Goal: Transaction & Acquisition: Purchase product/service

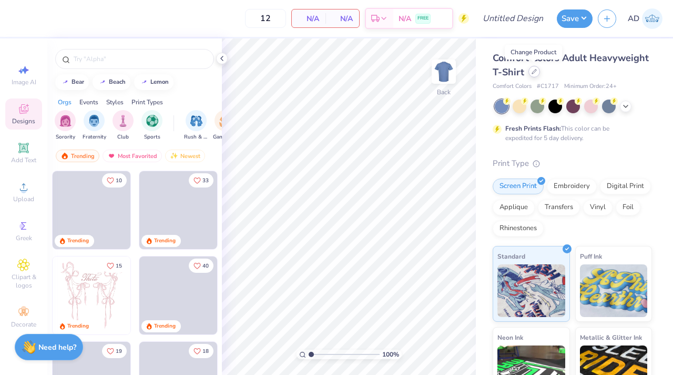
click at [532, 70] on icon at bounding box center [534, 71] width 5 height 5
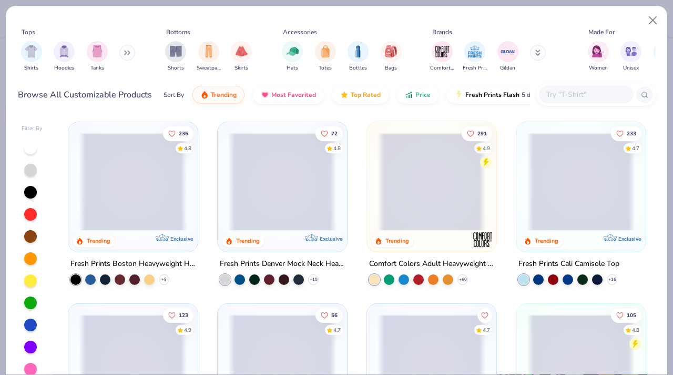
click at [562, 92] on input "text" at bounding box center [586, 94] width 81 height 12
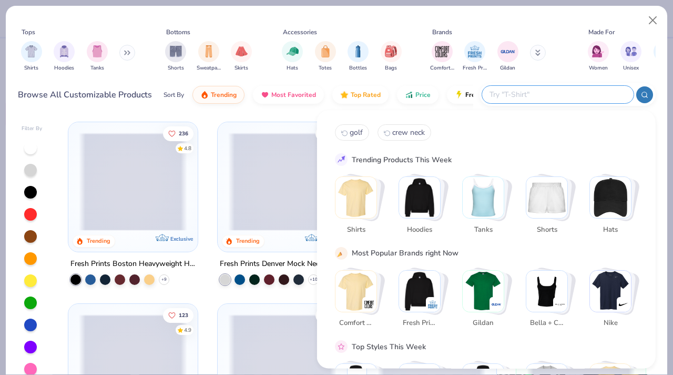
paste input "G500 - Adult Heavy Cotton T-Shirt"
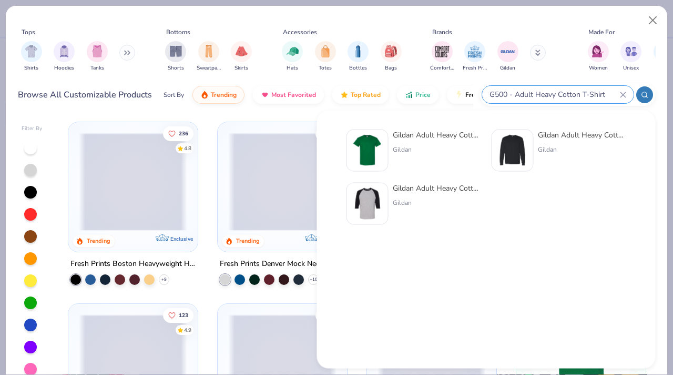
type input "G500 - Adult Heavy Cotton T-Shirt"
click at [404, 134] on div "Gildan Adult Heavy Cotton T-Shirt" at bounding box center [437, 134] width 88 height 11
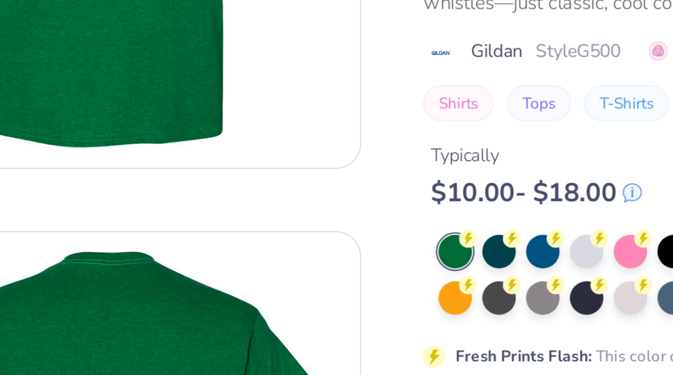
click at [244, 228] on img at bounding box center [167, 143] width 209 height 209
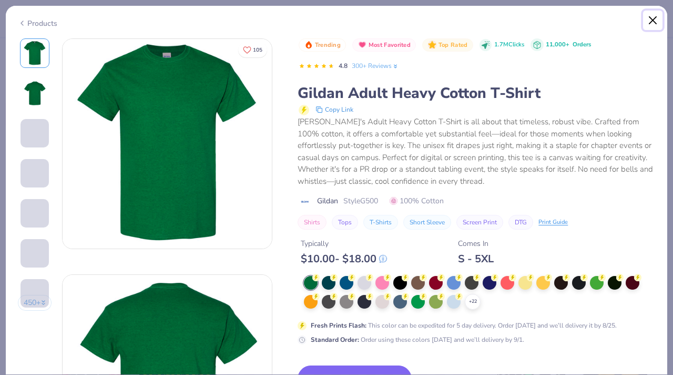
click at [653, 19] on button "Close" at bounding box center [653, 21] width 20 height 20
click at [648, 16] on button "Close" at bounding box center [653, 21] width 20 height 20
click at [656, 22] on button "Close" at bounding box center [653, 21] width 20 height 20
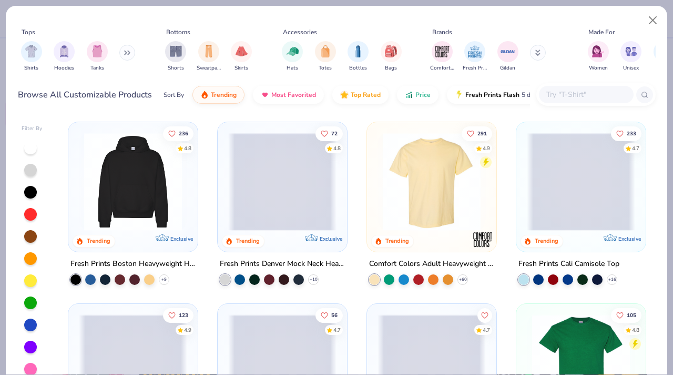
click at [559, 94] on input "text" at bounding box center [586, 94] width 81 height 12
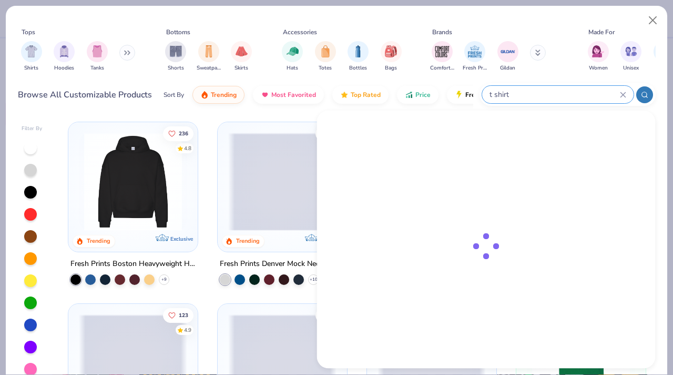
type input "t shirt"
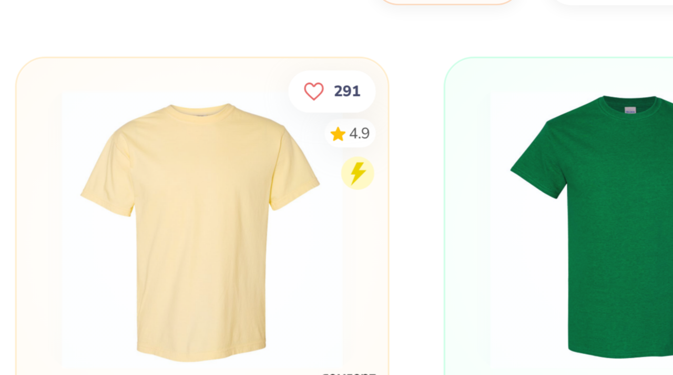
click at [163, 157] on img at bounding box center [133, 182] width 108 height 98
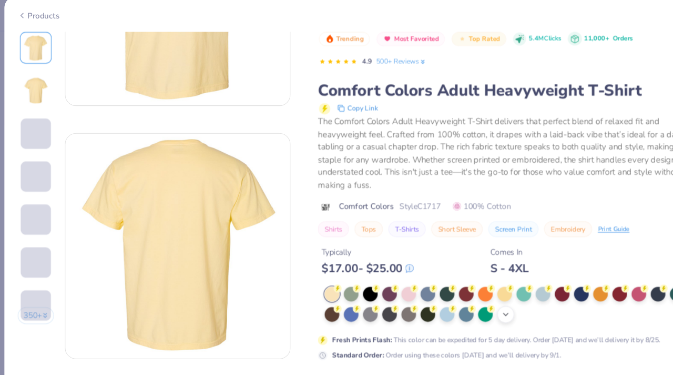
scroll to position [196, 0]
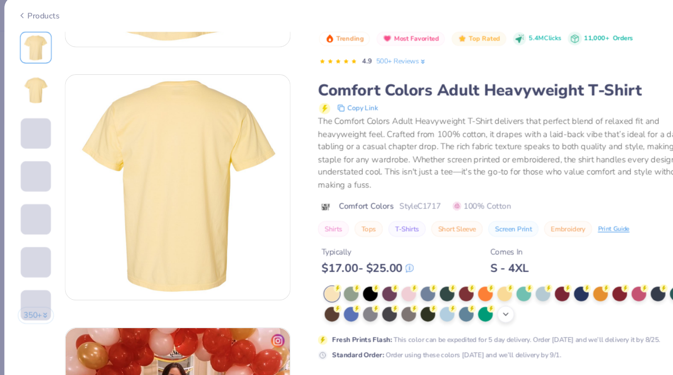
click at [472, 301] on polyline at bounding box center [473, 301] width 4 height 2
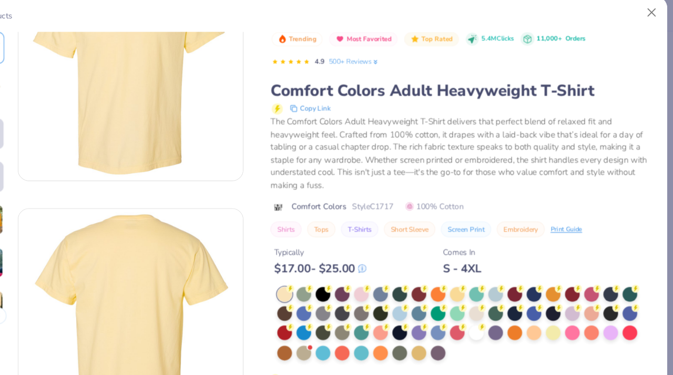
scroll to position [75, 0]
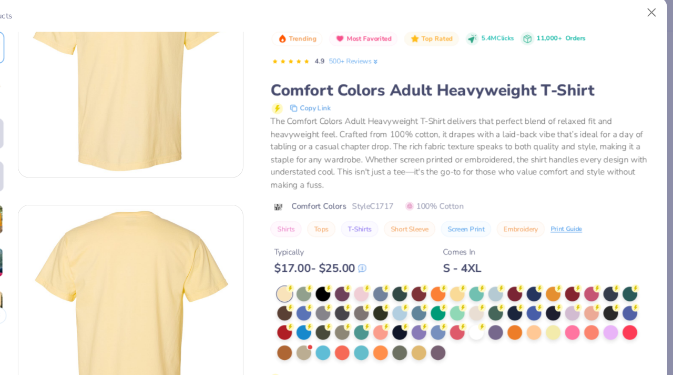
click at [428, 253] on div "Typically $ 17.00 - $ 25.00 Comes In S - 4XL" at bounding box center [477, 247] width 358 height 36
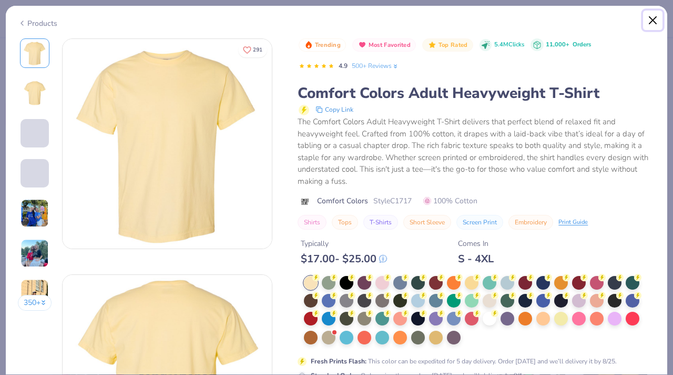
click at [652, 17] on button "Close" at bounding box center [653, 21] width 20 height 20
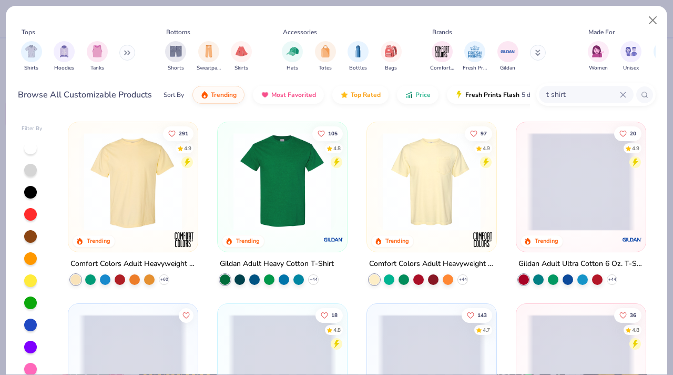
click at [119, 197] on img at bounding box center [133, 182] width 108 height 98
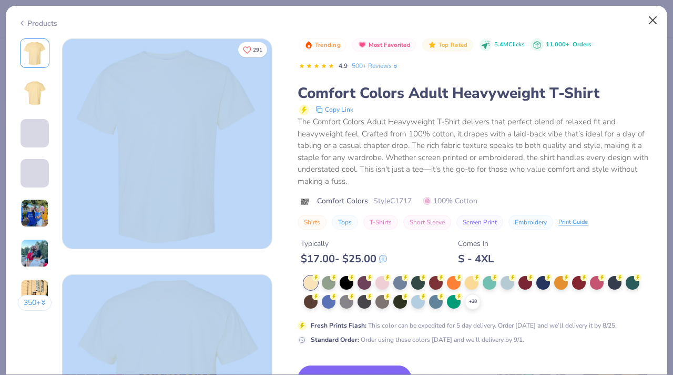
click at [651, 18] on button "Close" at bounding box center [653, 21] width 20 height 20
click at [23, 20] on icon at bounding box center [22, 23] width 8 height 13
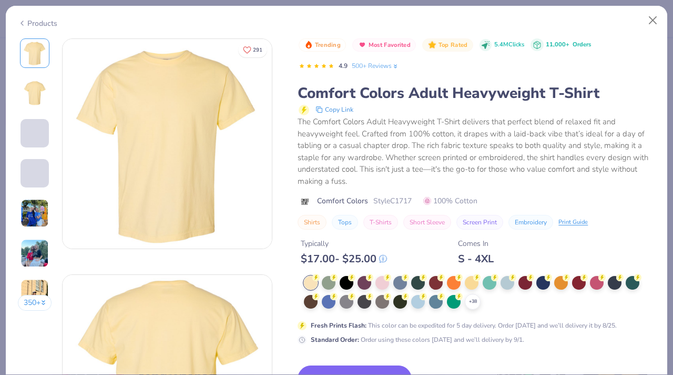
click at [29, 21] on div "Products" at bounding box center [37, 23] width 39 height 11
click at [34, 23] on div "Products" at bounding box center [37, 23] width 39 height 11
click at [654, 21] on button "Close" at bounding box center [653, 21] width 20 height 20
click at [657, 20] on button "Close" at bounding box center [653, 21] width 20 height 20
click at [38, 22] on div "Products" at bounding box center [37, 23] width 39 height 11
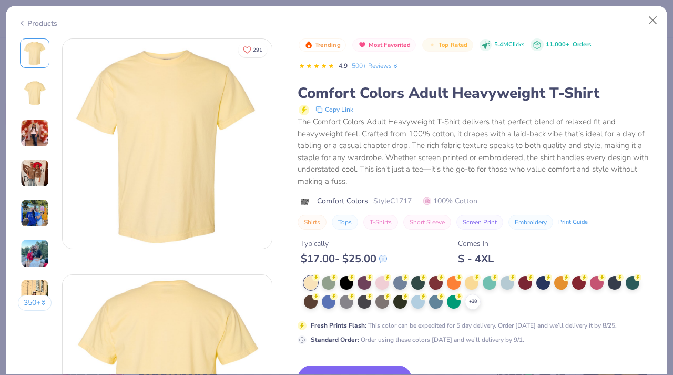
click at [185, 5] on div "Products 350 + 291 DU Delta Delta Delta, North Dakota State University AU Alpha…" at bounding box center [336, 189] width 663 height 369
click at [651, 25] on button "Close" at bounding box center [653, 21] width 20 height 20
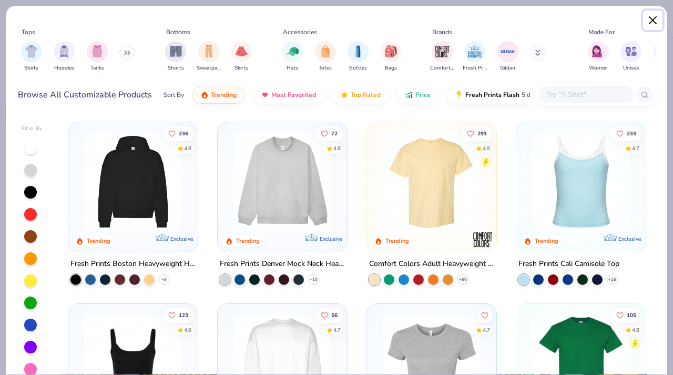
click at [655, 18] on button "Close" at bounding box center [653, 21] width 20 height 20
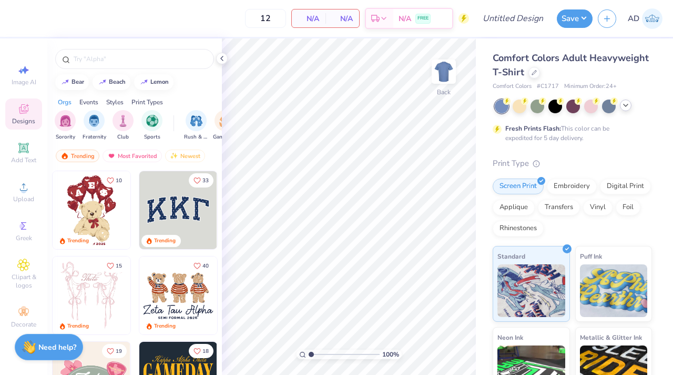
click at [624, 105] on polyline at bounding box center [626, 105] width 4 height 2
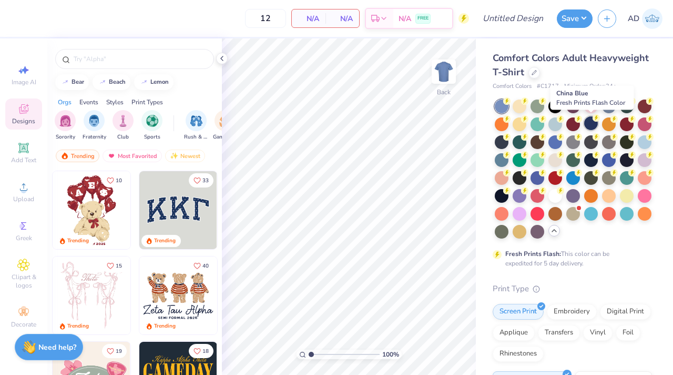
click at [594, 126] on div at bounding box center [592, 123] width 14 height 14
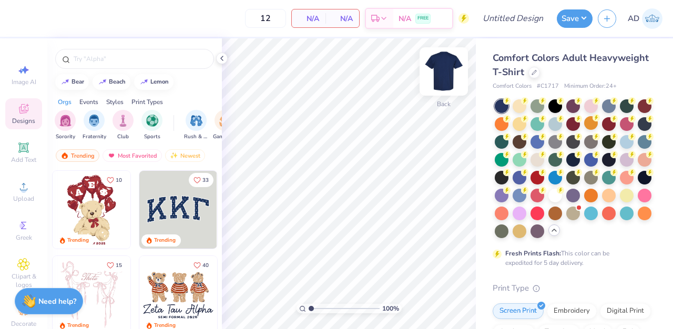
click at [444, 68] on img at bounding box center [444, 72] width 42 height 42
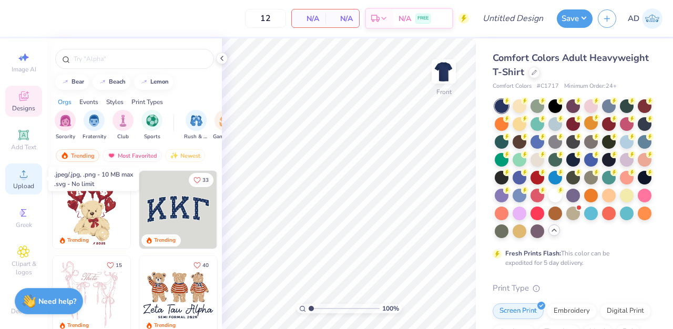
click at [22, 179] on circle at bounding box center [24, 178] width 6 height 6
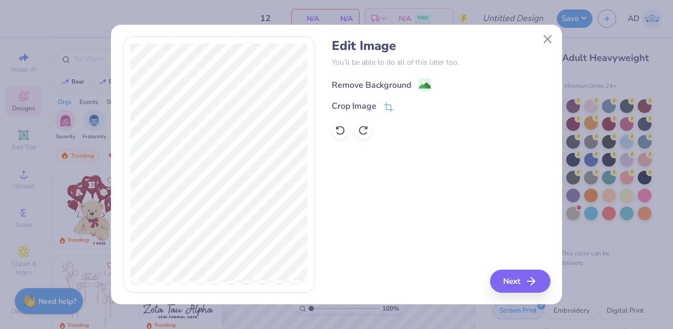
click at [394, 85] on div "Remove Background" at bounding box center [371, 85] width 79 height 13
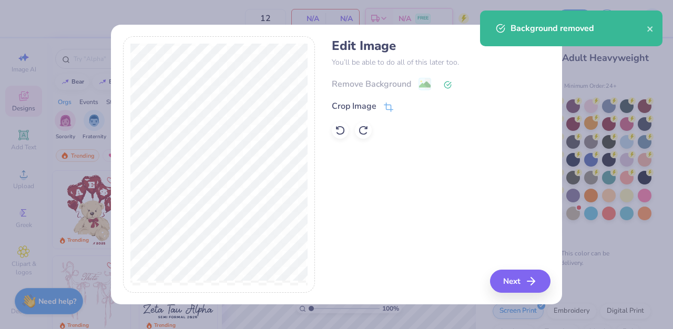
click at [372, 82] on div "Remove Background" at bounding box center [441, 83] width 218 height 13
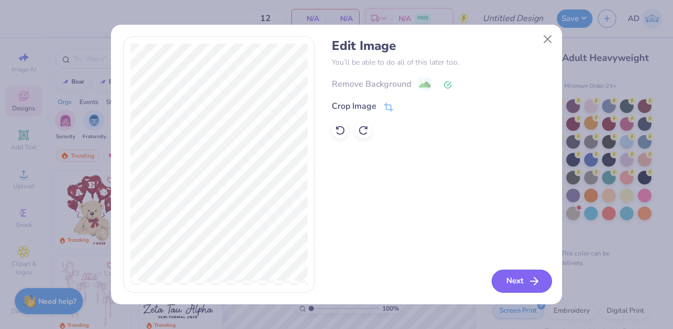
click at [517, 279] on button "Next" at bounding box center [522, 281] width 61 height 23
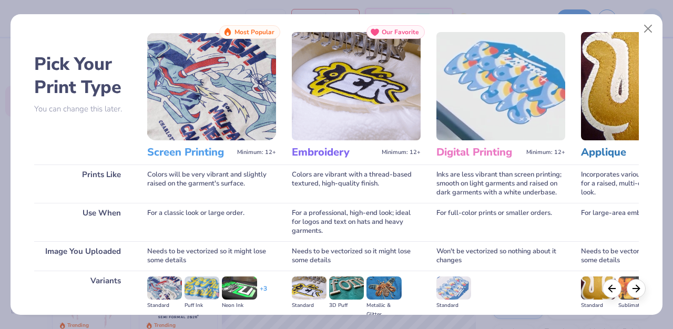
scroll to position [22, 0]
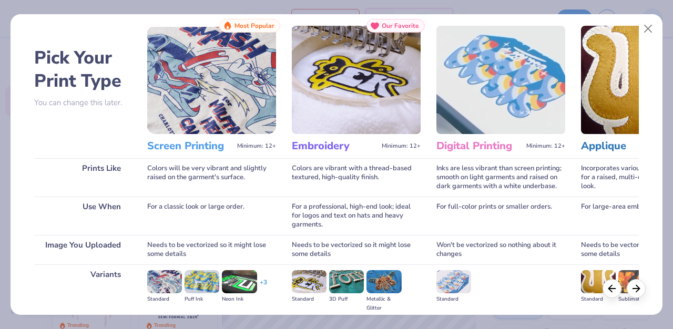
click at [226, 97] on img at bounding box center [211, 80] width 129 height 108
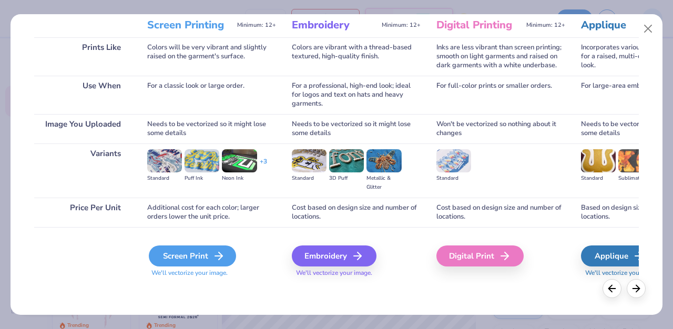
click at [200, 255] on div "Screen Print" at bounding box center [192, 256] width 87 height 21
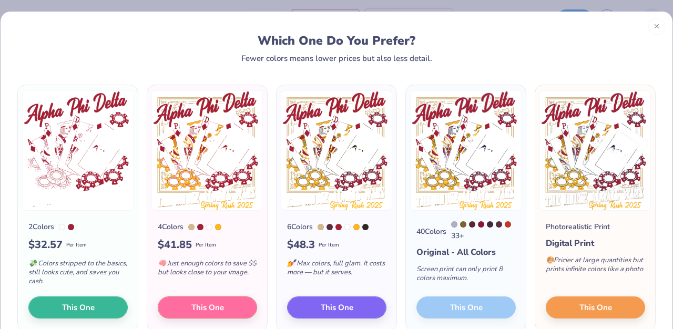
scroll to position [0, 0]
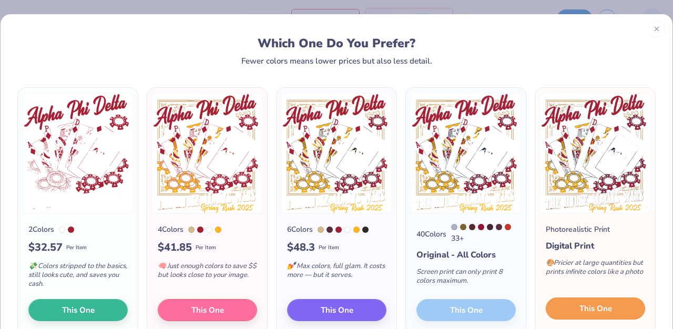
click at [605, 311] on span "This One" at bounding box center [596, 309] width 33 height 12
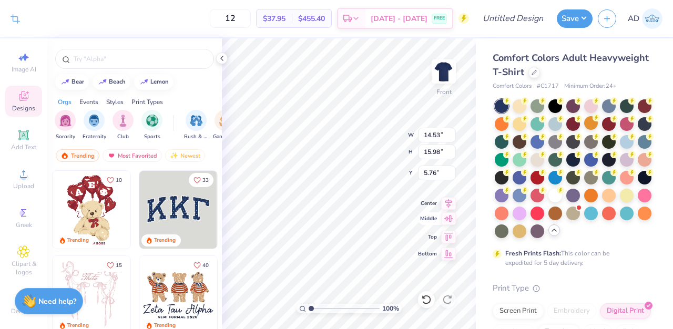
type input "9.16"
type input "10.08"
type input "3.67"
type input "10.43"
type input "11.47"
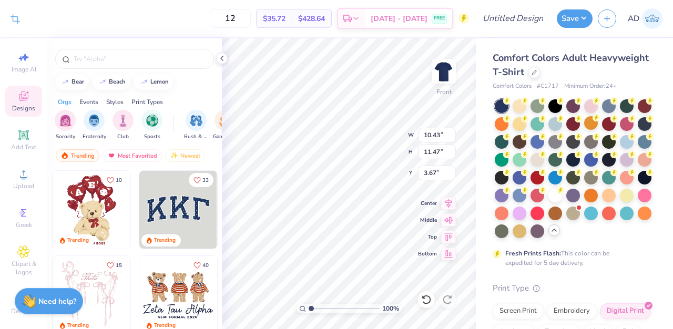
type input "3.00"
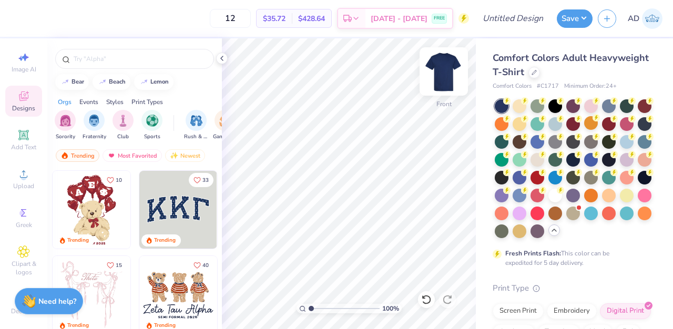
click at [445, 75] on img at bounding box center [444, 72] width 42 height 42
click at [452, 66] on img at bounding box center [444, 72] width 42 height 42
click at [452, 66] on img at bounding box center [444, 71] width 21 height 21
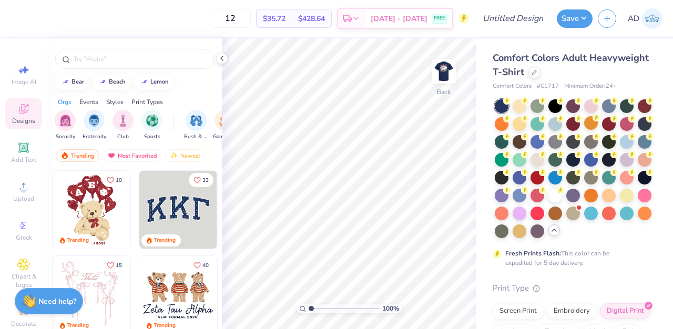
scroll to position [24, 0]
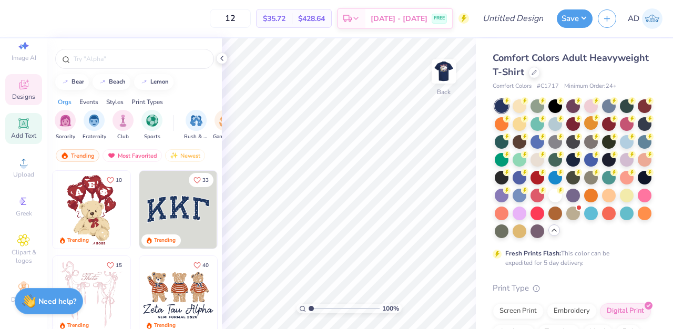
click at [23, 130] on div "Add Text" at bounding box center [23, 128] width 37 height 31
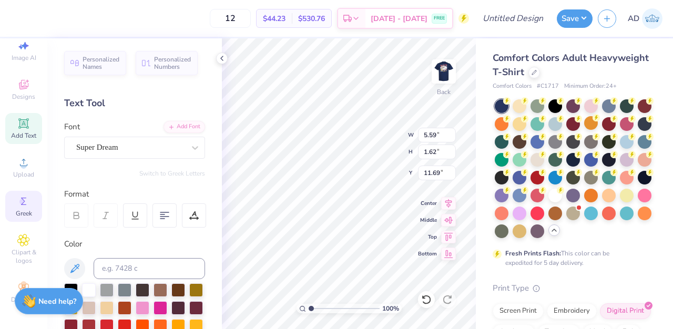
click at [22, 203] on circle at bounding box center [22, 202] width 6 height 6
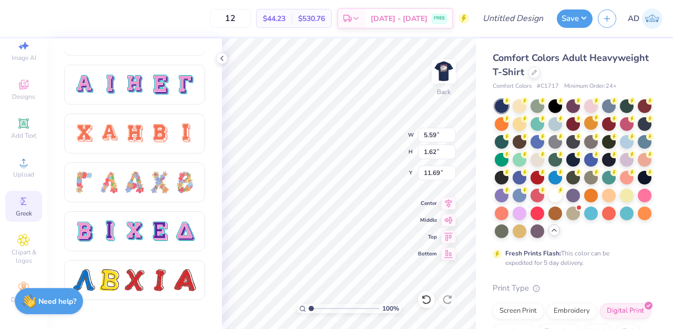
scroll to position [718, 0]
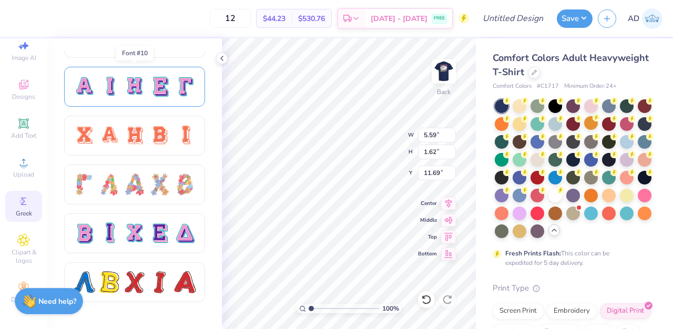
click at [100, 85] on div at bounding box center [109, 87] width 22 height 22
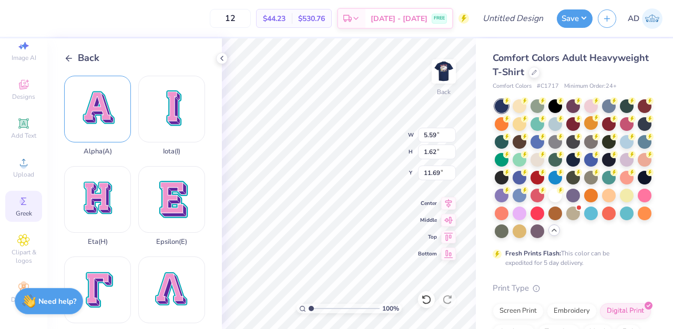
click at [97, 118] on div "Alpha ( A )" at bounding box center [97, 116] width 67 height 80
type input "14.23"
type input "14.67"
type input "5.16"
type input "5.20"
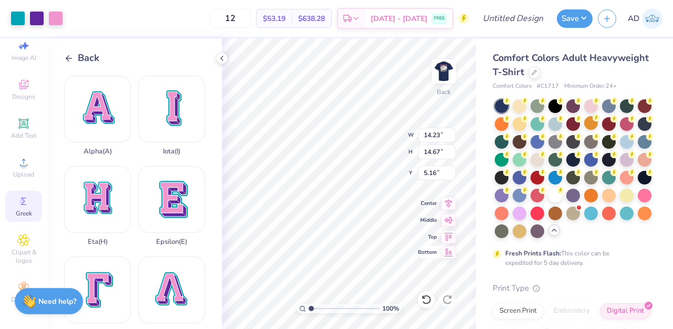
type input "5.36"
type input "1.28"
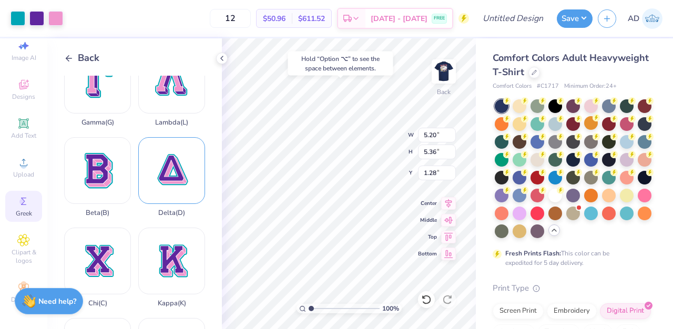
scroll to position [210, 0]
click at [158, 189] on div "Delta ( D )" at bounding box center [171, 177] width 67 height 80
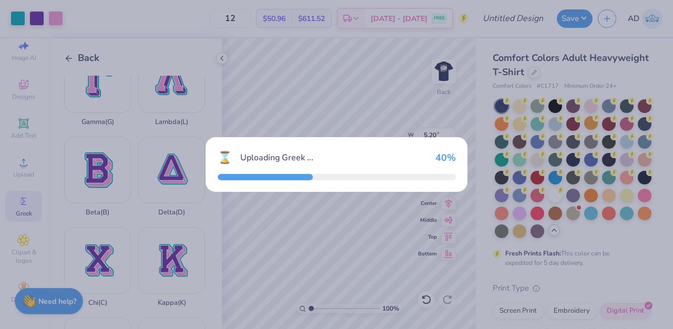
type input "14.23"
type input "14.38"
type input "5.31"
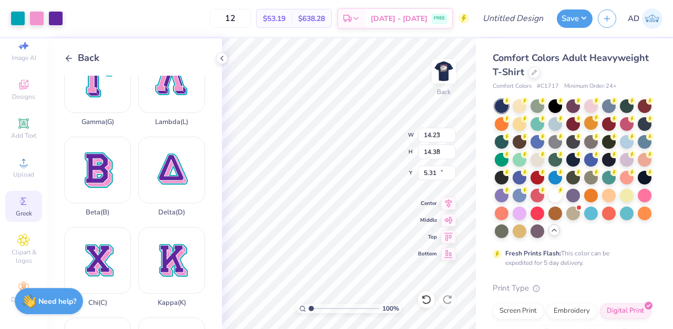
type input "4.30"
type input "4.34"
type input "15.35"
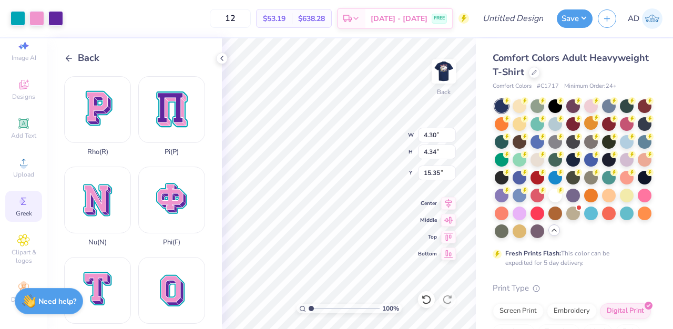
scroll to position [644, 0]
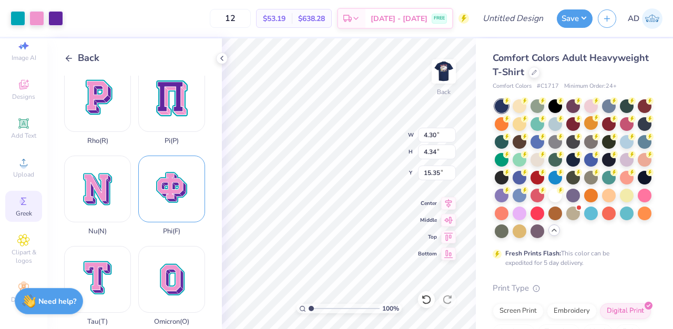
drag, startPoint x: 164, startPoint y: 186, endPoint x: 148, endPoint y: 186, distance: 15.3
click at [148, 186] on div "Phi ( F )" at bounding box center [171, 196] width 67 height 80
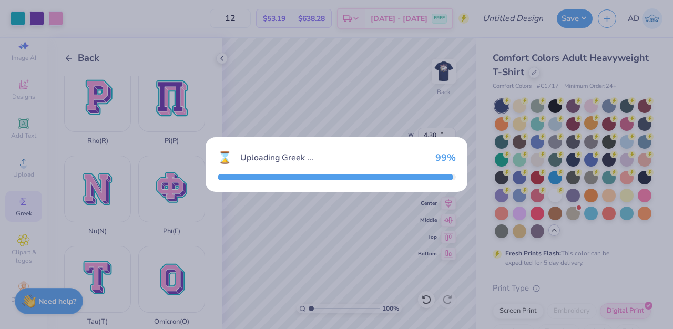
type input "14.24"
type input "14.06"
type input "5.47"
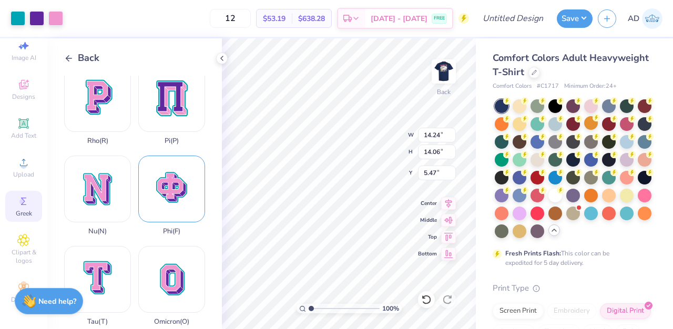
type input "5.63"
type input "5.56"
type input "13.97"
type input "5.59"
type input "1.62"
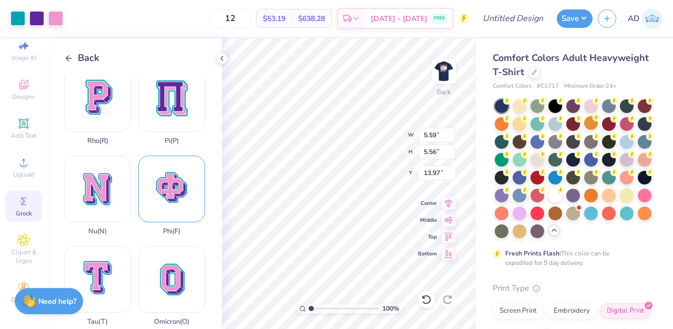
type input "11.69"
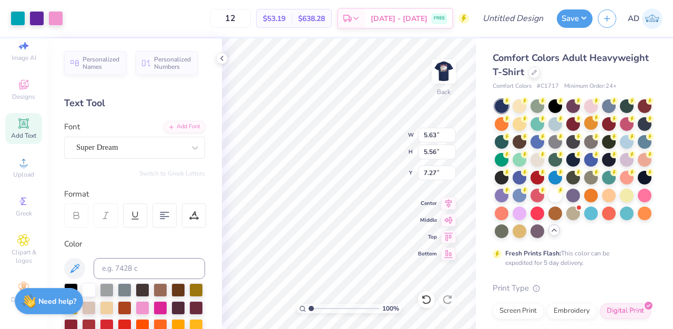
type input "7.27"
type input "5.20"
type input "5.36"
type input "1.28"
click at [16, 21] on div at bounding box center [18, 17] width 15 height 15
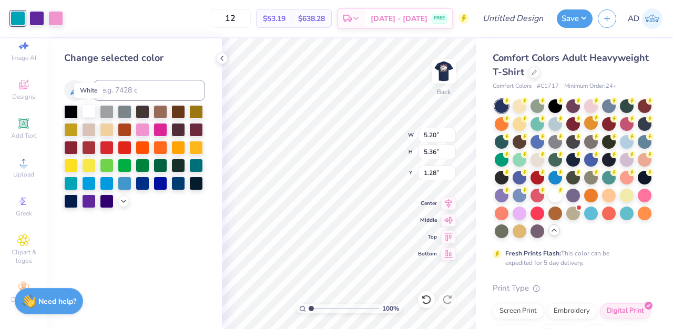
click at [88, 113] on div at bounding box center [89, 111] width 14 height 14
click at [108, 148] on div at bounding box center [107, 147] width 14 height 14
click at [35, 21] on div at bounding box center [36, 17] width 15 height 15
click at [87, 114] on div at bounding box center [89, 111] width 14 height 14
click at [56, 24] on div at bounding box center [55, 17] width 15 height 15
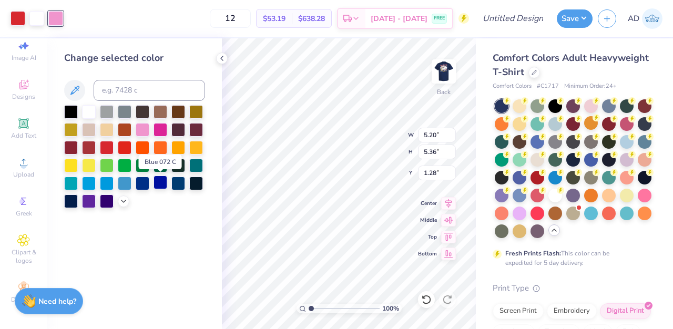
click at [165, 184] on div at bounding box center [161, 183] width 14 height 14
click at [179, 184] on div at bounding box center [179, 183] width 14 height 14
click at [103, 149] on div at bounding box center [107, 147] width 14 height 14
click at [88, 114] on div at bounding box center [89, 111] width 14 height 14
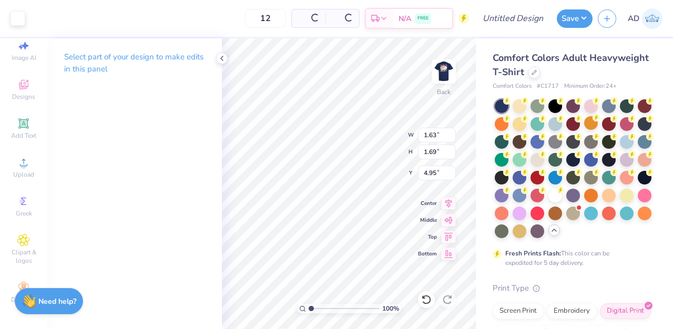
type input "1.63"
type input "1.69"
type input "4.34"
type input "1.17"
type input "1.21"
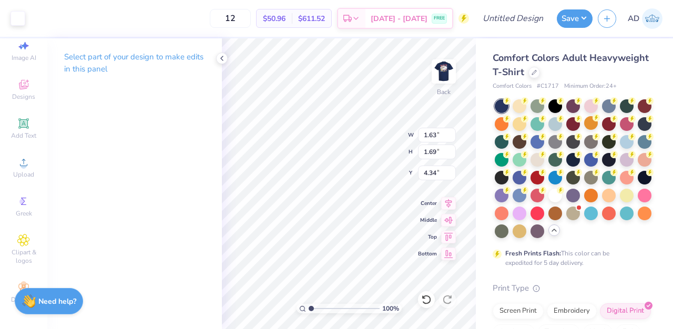
type input "4.82"
type input "5.63"
type input "5.56"
type input "7.27"
type input "1.17"
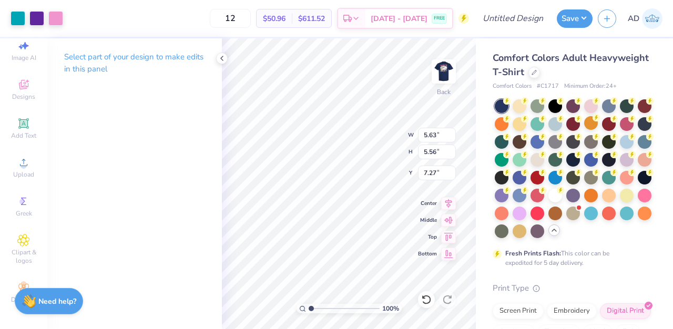
type input "1.21"
type input "4.82"
type input "5.63"
type input "5.56"
type input "7.27"
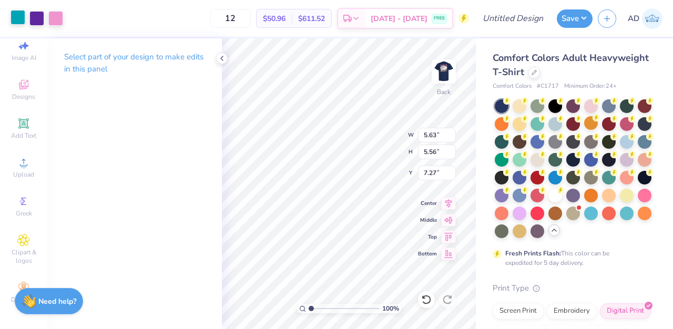
click at [20, 22] on div at bounding box center [18, 17] width 15 height 15
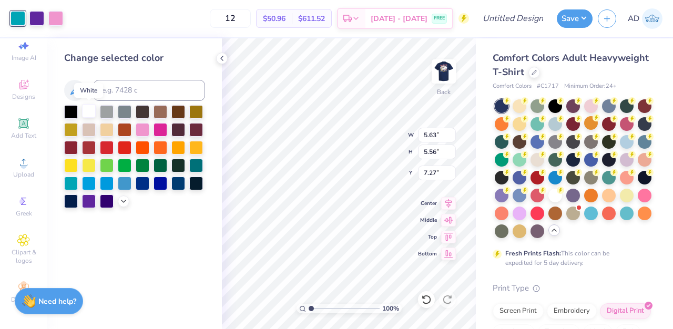
click at [88, 110] on div at bounding box center [89, 111] width 14 height 14
click at [37, 19] on div at bounding box center [36, 17] width 15 height 15
click at [90, 112] on div at bounding box center [89, 111] width 14 height 14
click at [37, 18] on div at bounding box center [36, 17] width 15 height 15
click at [89, 113] on div at bounding box center [89, 111] width 14 height 14
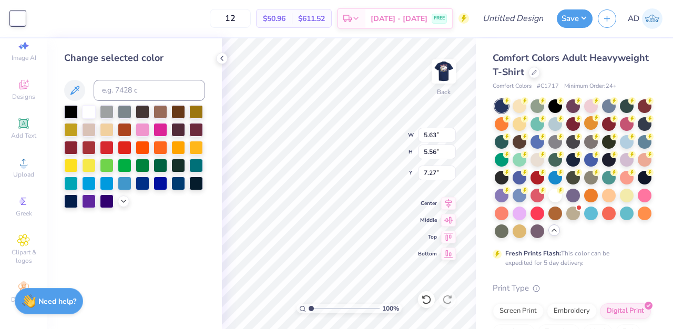
type input "1.68"
type input "1.66"
type input "4.59"
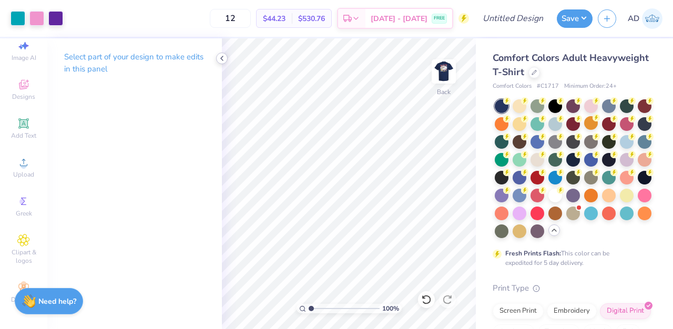
click at [221, 55] on icon at bounding box center [222, 58] width 8 height 8
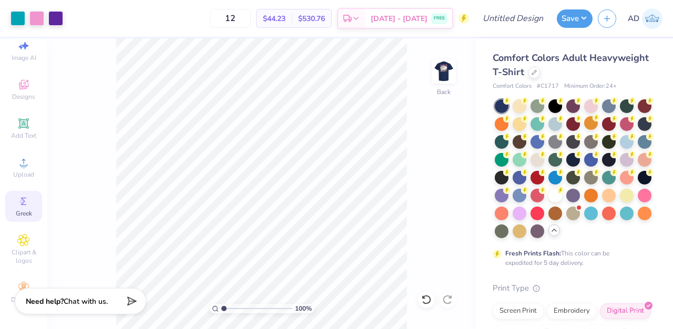
click at [23, 212] on span "Greek" at bounding box center [24, 213] width 16 height 8
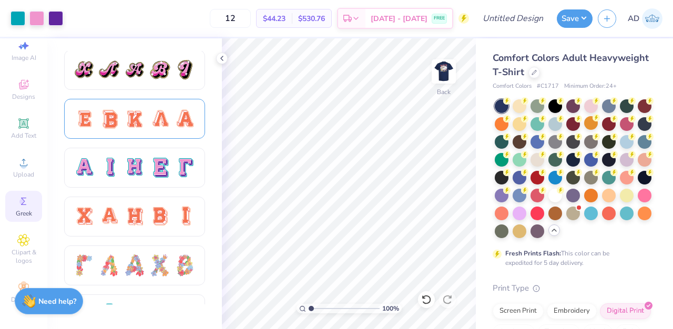
scroll to position [639, 0]
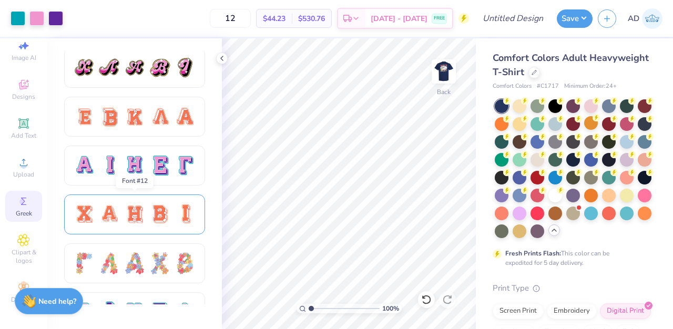
click at [147, 208] on div at bounding box center [134, 215] width 123 height 22
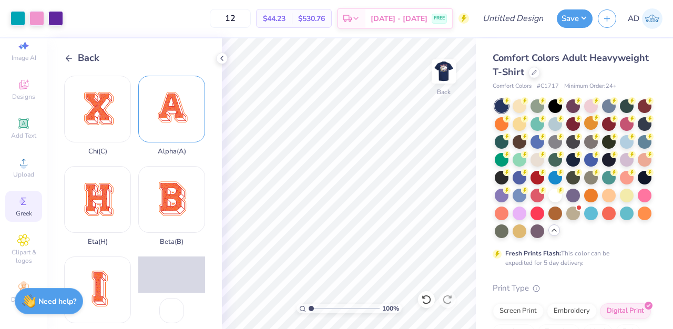
click at [173, 127] on div "Alpha ( A )" at bounding box center [171, 116] width 67 height 80
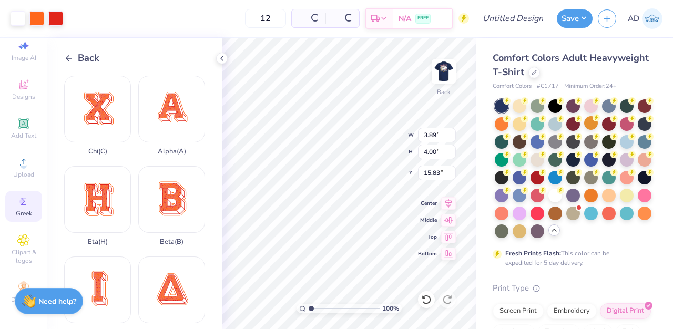
type input "3.89"
type input "4.00"
type input "1.50"
type input "4.30"
type input "4.34"
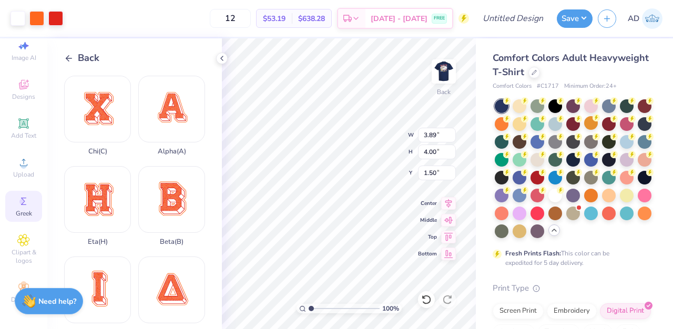
type input "15.35"
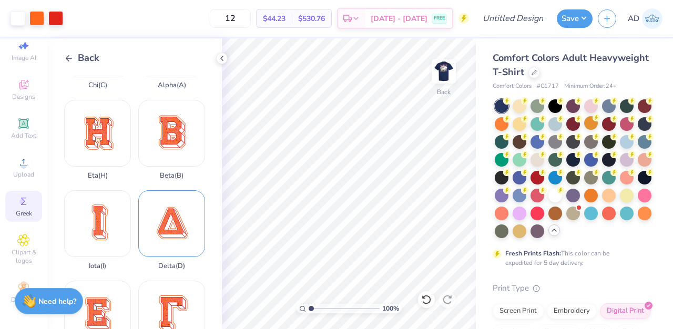
scroll to position [67, 0]
click at [189, 225] on div "Delta ( D )" at bounding box center [171, 229] width 67 height 80
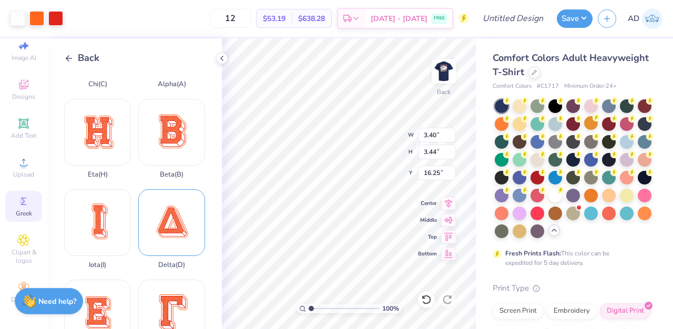
type input "3.40"
type input "3.44"
type input "16.25"
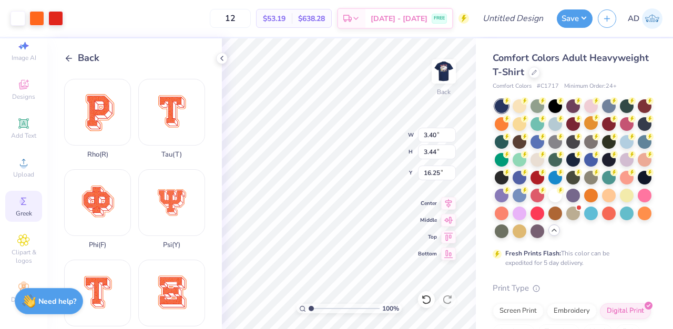
scroll to position [721, 0]
click at [105, 213] on div "Phi ( F )" at bounding box center [97, 209] width 67 height 80
type input "14.24"
type input "14.07"
type input "5.47"
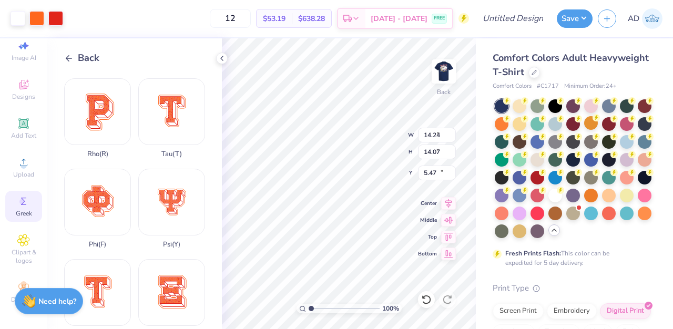
type input "2.61"
type input "2.58"
type input "9.21"
click at [40, 21] on div at bounding box center [36, 17] width 15 height 15
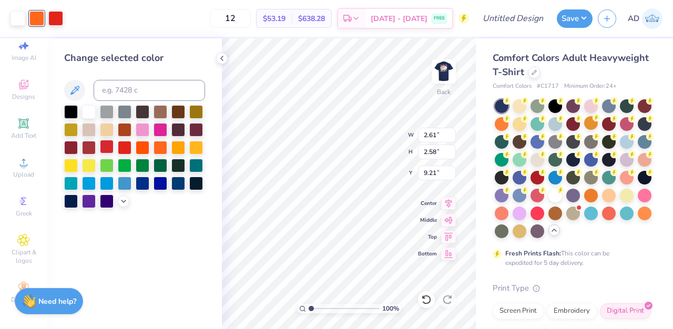
click at [110, 149] on div at bounding box center [107, 147] width 14 height 14
click at [56, 20] on div at bounding box center [55, 17] width 15 height 15
click at [70, 203] on div at bounding box center [71, 201] width 14 height 14
type input "3.89"
type input "4.00"
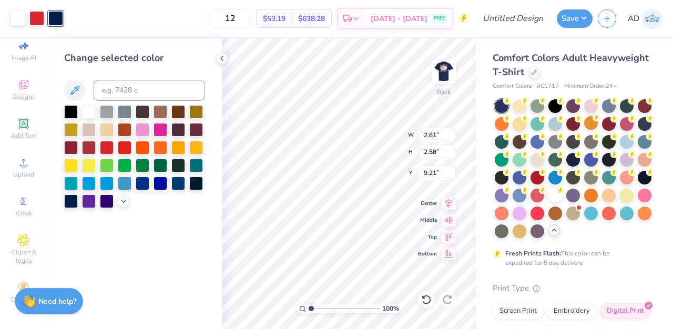
type input "1.50"
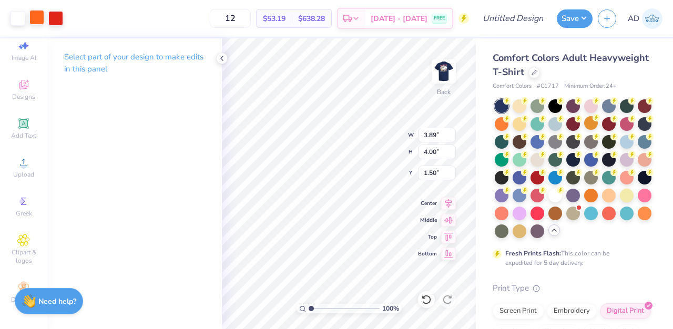
click at [37, 19] on div at bounding box center [36, 17] width 15 height 15
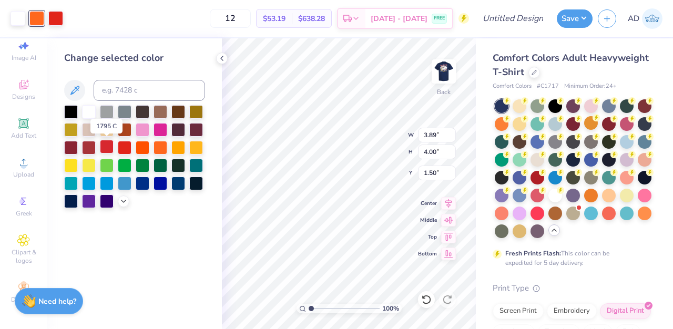
click at [108, 148] on div at bounding box center [107, 147] width 14 height 14
click at [55, 18] on div at bounding box center [55, 17] width 15 height 15
click at [70, 197] on div at bounding box center [71, 201] width 14 height 14
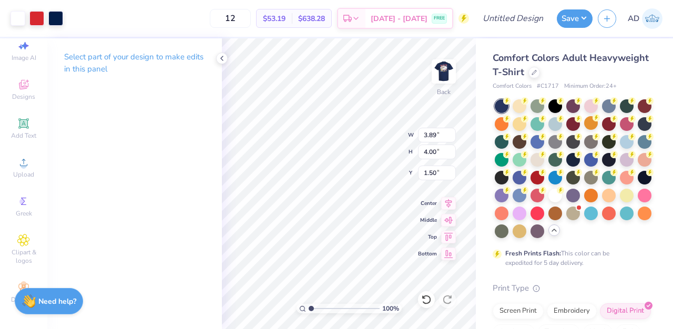
type input "2.61"
type input "2.58"
type input "9.21"
type input "3.40"
type input "3.44"
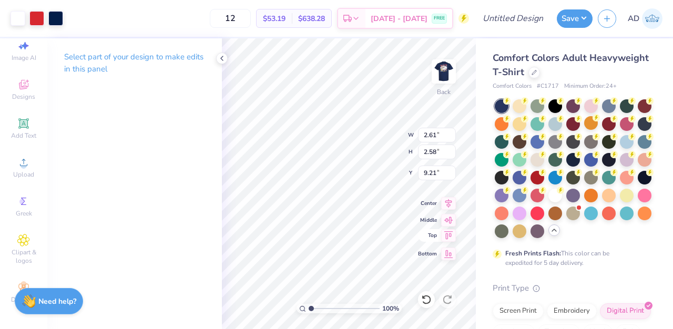
type input "16.25"
click at [36, 18] on div at bounding box center [36, 17] width 15 height 15
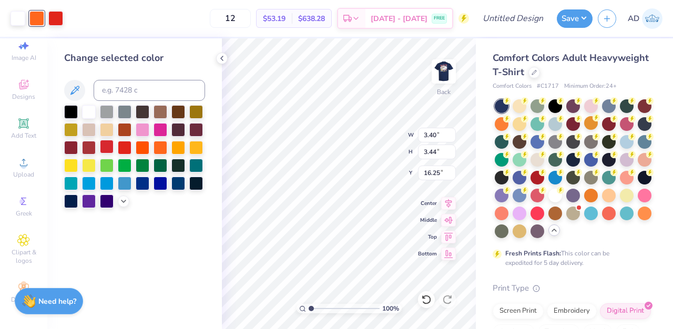
click at [106, 150] on div at bounding box center [107, 147] width 14 height 14
click at [56, 21] on div at bounding box center [55, 17] width 15 height 15
click at [69, 200] on div at bounding box center [71, 201] width 14 height 14
type input "1.27"
type input "1.28"
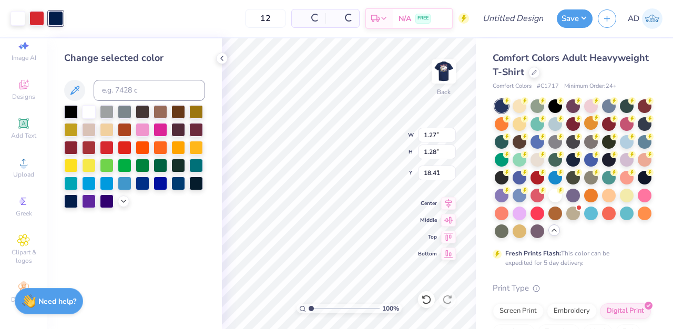
type input "4.86"
type input "2.61"
type input "2.58"
type input "9.21"
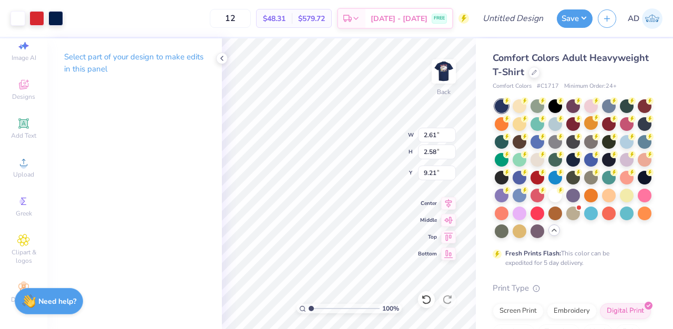
type input "1.28"
type input "1.27"
type input "10.52"
type input "4.88"
type input "1.51"
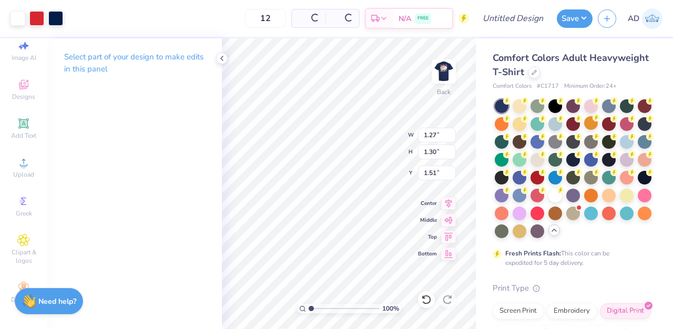
type input "1.27"
type input "1.30"
type input "4.21"
type input "4.84"
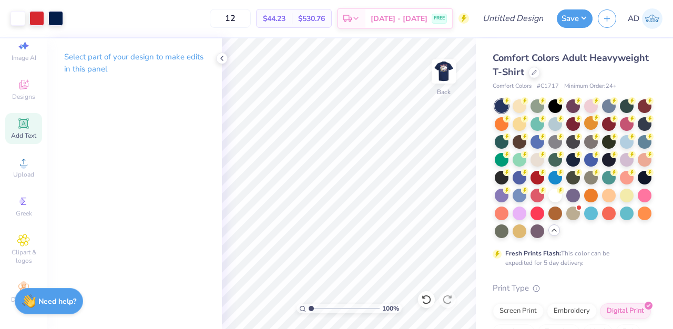
click at [29, 136] on span "Add Text" at bounding box center [23, 136] width 25 height 8
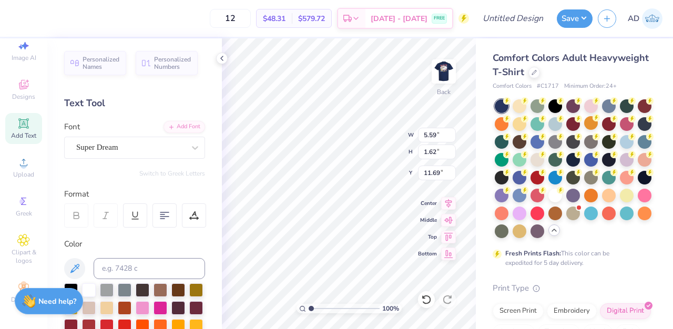
scroll to position [0, 0]
type textarea "S"
type textarea "SPRING RUSH"
type input "14.17"
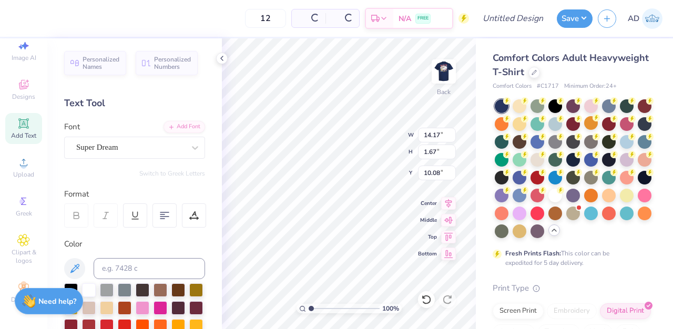
type input "1.67"
type input "10.08"
type input "7.06"
type input "0.83"
type input "10.92"
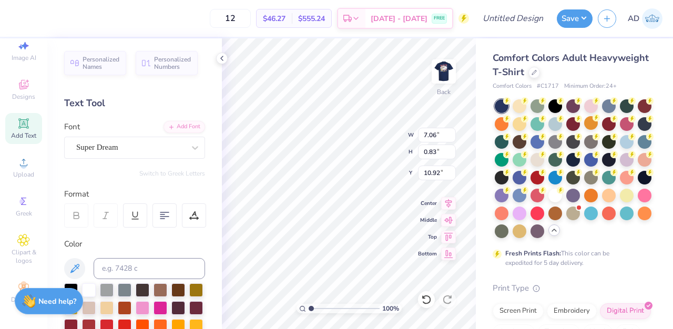
type textarea "SPRING"
type input "3.86"
click at [189, 150] on div at bounding box center [195, 147] width 19 height 19
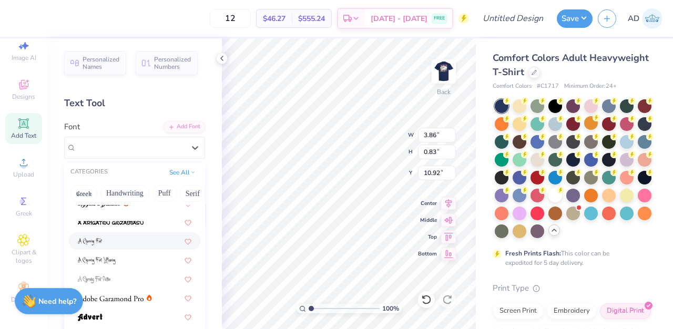
scroll to position [67, 0]
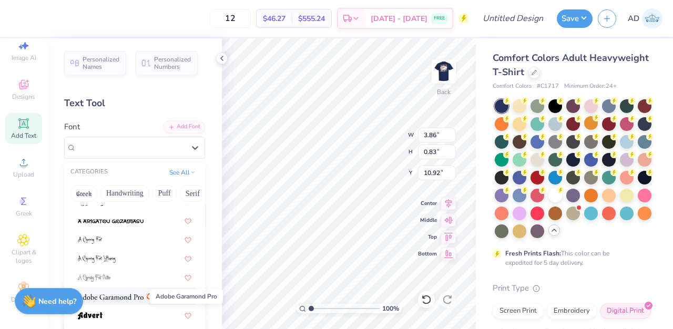
click at [126, 299] on img at bounding box center [111, 297] width 66 height 7
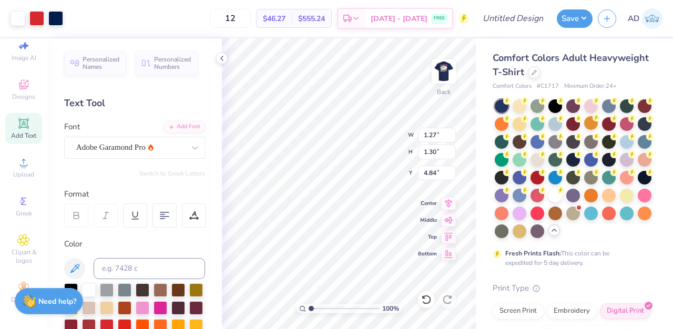
type input "1.44"
type input "1.49"
type input "4.66"
type input "1.28"
type input "1.27"
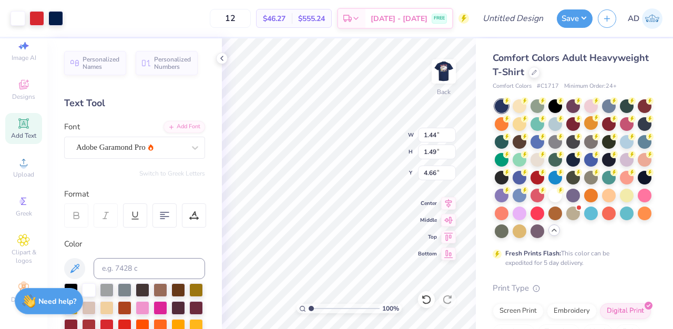
type input "4.88"
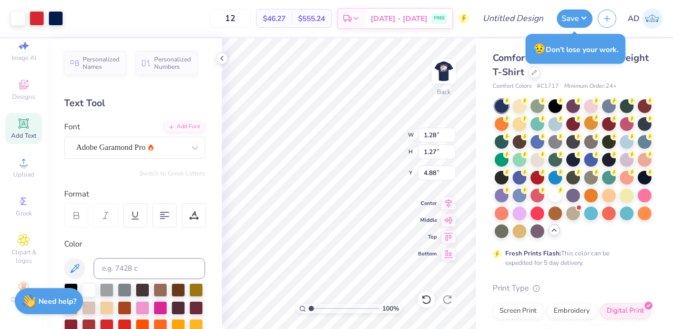
type input "1.44"
type input "1.42"
type input "4.72"
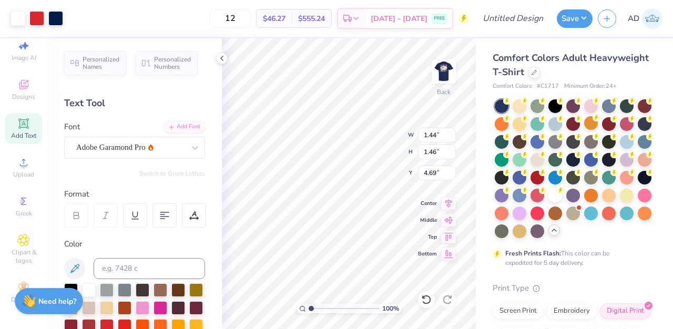
type input "1.44"
type input "1.46"
type input "4.69"
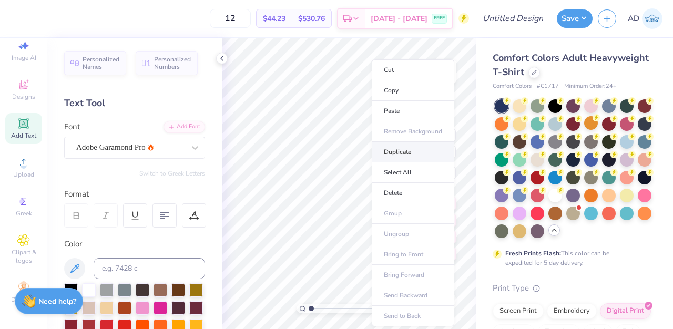
click at [410, 156] on li "Duplicate" at bounding box center [413, 152] width 83 height 21
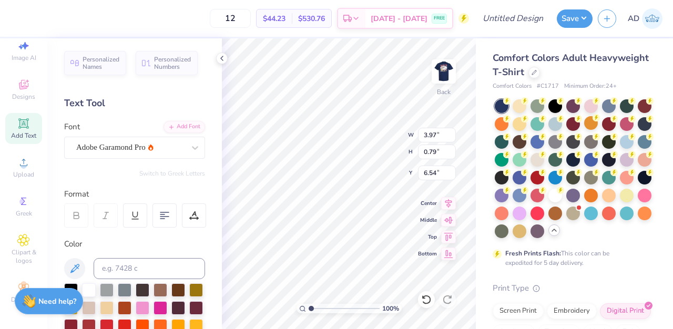
type input "7.54"
type textarea "RUSH"
type input "7.70"
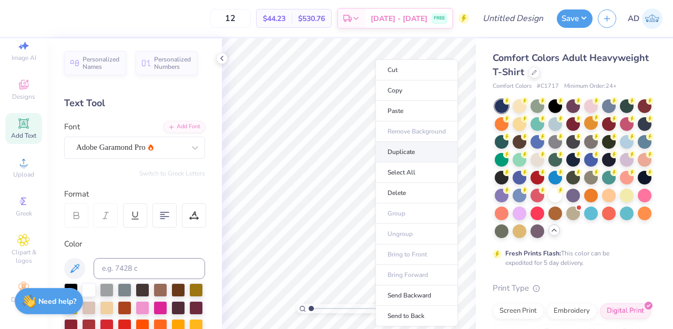
click at [406, 154] on li "Duplicate" at bounding box center [417, 152] width 83 height 21
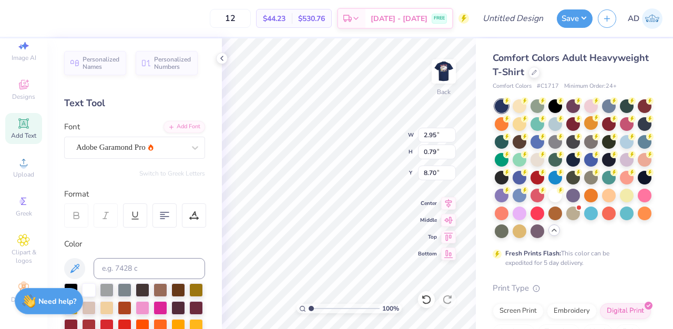
type input "8.70"
type textarea "2025"
type input "8.93"
type input "8.87"
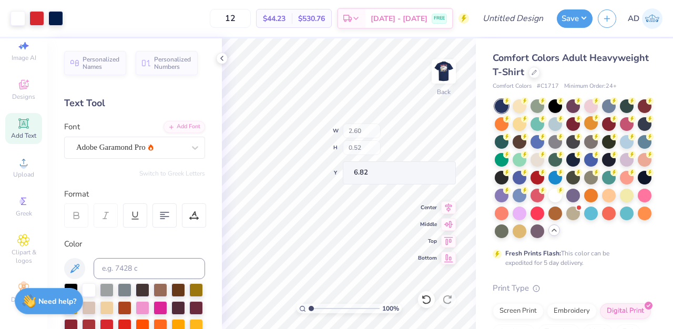
type input "2.60"
type input "0.52"
type input "6.82"
type input "2.60"
type input "0.52"
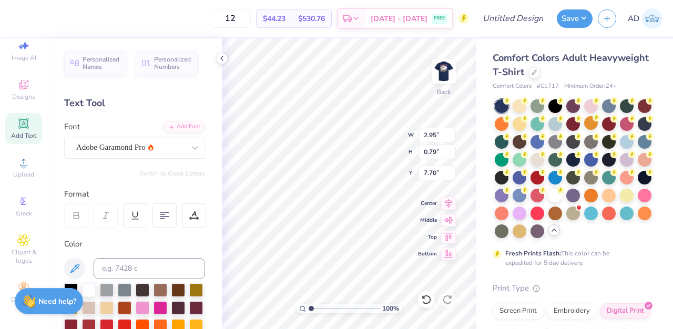
type input "6.82"
type input "2.12"
type input "0.57"
type input "7.92"
type input "2.60"
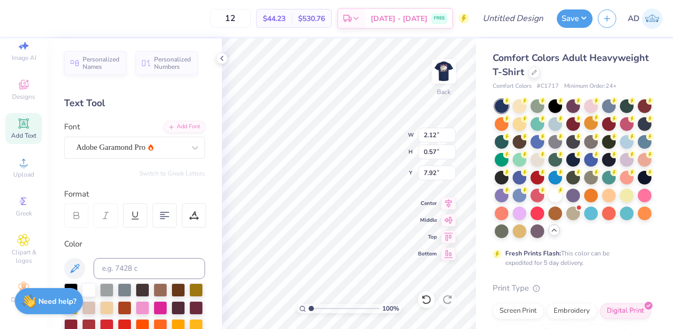
type input "0.52"
type input "6.82"
type input "1.95"
type input "0.52"
type input "7.96"
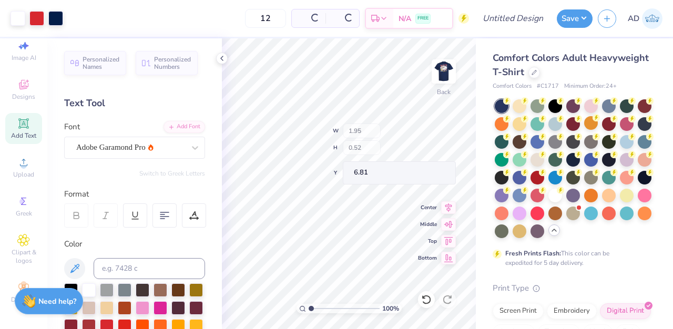
type input "6.81"
type input "2.33"
type input "0.46"
type input "6.87"
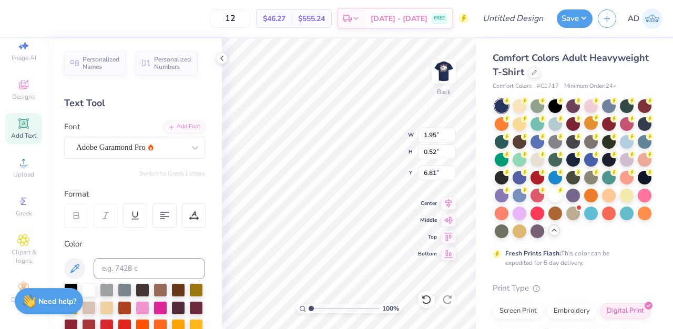
type input "1.74"
type input "0.47"
type input "6.87"
type input "1.70"
type input "0.46"
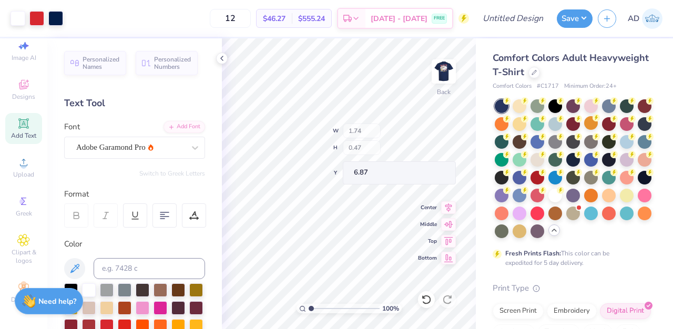
type input "6.88"
type input "6.87"
type input "2.33"
type input "6.86"
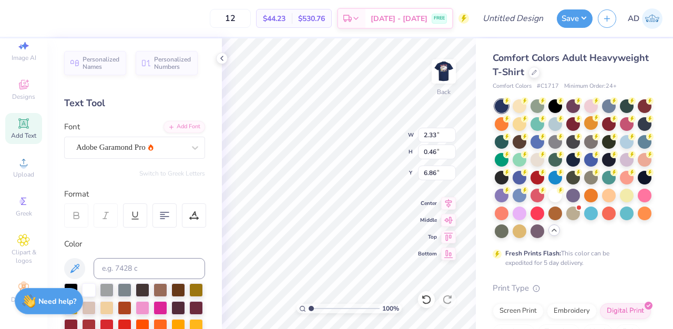
type textarea "SPRING RUSH"
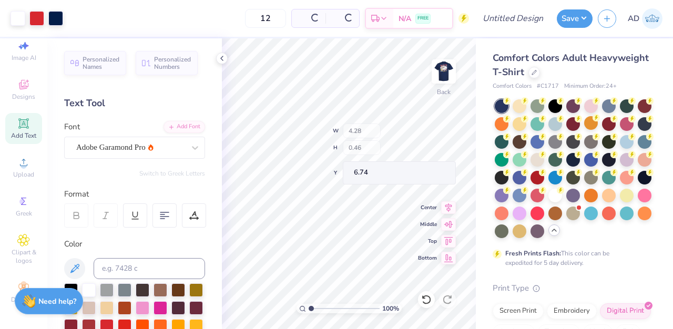
type input "6.74"
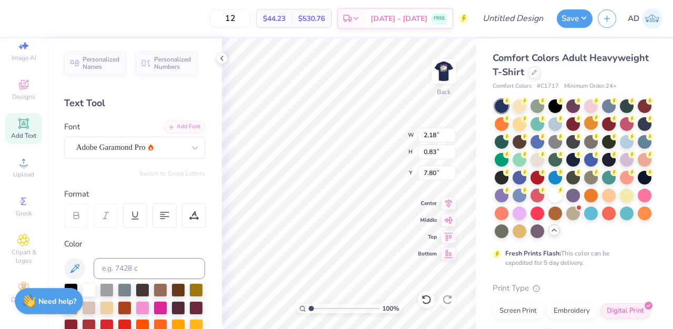
type input "7.80"
type input "1.36"
type input "0.52"
type input "8.10"
type input "7.65"
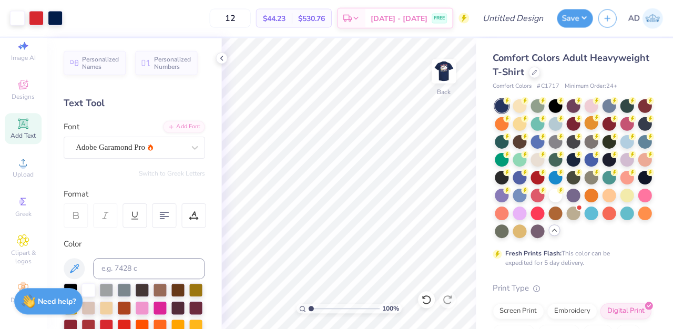
scroll to position [0, 0]
click at [451, 66] on img at bounding box center [444, 72] width 42 height 42
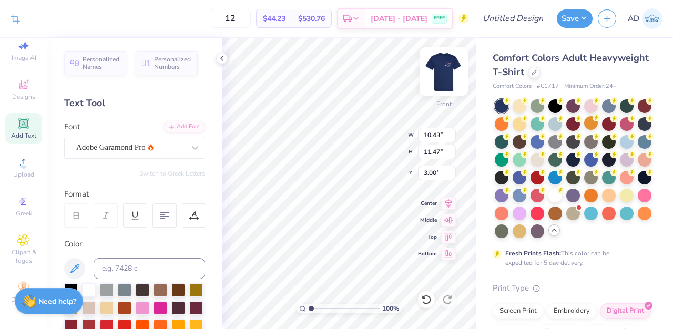
type input "3.60"
type input "4.52"
click at [443, 79] on img at bounding box center [444, 72] width 42 height 42
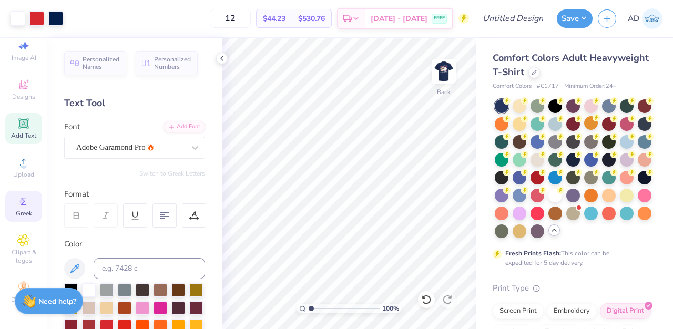
click at [26, 211] on span "Greek" at bounding box center [24, 213] width 16 height 8
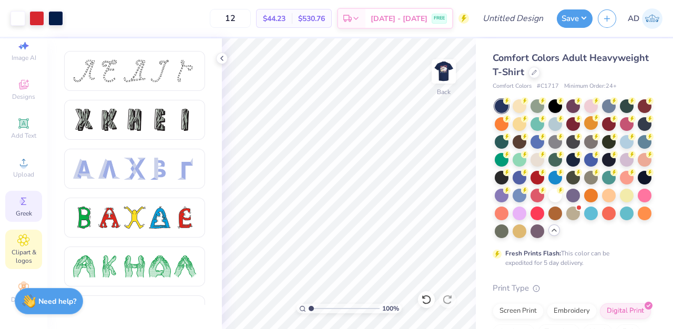
click at [24, 241] on icon at bounding box center [23, 240] width 5 height 5
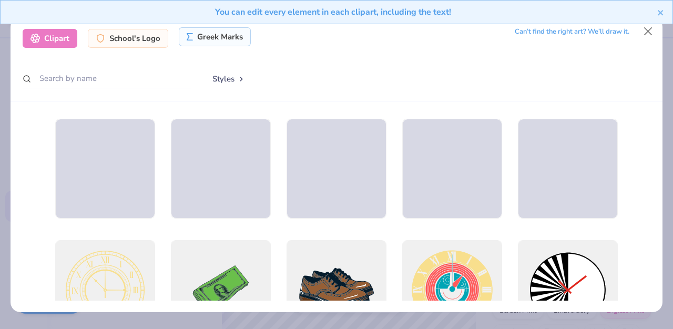
click at [207, 41] on div "Greek Marks" at bounding box center [215, 36] width 72 height 19
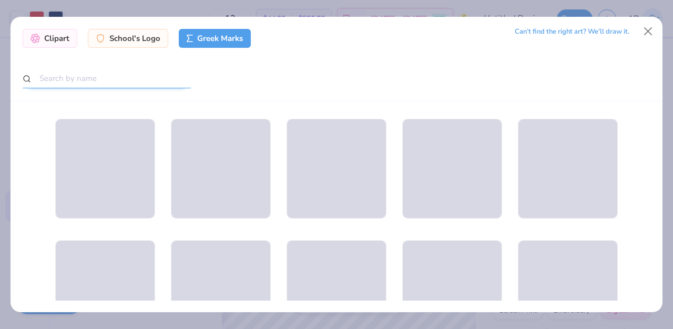
click at [116, 81] on input "text" at bounding box center [107, 78] width 168 height 19
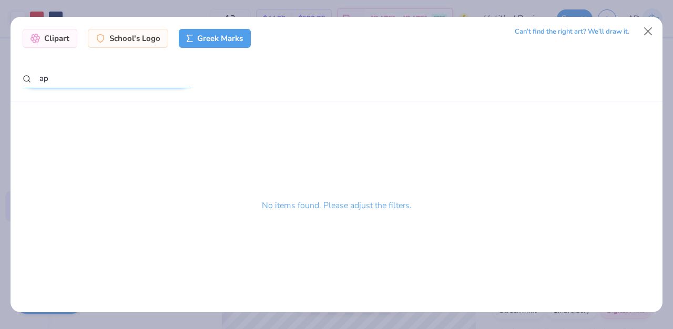
type input "a"
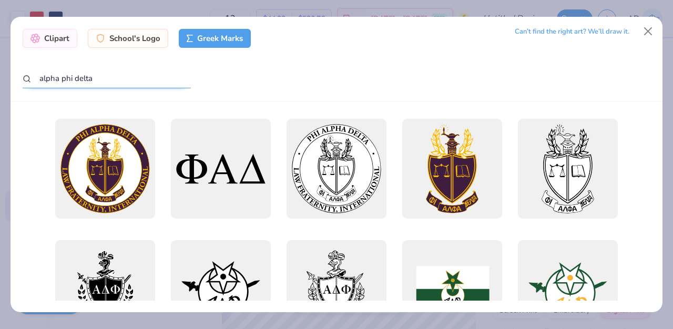
drag, startPoint x: 107, startPoint y: 80, endPoint x: 62, endPoint y: 82, distance: 45.3
click at [62, 82] on input "alpha phi delta" at bounding box center [107, 78] width 168 height 19
type input "alpha"
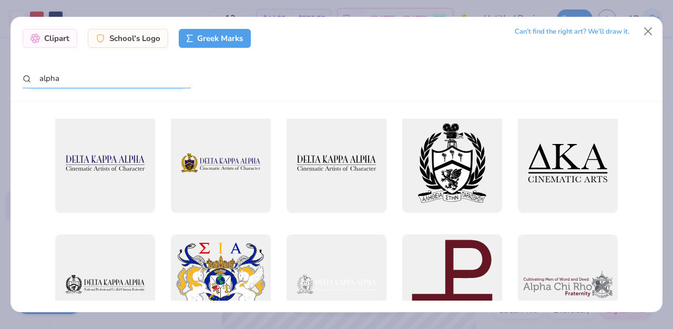
scroll to position [1220, 0]
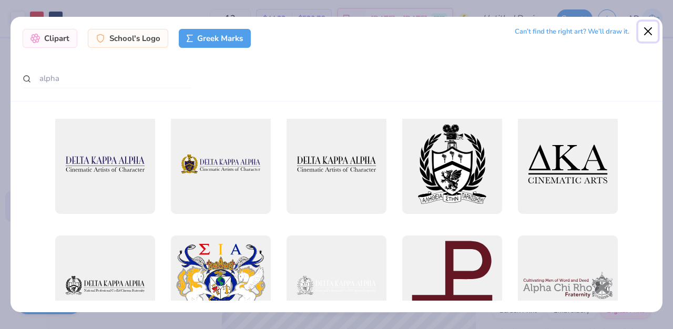
click at [646, 29] on button "Close" at bounding box center [649, 32] width 20 height 20
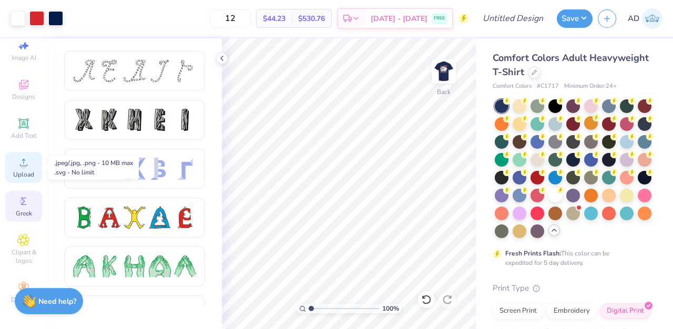
click at [24, 178] on span "Upload" at bounding box center [23, 174] width 21 height 8
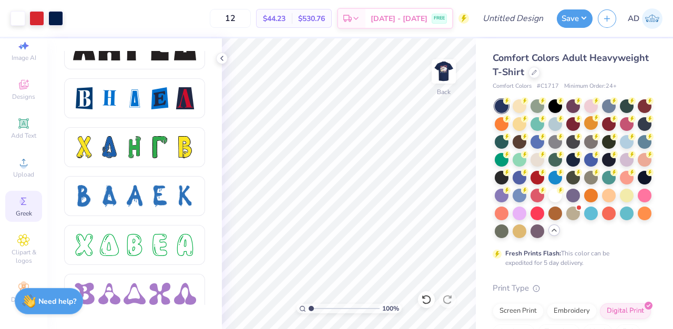
scroll to position [1429, 0]
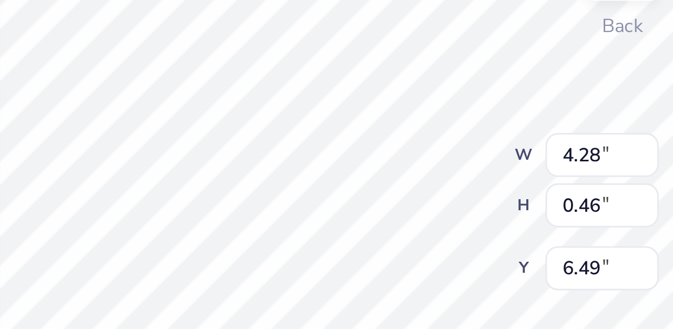
type input "6.49"
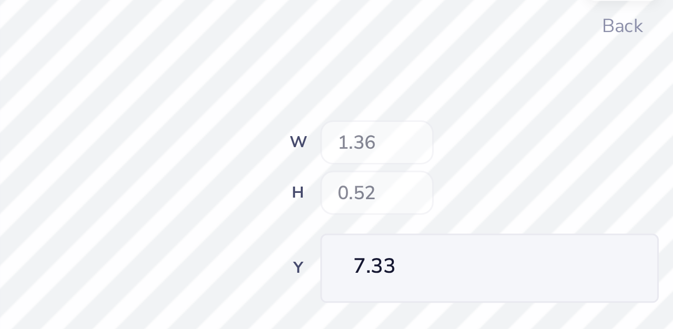
type input "7.33"
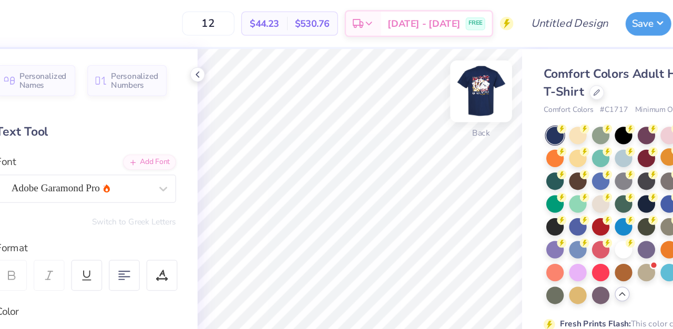
click at [449, 67] on img at bounding box center [444, 72] width 42 height 42
click at [448, 67] on img at bounding box center [444, 72] width 42 height 42
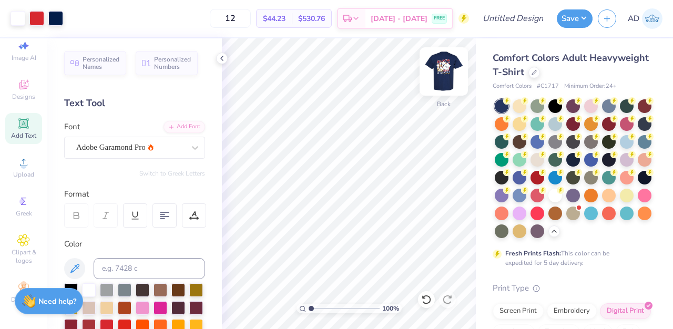
click at [447, 80] on img at bounding box center [444, 72] width 42 height 42
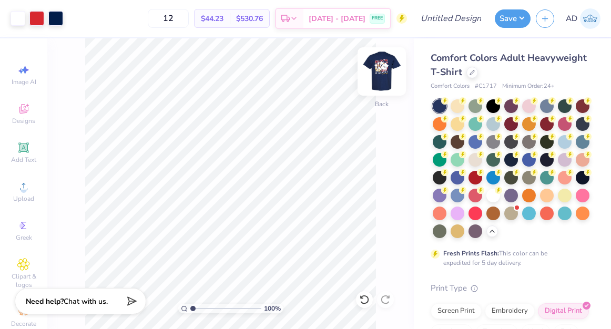
click at [381, 65] on img at bounding box center [382, 72] width 42 height 42
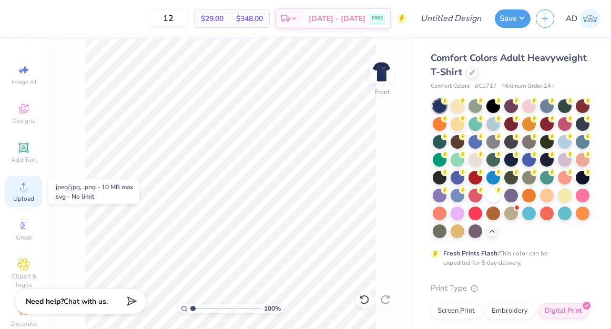
click at [26, 188] on icon at bounding box center [23, 186] width 13 height 13
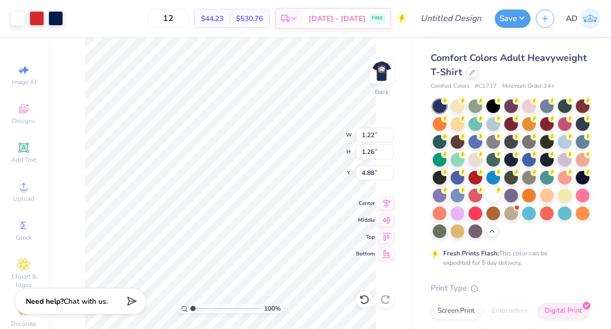
type input "1.22"
type input "1.26"
type input "4.88"
type input "1.44"
type input "1.42"
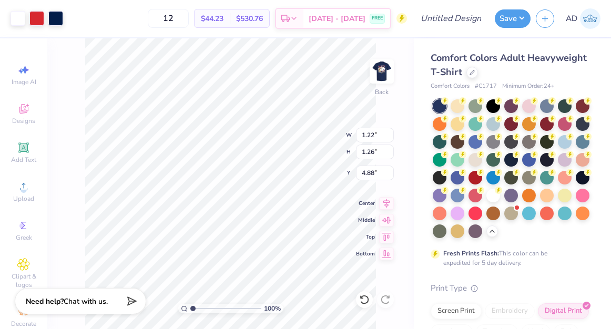
type input "4.72"
type input "1.27"
type input "1.26"
type input "4.88"
type input "1.24"
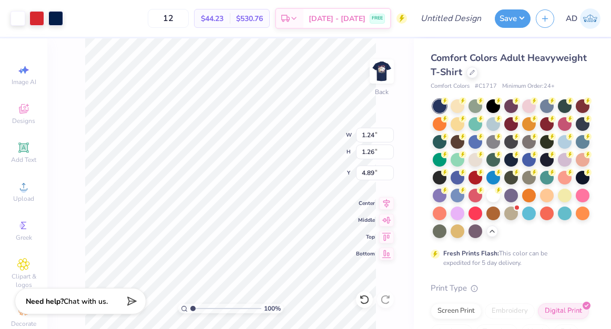
type input "1.26"
type input "4.89"
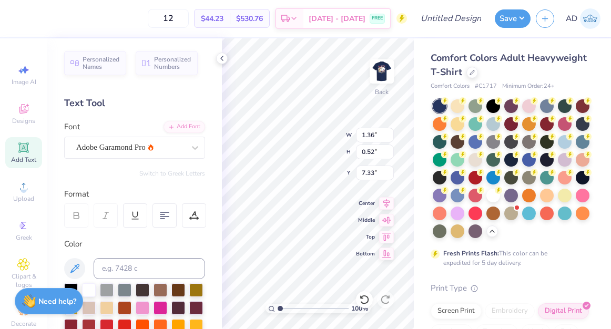
type input "2.30"
type input "0.87"
type input "6.97"
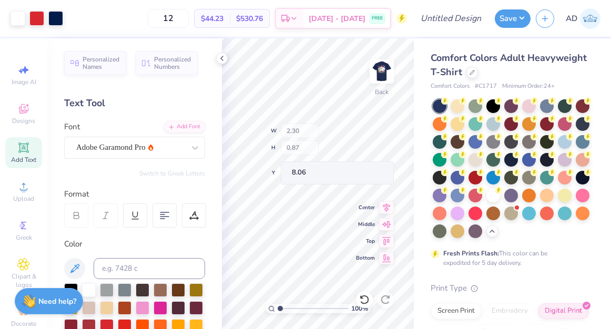
type input "7.37"
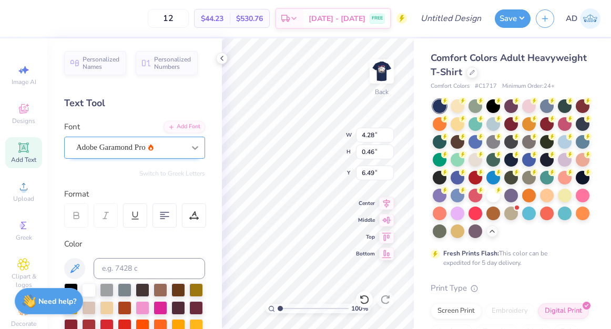
click at [194, 143] on icon at bounding box center [195, 148] width 11 height 11
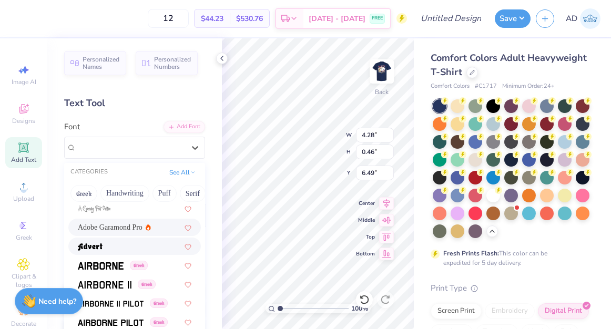
scroll to position [147, 0]
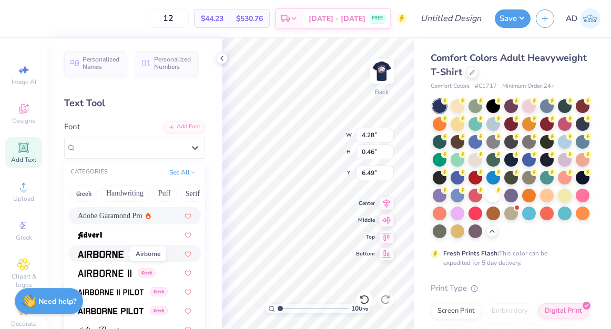
click at [109, 251] on img at bounding box center [101, 254] width 46 height 7
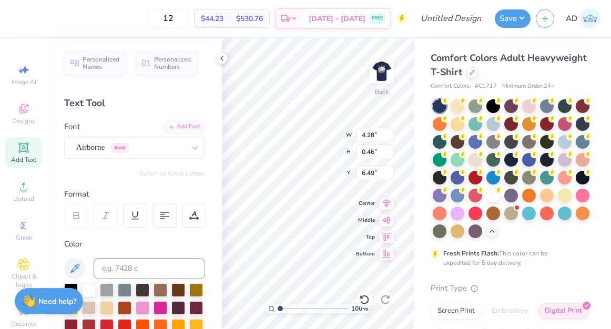
type input "4.13"
type input "0.49"
type input "6.47"
click at [194, 143] on icon at bounding box center [195, 148] width 11 height 11
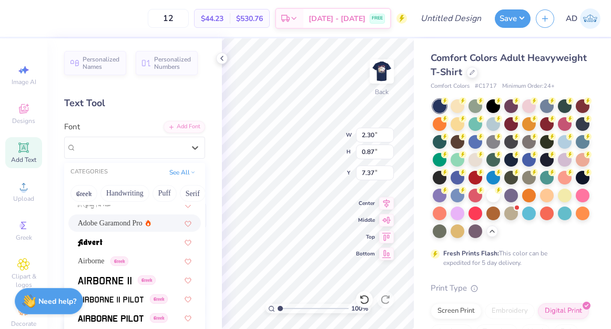
scroll to position [149, 0]
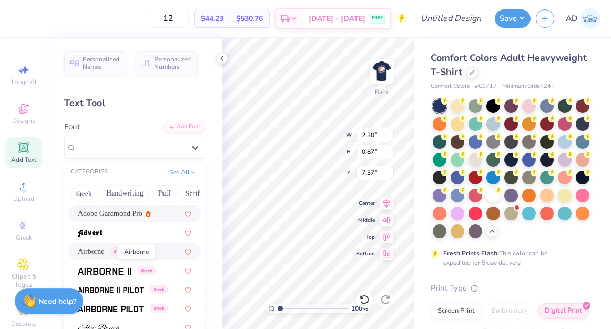
click at [94, 253] on span "Airborne" at bounding box center [91, 251] width 27 height 11
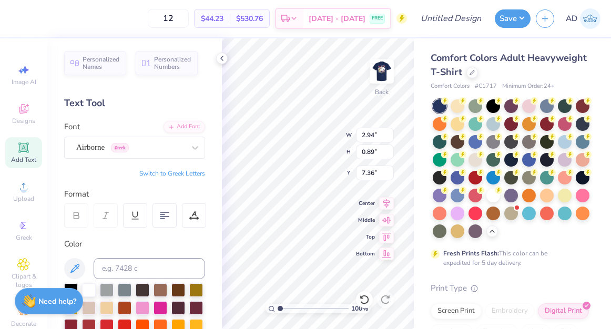
type input "2.94"
type input "0.89"
type input "7.36"
type input "1.22"
type input "1.26"
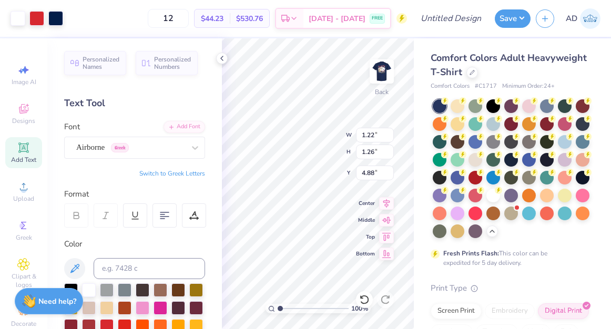
type input "4.88"
type input "7.31"
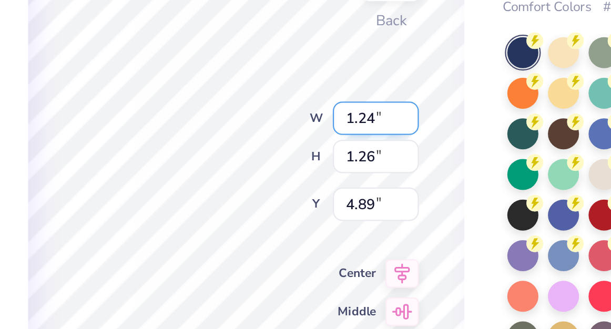
click at [358, 130] on div "100 % Back W 1.24 1.24 " H 1.26 1.26 " Y 4.89 4.89 " Center Middle Top Bottom" at bounding box center [318, 183] width 192 height 291
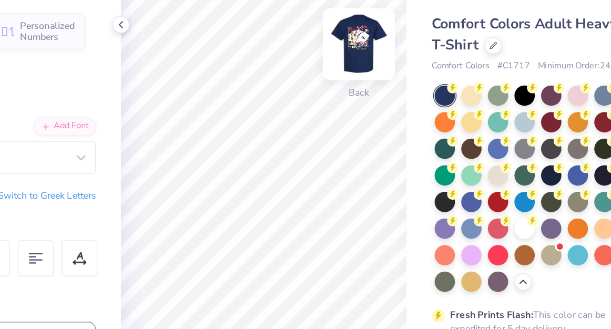
click at [385, 81] on img at bounding box center [382, 72] width 42 height 42
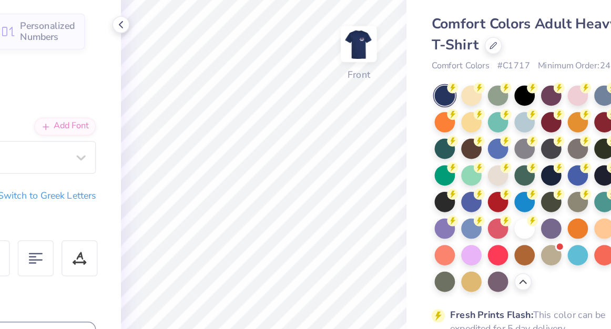
click at [385, 81] on img at bounding box center [381, 71] width 21 height 21
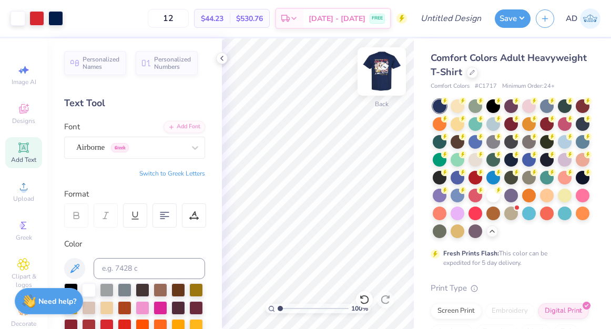
click at [380, 75] on img at bounding box center [382, 72] width 42 height 42
click at [382, 70] on img at bounding box center [382, 72] width 42 height 42
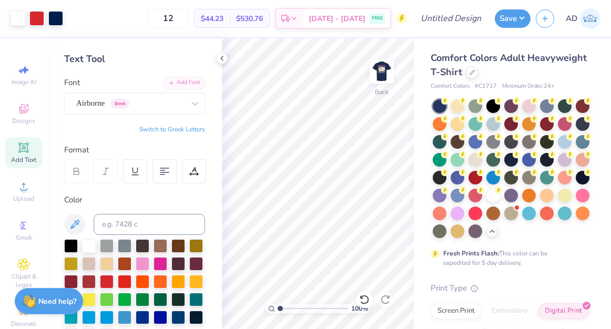
scroll to position [48, 0]
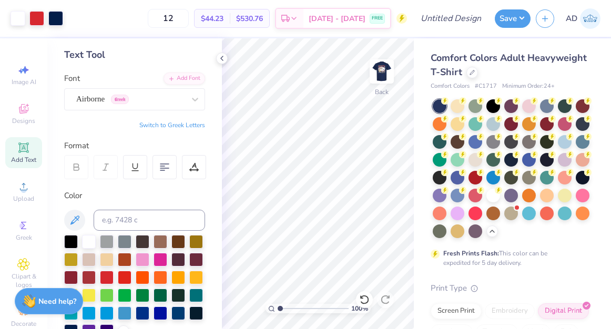
click at [22, 159] on span "Add Text" at bounding box center [23, 160] width 25 height 8
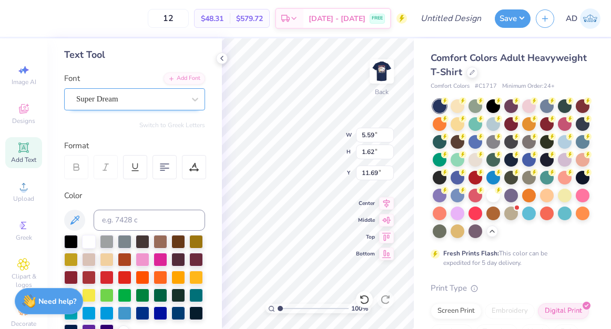
click at [168, 102] on div "Super Dream" at bounding box center [130, 99] width 110 height 16
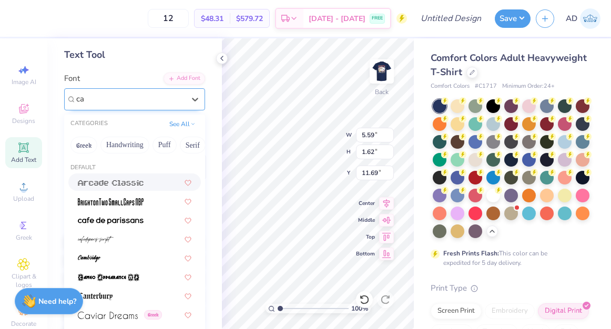
type input "c"
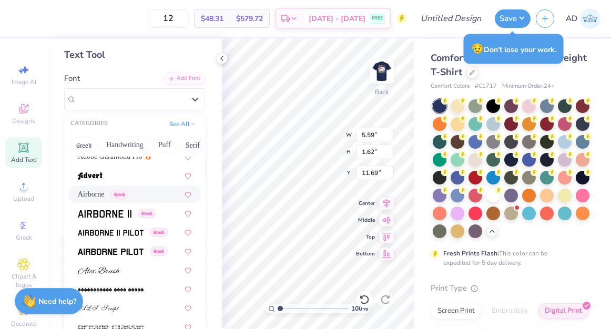
scroll to position [145, 0]
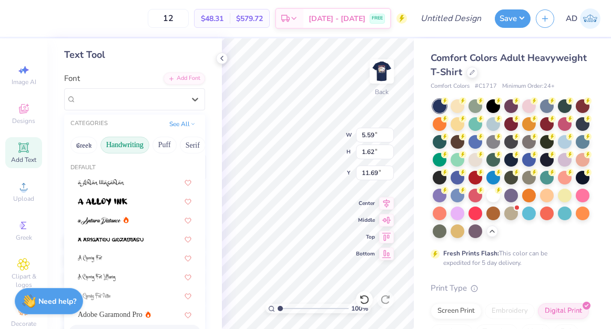
click at [124, 146] on button "Handwriting" at bounding box center [124, 145] width 49 height 17
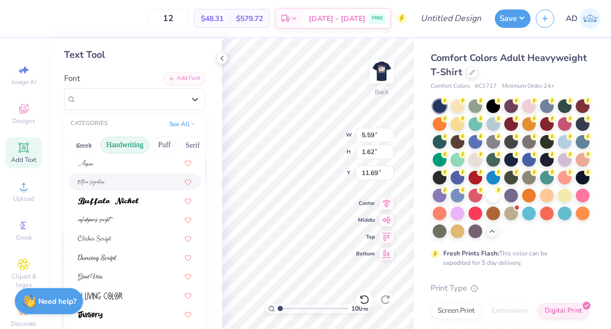
scroll to position [0, 0]
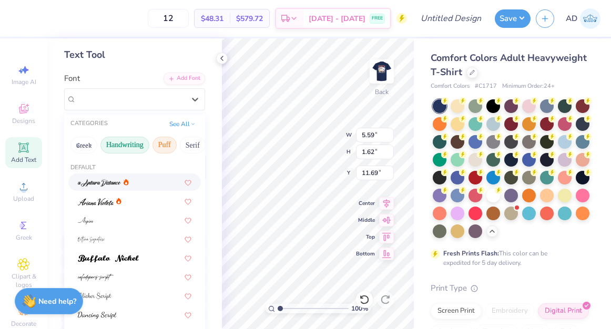
click at [162, 147] on button "Puff" at bounding box center [165, 145] width 24 height 17
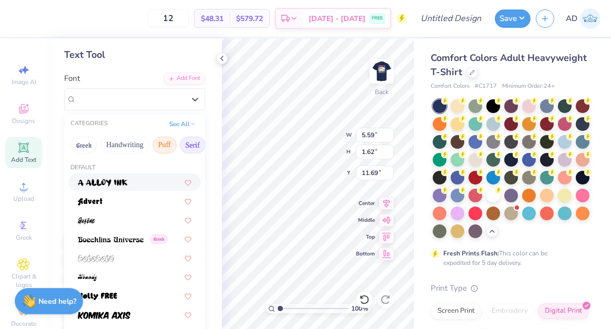
click at [187, 148] on button "Serif" at bounding box center [193, 145] width 26 height 17
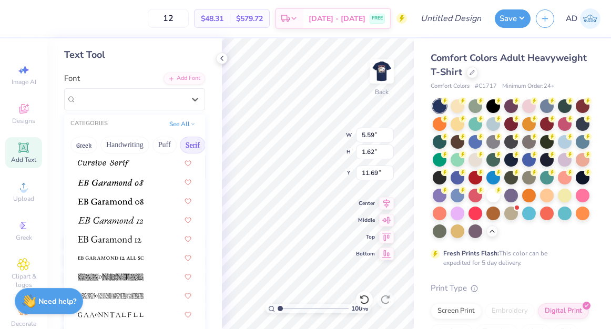
scroll to position [631, 0]
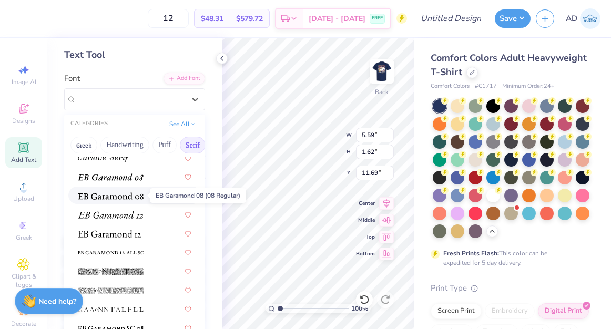
click at [125, 193] on img at bounding box center [111, 196] width 66 height 7
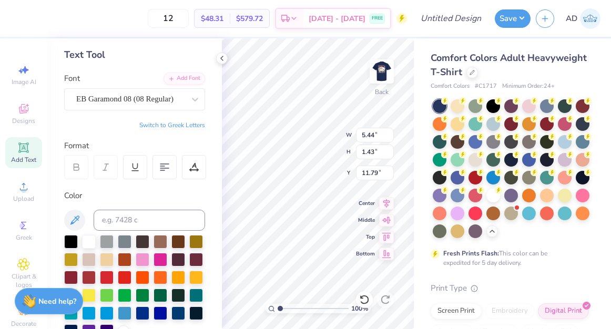
type input "5.44"
type input "1.43"
type input "11.79"
click at [110, 169] on icon at bounding box center [105, 167] width 9 height 9
type textarea "A"
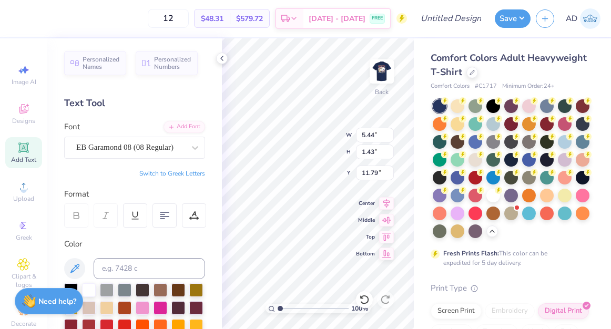
scroll to position [48, 0]
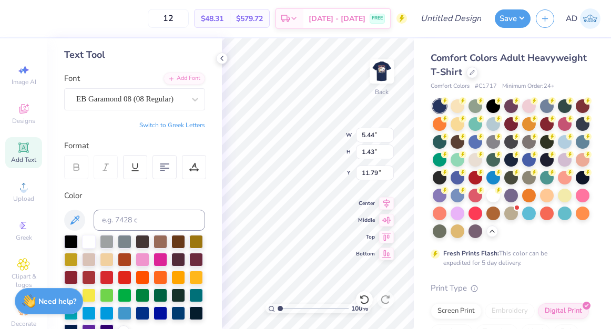
paste textarea "F"
type textarea "A"
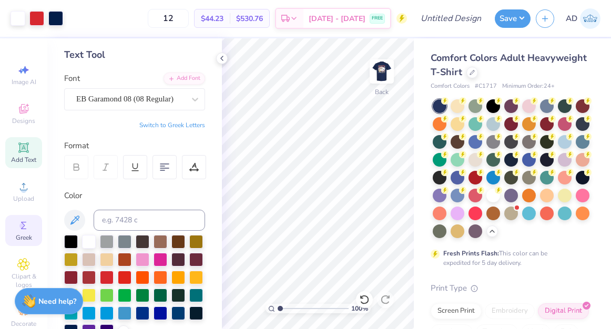
click at [22, 225] on circle at bounding box center [22, 226] width 6 height 6
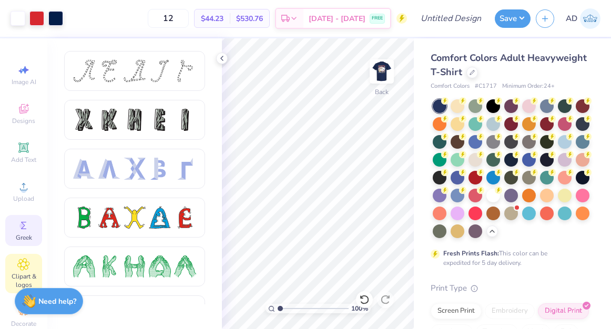
click at [24, 261] on icon at bounding box center [23, 264] width 12 height 13
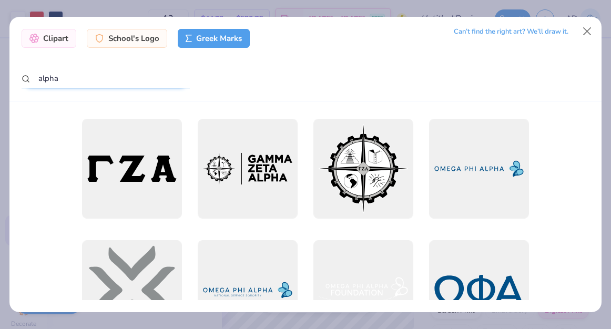
click at [75, 80] on input "alpha" at bounding box center [106, 78] width 168 height 19
type input "alpha phi delta"
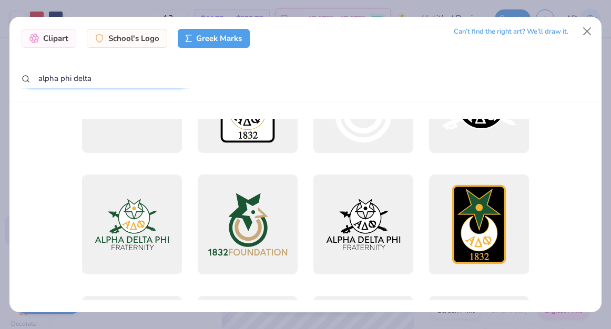
scroll to position [432, 0]
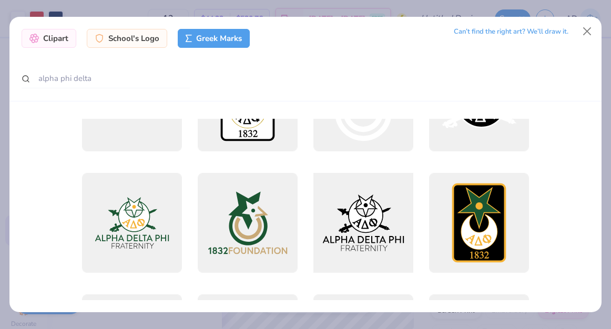
click at [362, 205] on div at bounding box center [364, 223] width 110 height 110
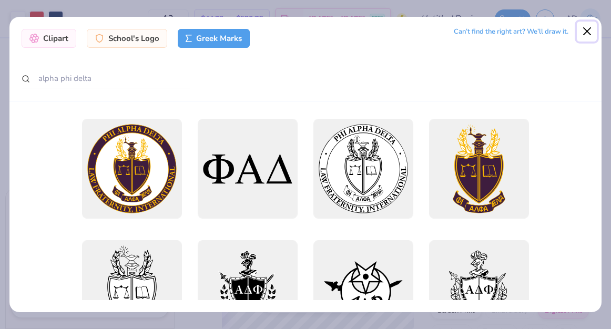
click at [591, 35] on button "Close" at bounding box center [587, 32] width 20 height 20
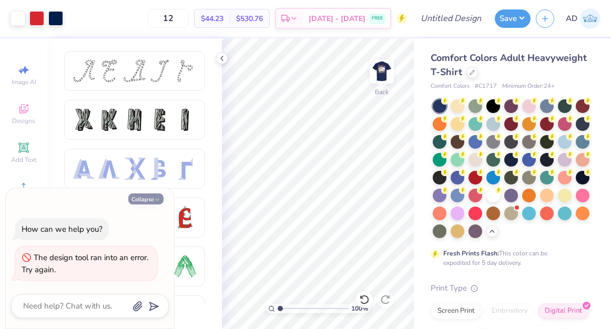
click at [159, 198] on icon "button" at bounding box center [157, 200] width 6 height 6
type textarea "x"
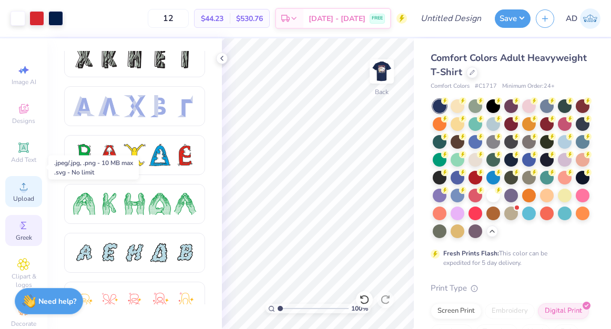
scroll to position [24, 0]
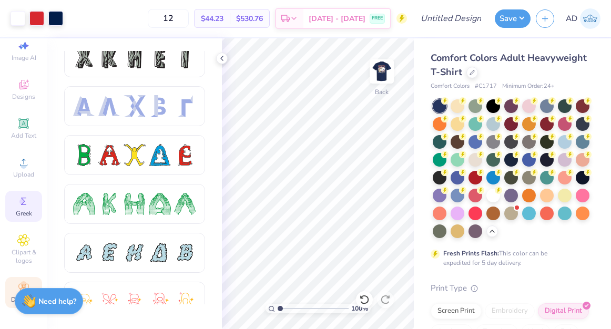
click at [19, 280] on div "Decorate" at bounding box center [23, 292] width 37 height 31
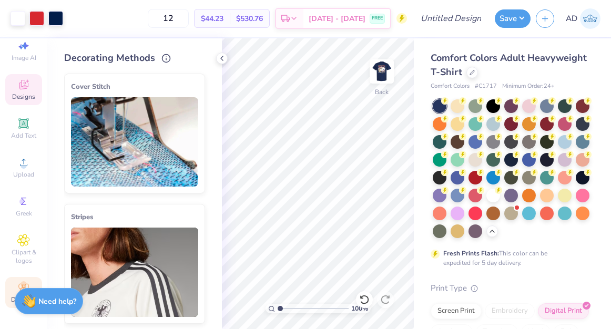
click at [24, 99] on span "Designs" at bounding box center [23, 97] width 23 height 8
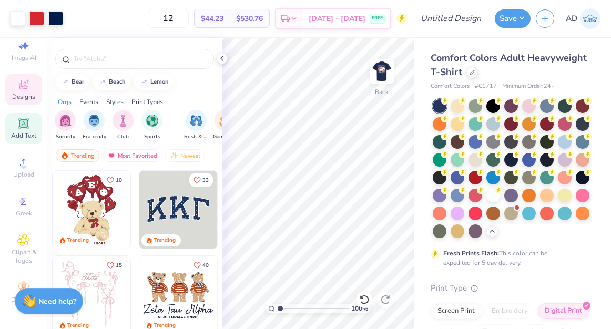
click at [22, 130] on div "Add Text" at bounding box center [23, 128] width 37 height 31
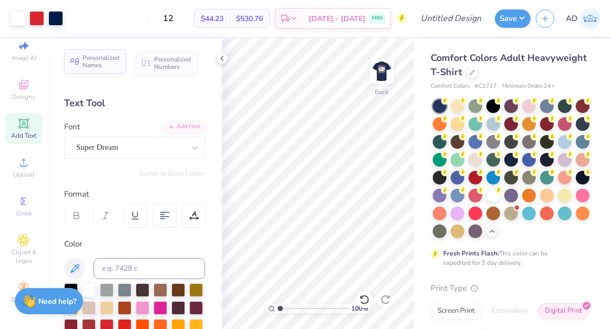
click at [110, 63] on span "Personalized Names" at bounding box center [101, 61] width 37 height 15
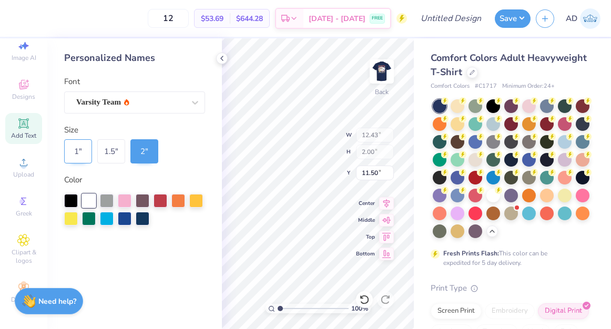
click at [81, 158] on div "1 "" at bounding box center [78, 151] width 28 height 24
type input "6.21"
type input "1.00"
type input "12.00"
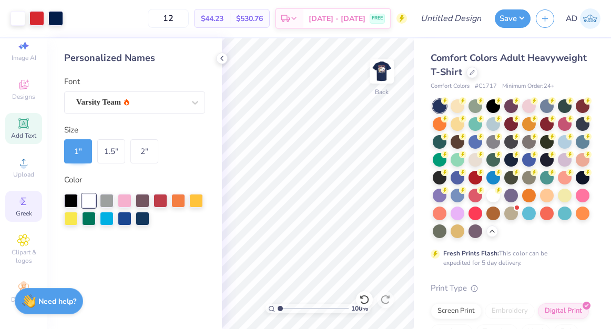
click at [23, 203] on icon at bounding box center [23, 201] width 5 height 7
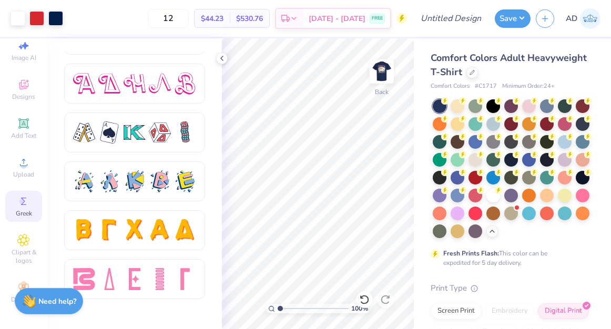
scroll to position [1850, 0]
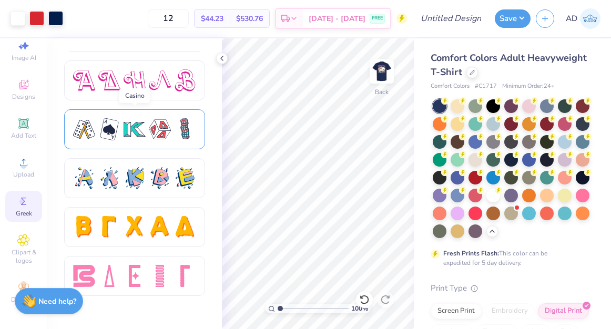
click at [137, 136] on div at bounding box center [135, 129] width 22 height 22
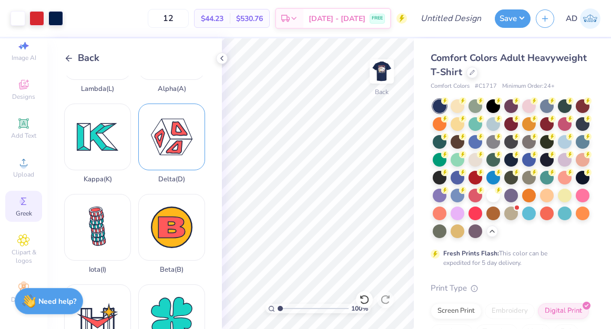
scroll to position [0, 0]
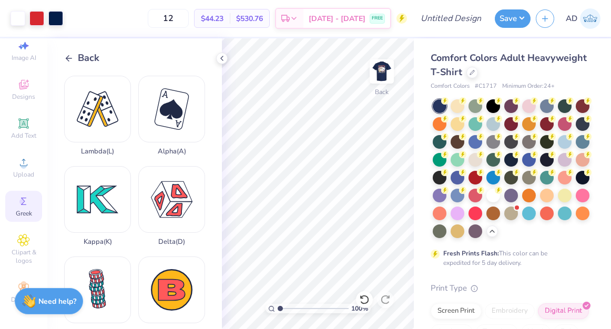
click at [67, 56] on icon at bounding box center [68, 58] width 9 height 9
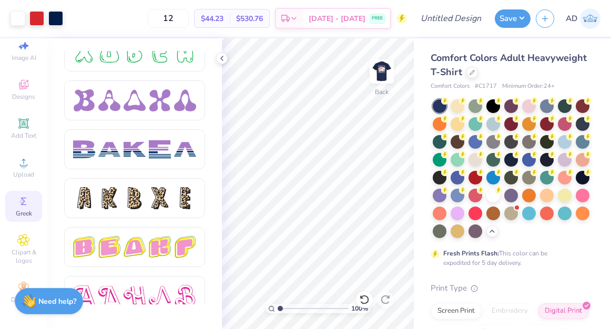
scroll to position [1630, 0]
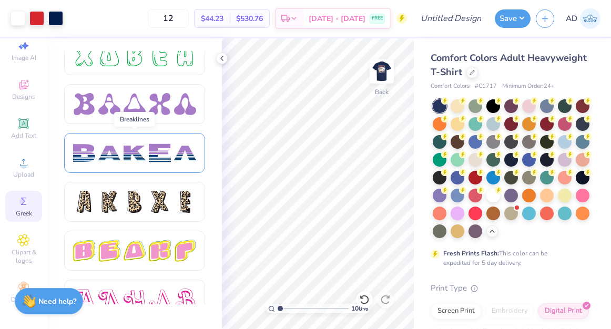
click at [147, 164] on div at bounding box center [134, 153] width 141 height 40
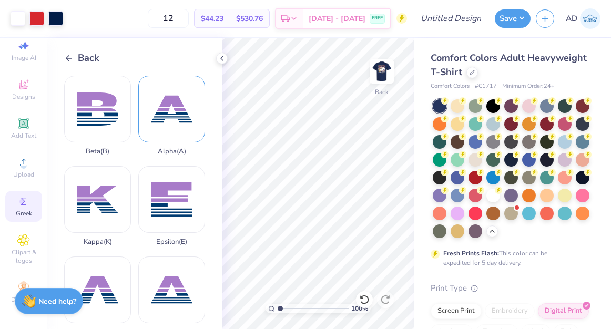
click at [171, 122] on div "Alpha ( A )" at bounding box center [171, 116] width 67 height 80
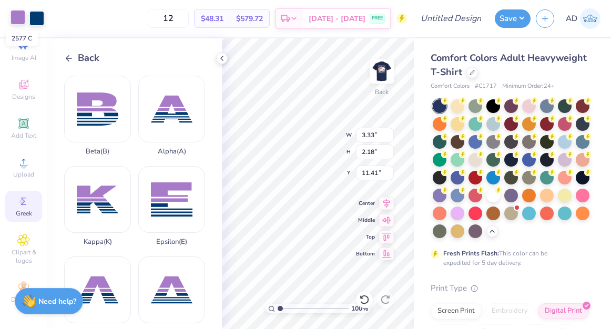
click at [21, 21] on div at bounding box center [18, 17] width 15 height 15
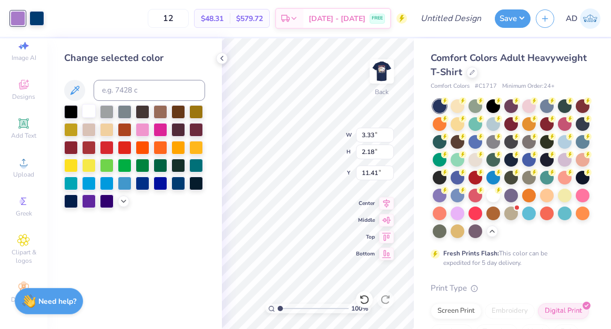
click at [90, 115] on div at bounding box center [89, 111] width 14 height 14
click at [38, 18] on div at bounding box center [36, 17] width 15 height 15
click at [90, 111] on div at bounding box center [89, 111] width 14 height 14
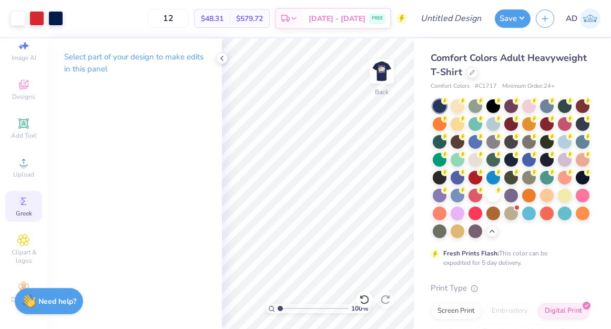
click at [23, 203] on icon at bounding box center [23, 201] width 5 height 7
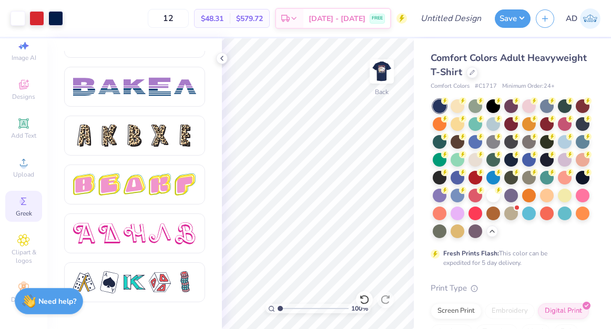
scroll to position [1687, 0]
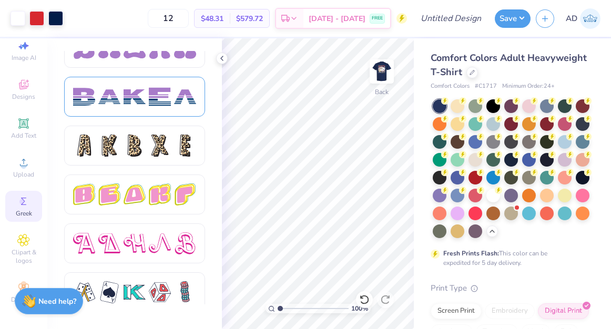
click at [159, 102] on div at bounding box center [160, 97] width 22 height 22
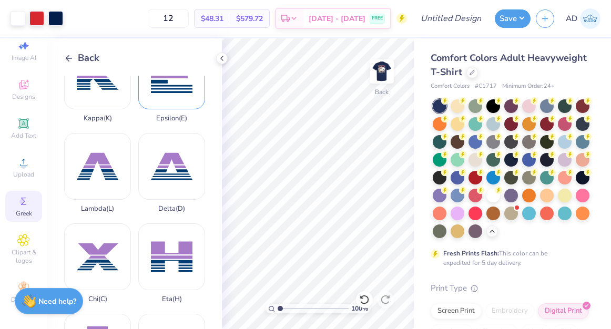
scroll to position [123, 0]
click at [165, 170] on div "Delta ( D )" at bounding box center [171, 174] width 67 height 80
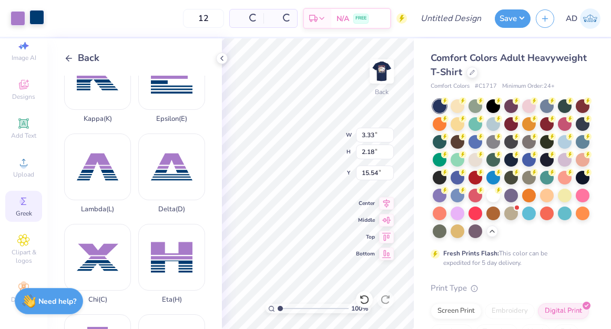
type input "15.54"
click at [20, 22] on div at bounding box center [18, 17] width 15 height 15
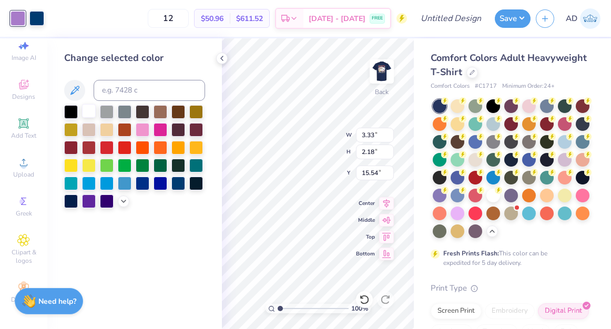
click at [88, 111] on div at bounding box center [89, 111] width 14 height 14
click at [36, 17] on div at bounding box center [36, 17] width 15 height 15
click at [87, 112] on div at bounding box center [89, 111] width 14 height 14
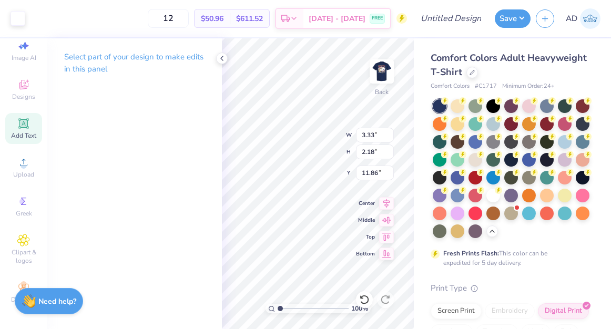
type input "11.86"
click at [25, 202] on icon at bounding box center [23, 201] width 13 height 13
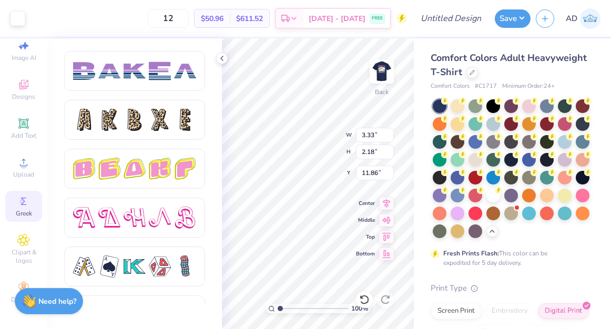
scroll to position [1680, 0]
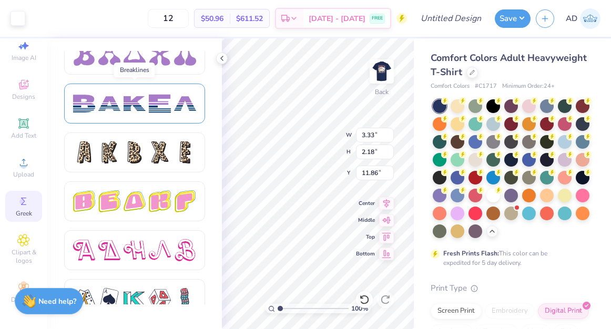
click at [140, 108] on div at bounding box center [135, 104] width 22 height 22
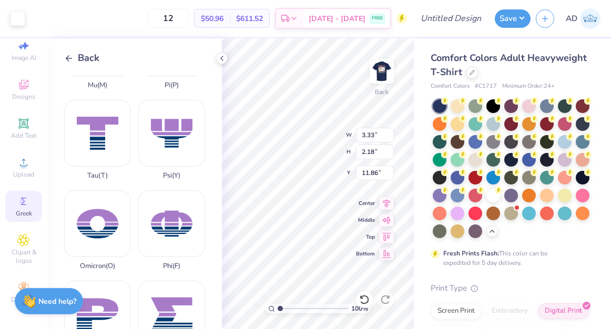
scroll to position [611, 0]
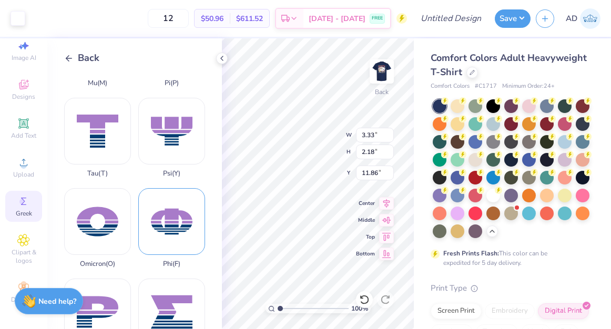
click at [177, 219] on div "Phi ( F )" at bounding box center [171, 228] width 67 height 80
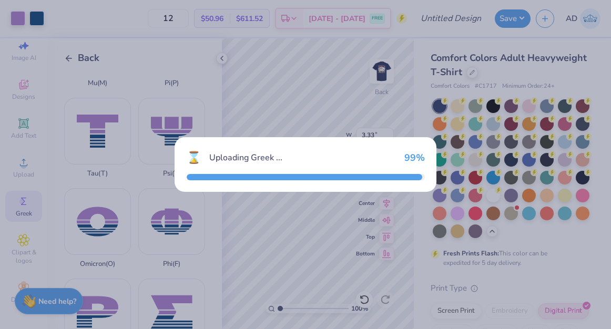
type input "3.56"
type input "2.23"
type input "11.39"
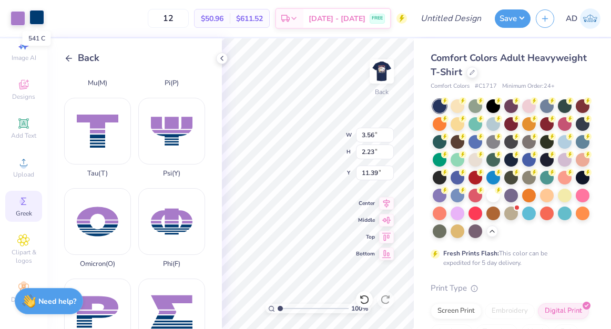
click at [36, 23] on div at bounding box center [36, 17] width 15 height 15
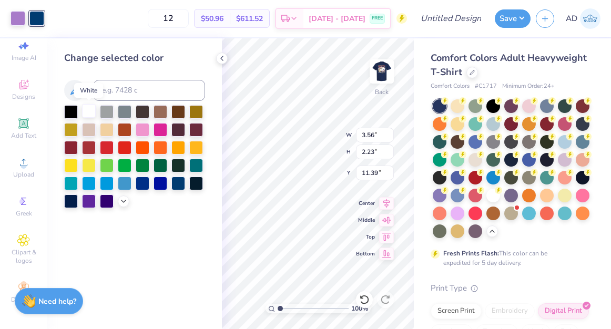
click at [90, 115] on div at bounding box center [89, 111] width 14 height 14
click at [20, 19] on div at bounding box center [18, 17] width 15 height 15
click at [92, 117] on div at bounding box center [89, 111] width 14 height 14
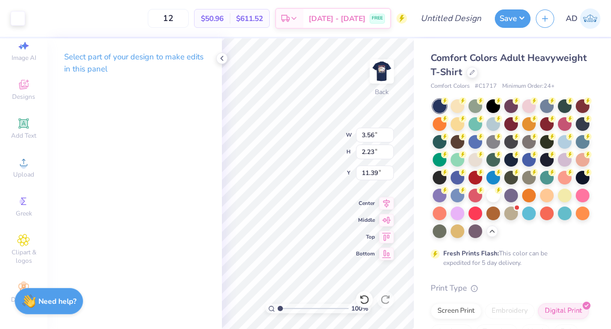
type input "11.86"
type input "3.33"
type input "2.18"
click at [360, 197] on div "100 % Back W 3.33 3.33 " H 2.18 2.18 " Y 15.54 15.54 " Center Middle Top Bottom" at bounding box center [318, 183] width 192 height 291
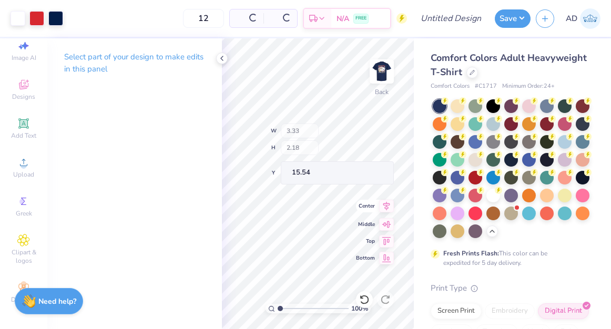
type input "11.91"
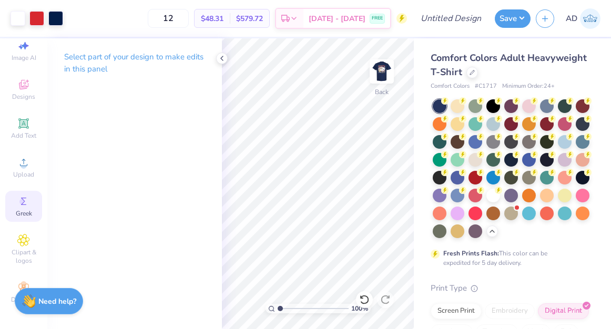
click at [24, 199] on circle at bounding box center [22, 202] width 6 height 6
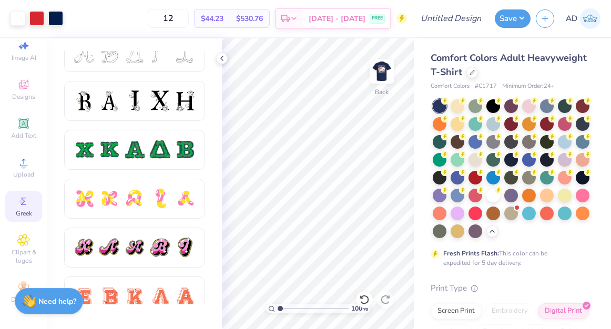
scroll to position [474, 0]
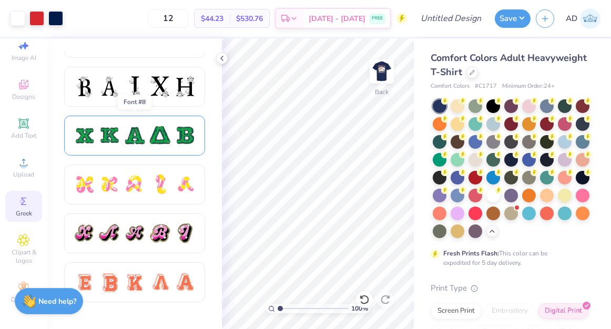
click at [142, 135] on div at bounding box center [135, 136] width 22 height 22
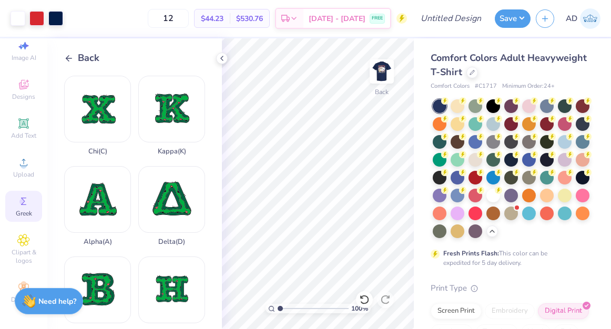
click at [69, 56] on icon at bounding box center [68, 58] width 9 height 9
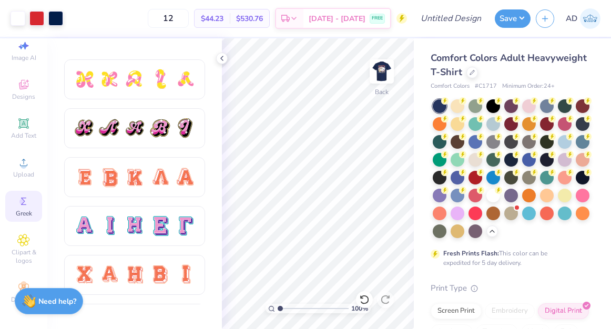
scroll to position [585, 0]
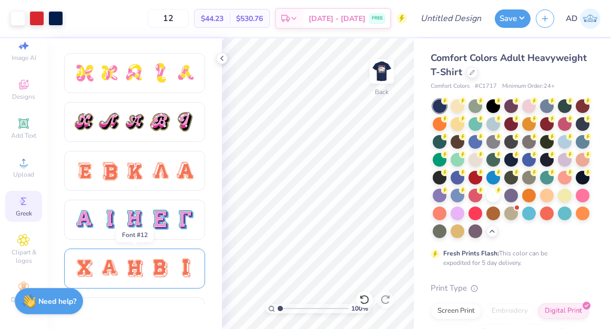
click at [149, 260] on div at bounding box center [160, 269] width 22 height 22
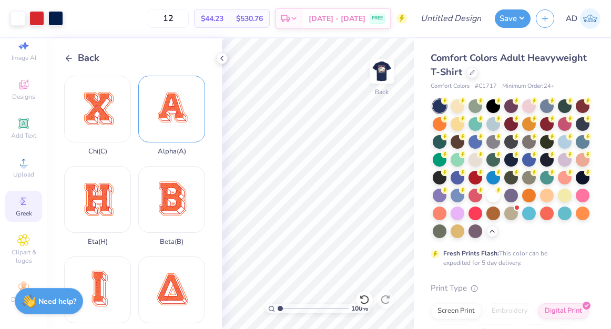
click at [170, 110] on div "Alpha ( A )" at bounding box center [171, 116] width 67 height 80
click at [70, 59] on icon at bounding box center [68, 58] width 9 height 9
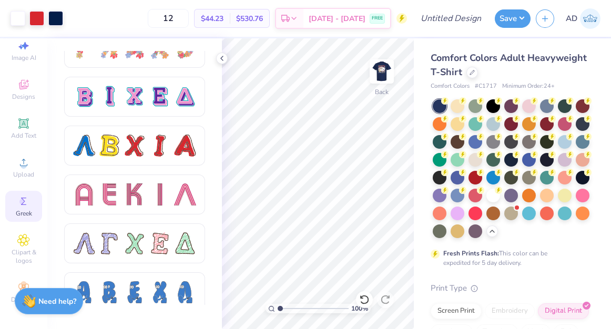
scroll to position [858, 0]
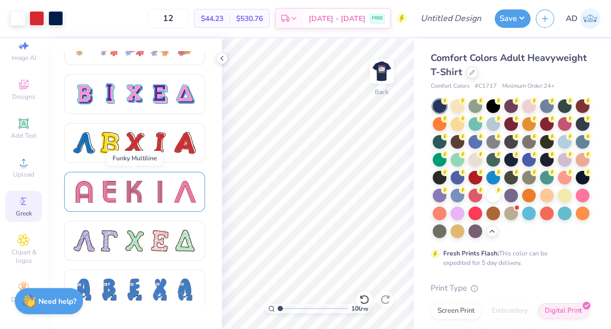
click at [132, 196] on div at bounding box center [135, 192] width 22 height 22
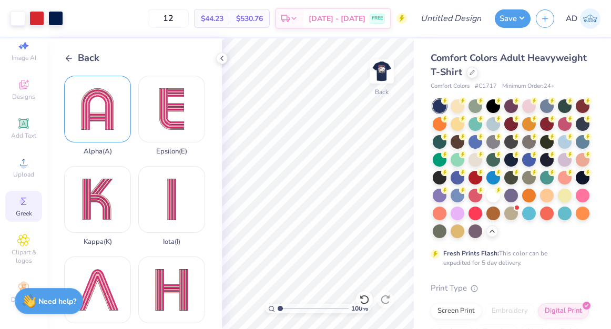
click at [92, 116] on div "Alpha ( A )" at bounding box center [97, 116] width 67 height 80
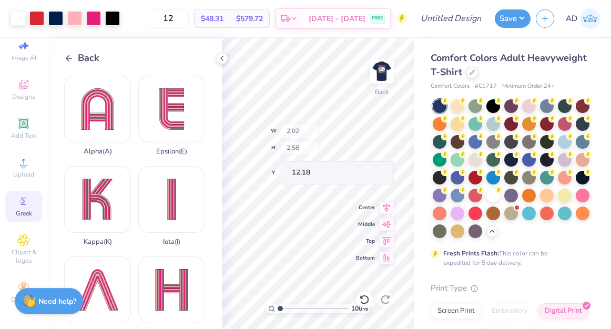
type input "2.02"
type input "2.58"
type input "12.18"
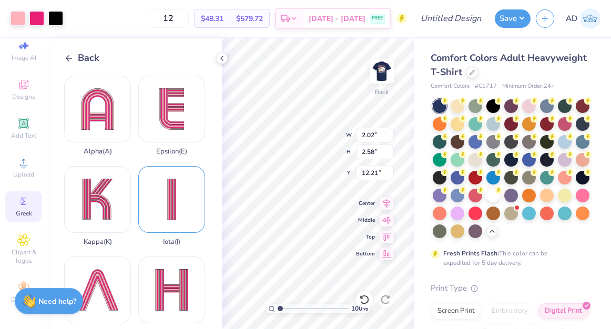
type input "12.21"
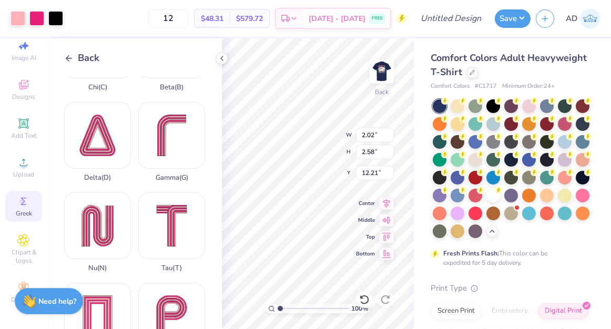
scroll to position [359, 0]
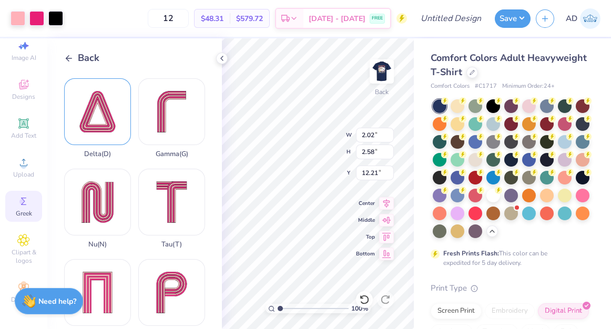
click at [97, 120] on div "Delta ( D )" at bounding box center [97, 118] width 67 height 80
type input "3.93"
type input "4.57"
type input "10.22"
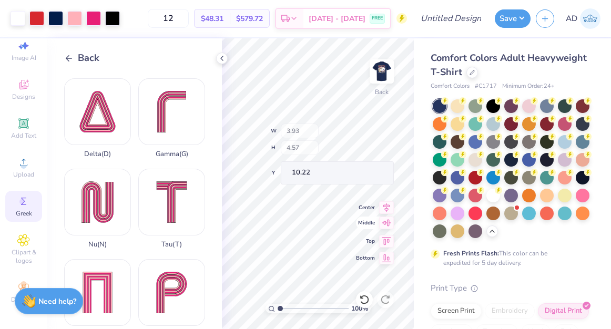
type input "2.13"
type input "2.48"
type input "12.30"
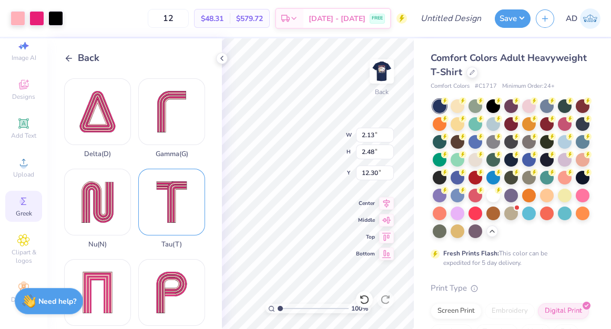
type input "12.21"
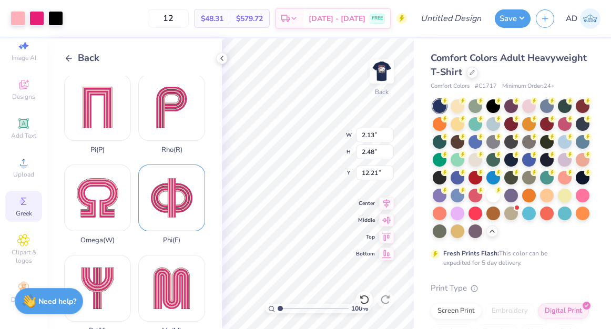
click at [170, 203] on div "Phi ( F )" at bounding box center [171, 205] width 67 height 80
type input "4.77"
type input "4.51"
type input "10.25"
type input "2.96"
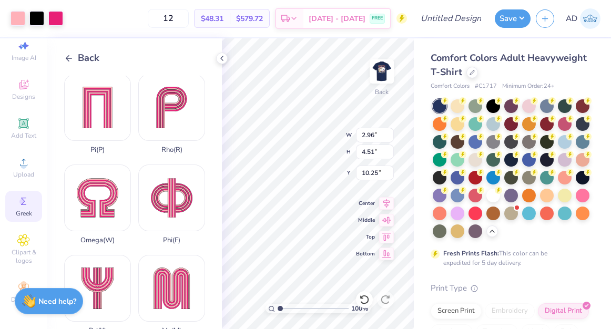
type input "2.80"
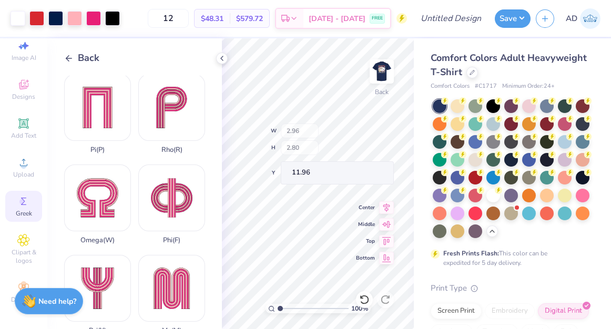
type input "12.05"
click at [67, 58] on line at bounding box center [69, 58] width 6 height 0
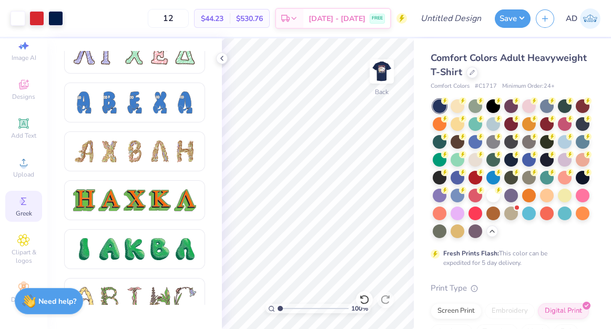
scroll to position [1055, 0]
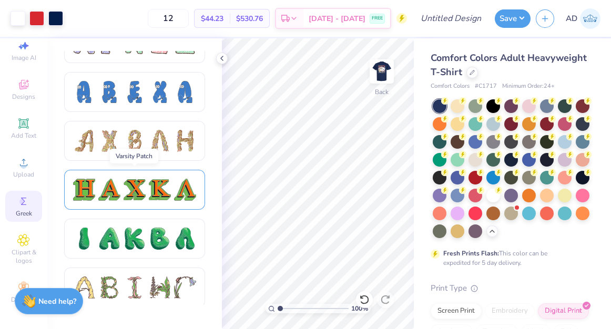
click at [131, 195] on div at bounding box center [135, 190] width 22 height 22
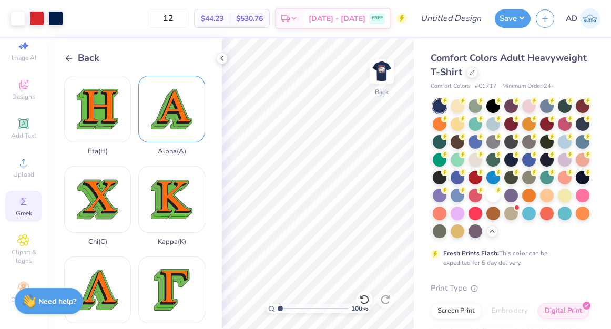
click at [164, 117] on div "Alpha ( A )" at bounding box center [171, 116] width 67 height 80
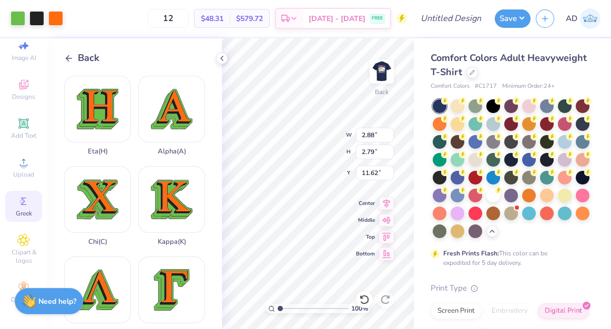
type input "2.88"
type input "2.79"
type input "11.62"
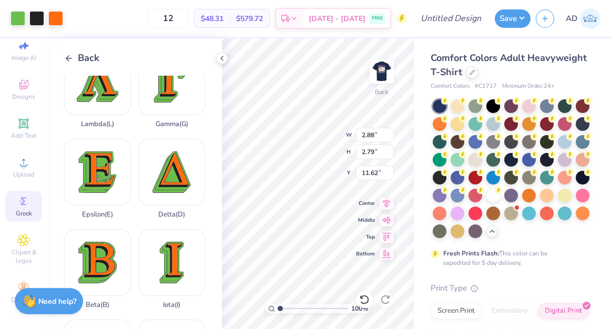
scroll to position [215, 0]
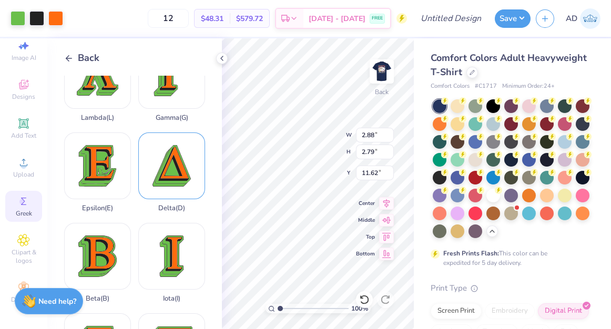
click at [172, 169] on div "Delta ( D )" at bounding box center [171, 173] width 67 height 80
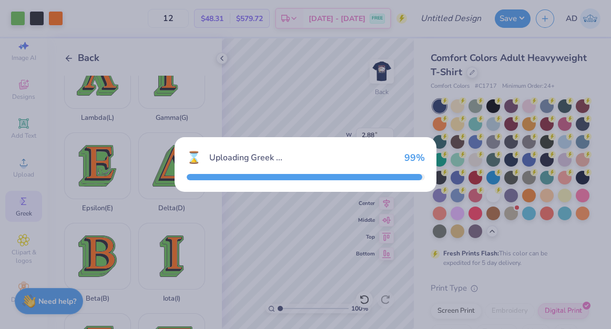
type input "3.52"
type input "3.81"
type input "10.59"
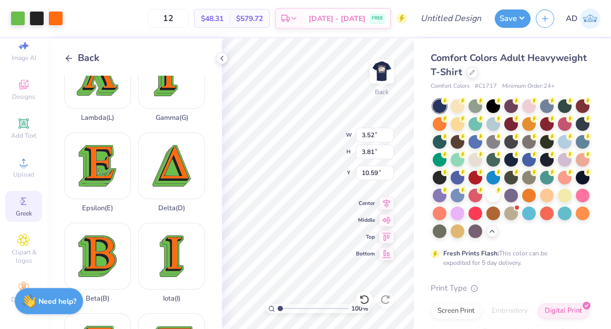
type input "2.57"
type input "2.78"
type input "11.62"
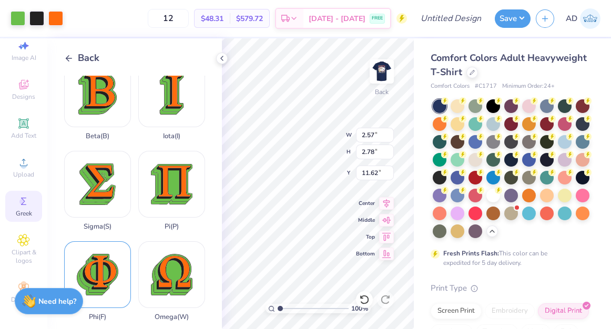
click at [108, 273] on div "Phi ( F )" at bounding box center [97, 281] width 67 height 80
type input "3.75"
type input "10.62"
type input "3.88"
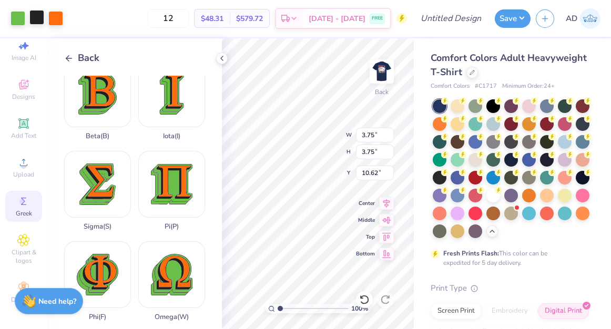
type input "3.88"
type input "10.50"
click at [36, 20] on div at bounding box center [36, 17] width 15 height 15
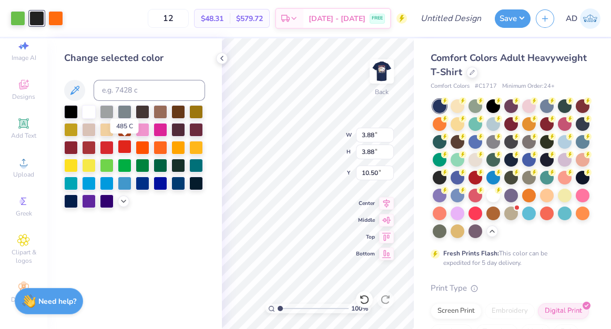
click at [123, 145] on div at bounding box center [125, 147] width 14 height 14
click at [16, 22] on div at bounding box center [18, 17] width 15 height 15
click at [74, 199] on div at bounding box center [71, 201] width 14 height 14
click at [57, 21] on div at bounding box center [55, 17] width 15 height 15
click at [93, 114] on div at bounding box center [89, 111] width 14 height 14
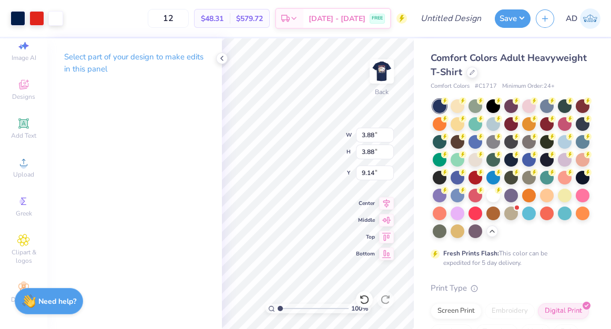
type input "9.14"
type input "2.88"
type input "2.79"
type input "11.62"
click at [22, 22] on div at bounding box center [18, 17] width 15 height 15
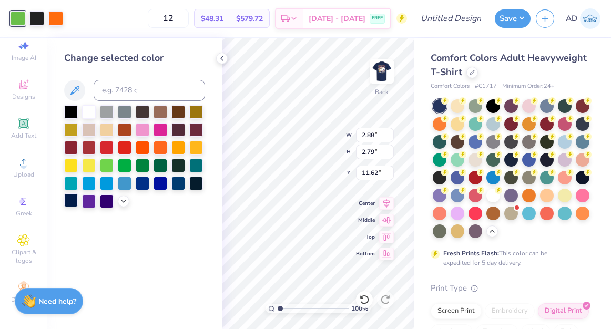
click at [74, 206] on div at bounding box center [71, 201] width 14 height 14
click at [35, 18] on div at bounding box center [36, 17] width 15 height 15
click at [103, 144] on div at bounding box center [107, 147] width 14 height 14
click at [57, 17] on div at bounding box center [55, 17] width 15 height 15
click at [89, 112] on div at bounding box center [89, 111] width 14 height 14
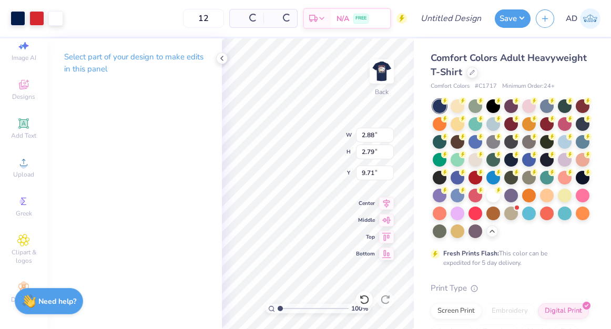
type input "9.71"
type input "3.88"
type input "9.14"
type input "1.86"
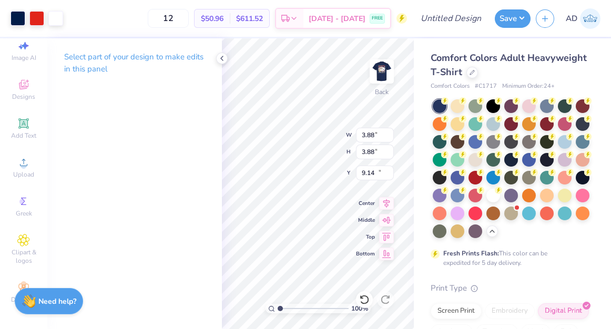
type input "1.86"
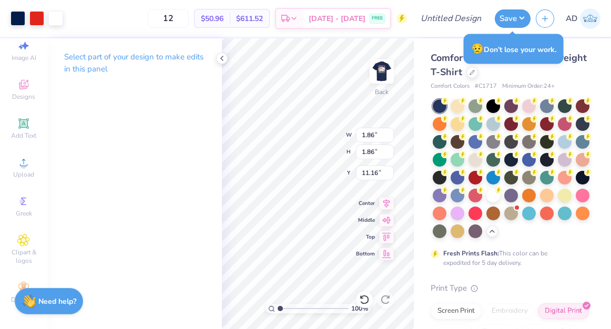
type input "10.64"
click at [23, 20] on div at bounding box center [18, 17] width 15 height 15
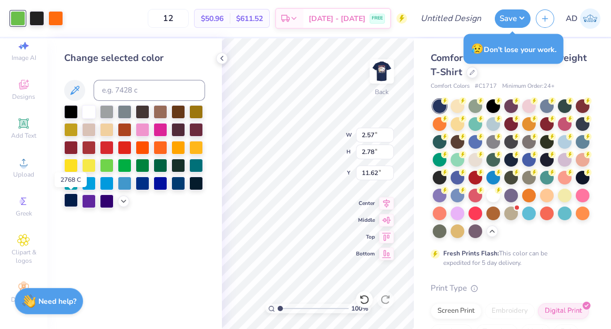
click at [75, 202] on div at bounding box center [71, 201] width 14 height 14
click at [38, 19] on div at bounding box center [36, 17] width 15 height 15
click at [107, 149] on div at bounding box center [107, 147] width 14 height 14
click at [55, 14] on div at bounding box center [55, 17] width 15 height 15
click at [93, 112] on div at bounding box center [89, 111] width 14 height 14
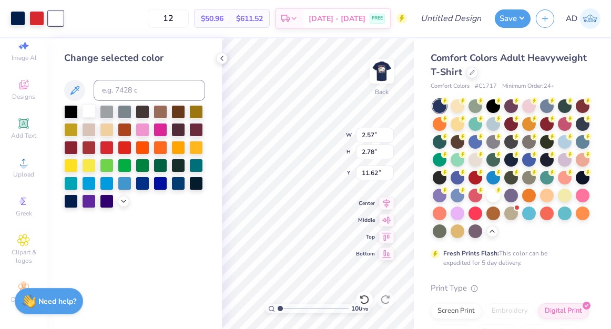
type input "1.47"
type input "1.59"
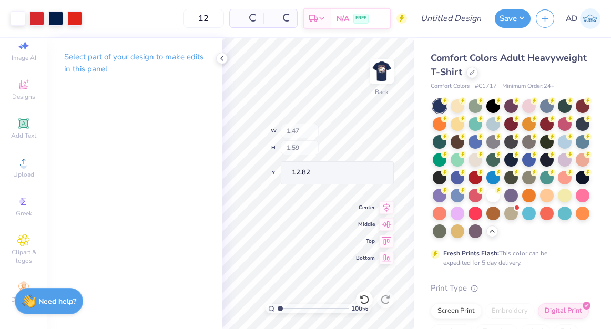
type input "10.91"
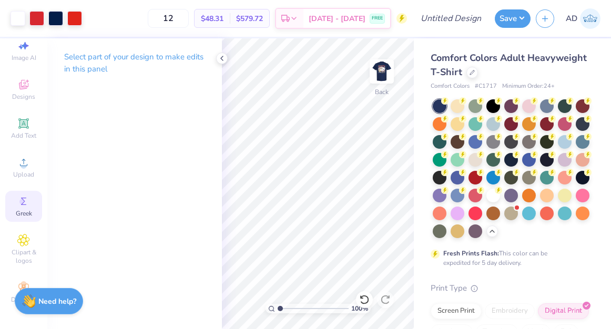
click at [24, 210] on span "Greek" at bounding box center [24, 213] width 16 height 8
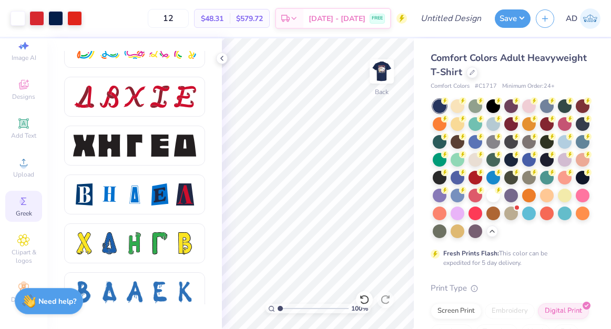
scroll to position [1348, 0]
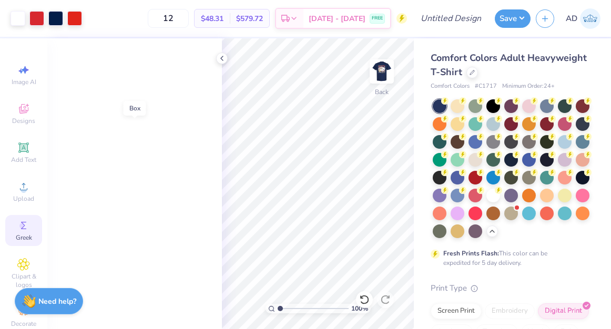
scroll to position [1348, 0]
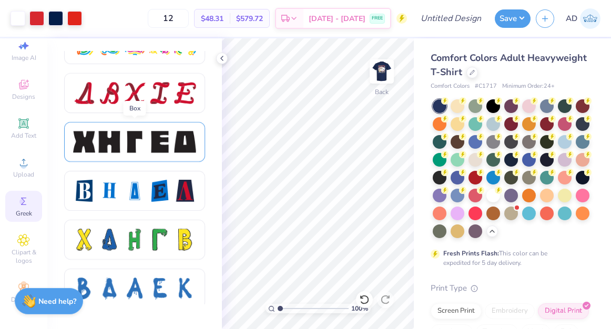
click at [171, 140] on div at bounding box center [134, 142] width 123 height 22
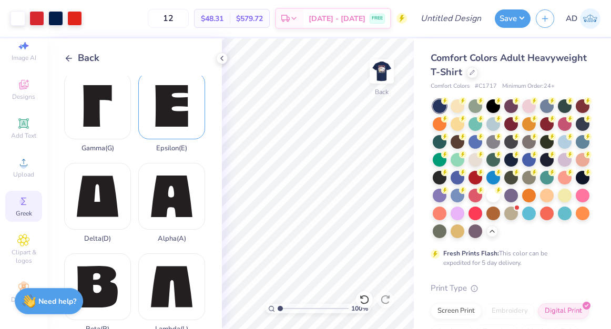
scroll to position [92, 0]
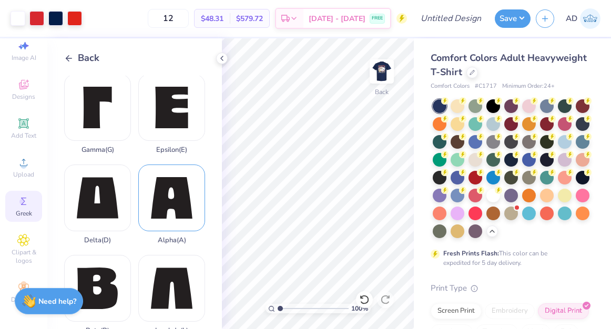
click at [173, 193] on div "Alpha ( A )" at bounding box center [171, 205] width 67 height 80
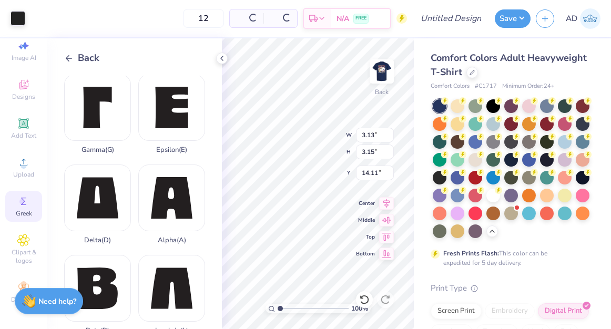
type input "14.11"
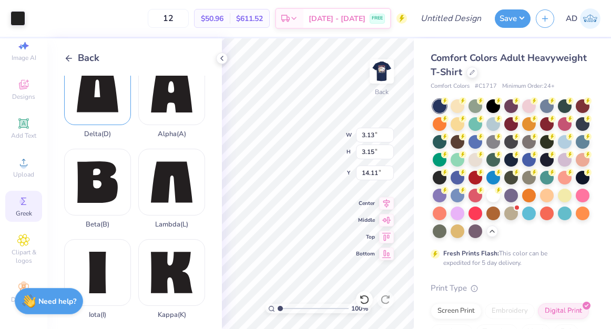
click at [101, 107] on div "Delta ( D )" at bounding box center [97, 98] width 67 height 80
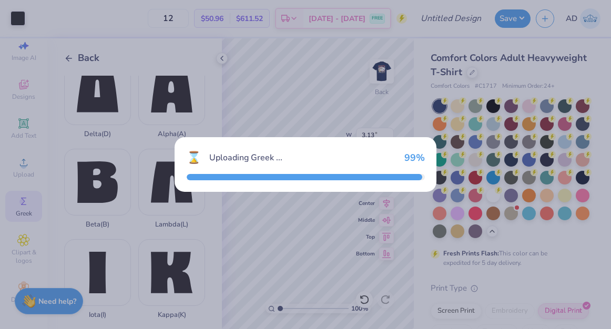
type input "3.19"
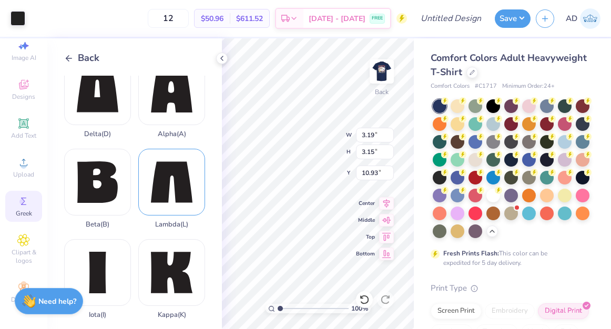
type input "14.11"
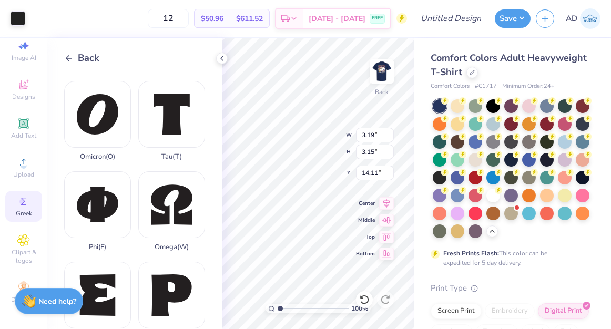
scroll to position [545, 0]
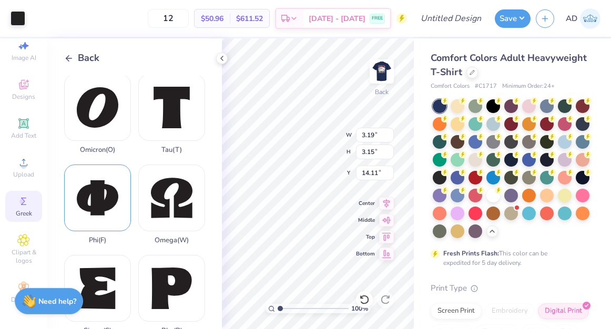
click at [97, 208] on div "Phi ( F )" at bounding box center [97, 205] width 67 height 80
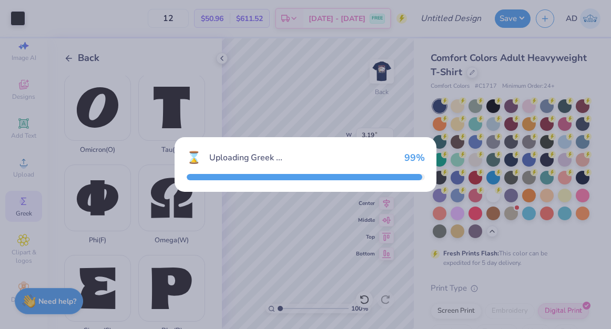
type input "3.72"
type input "10.93"
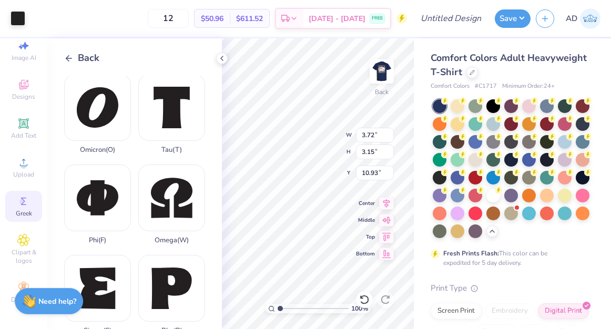
click at [67, 59] on polyline at bounding box center [67, 58] width 3 height 6
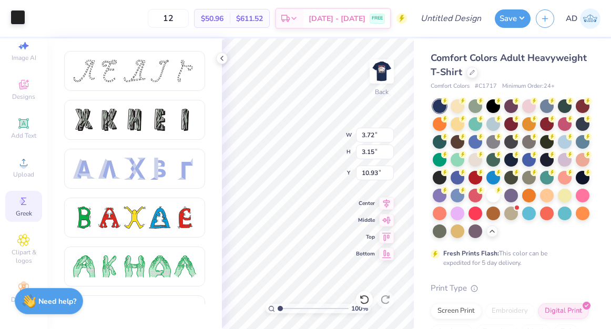
click at [14, 15] on div at bounding box center [18, 17] width 15 height 15
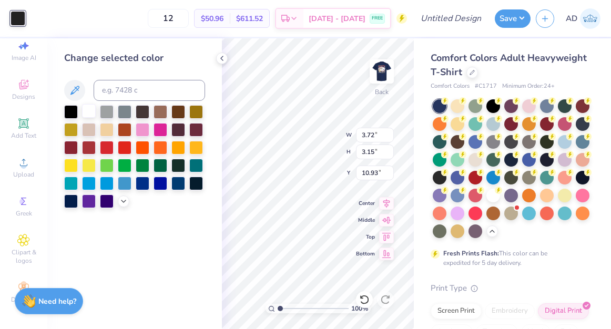
click at [88, 114] on div at bounding box center [89, 111] width 14 height 14
type input "3.19"
type input "14.11"
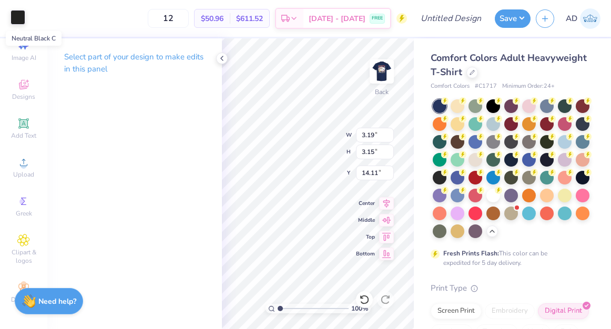
click at [21, 20] on div at bounding box center [18, 17] width 15 height 15
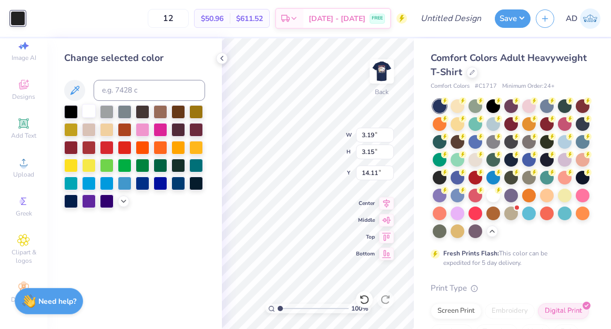
click at [89, 112] on div at bounding box center [89, 111] width 14 height 14
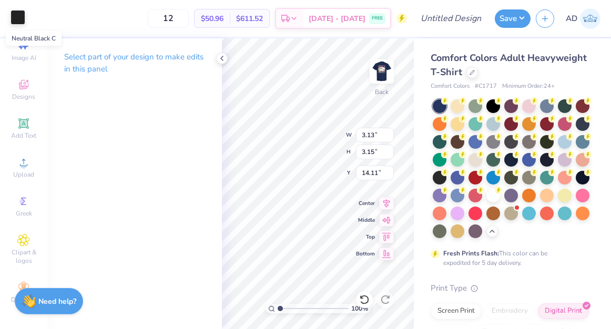
click at [20, 15] on div at bounding box center [18, 17] width 15 height 15
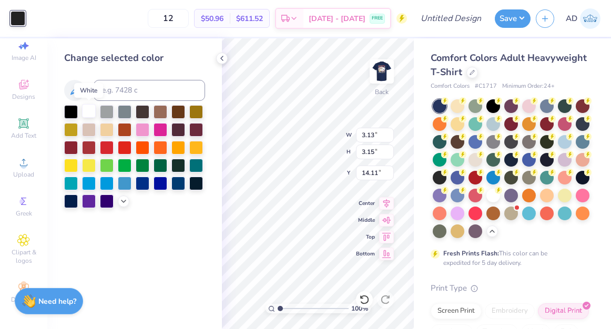
click at [89, 113] on div at bounding box center [89, 111] width 14 height 14
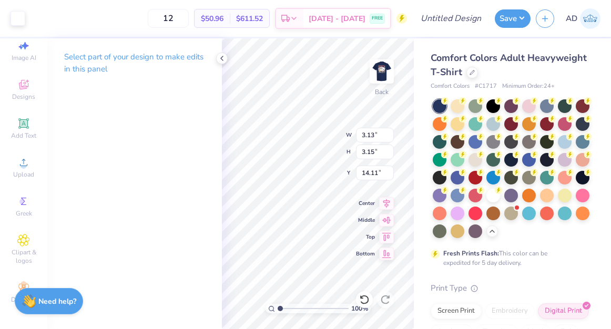
type input "3.72"
type input "14.11"
type input "1.68"
type input "1.42"
type input "15.84"
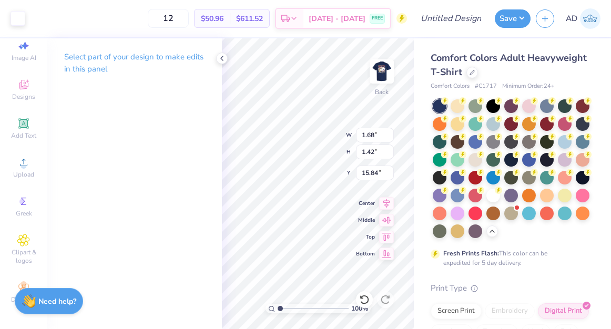
type input "3.19"
type input "3.15"
type input "14.11"
type input "1.37"
type input "1.35"
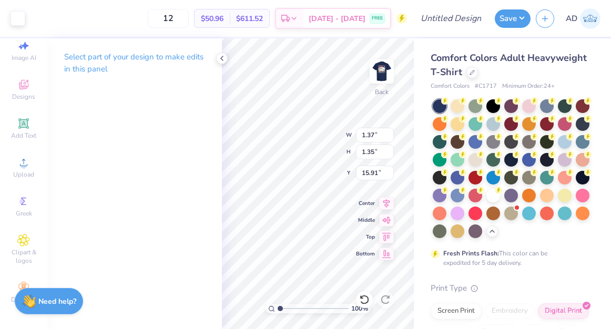
click at [203, 256] on div "Select part of your design to make edits in this panel" at bounding box center [134, 183] width 175 height 291
type input "15.87"
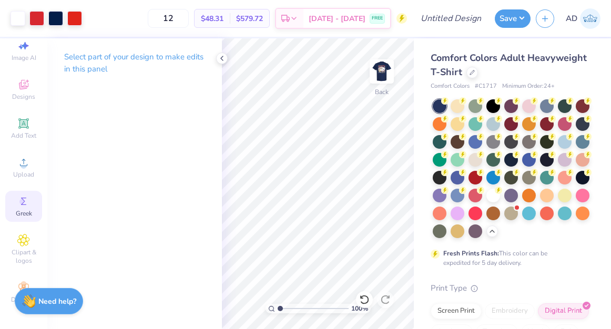
click at [21, 208] on div "Greek" at bounding box center [23, 206] width 37 height 31
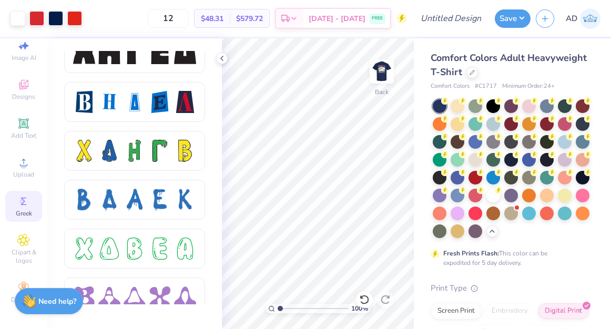
scroll to position [1438, 0]
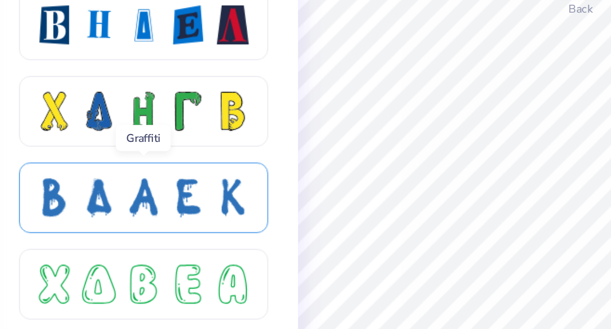
click at [122, 201] on div at bounding box center [134, 199] width 123 height 22
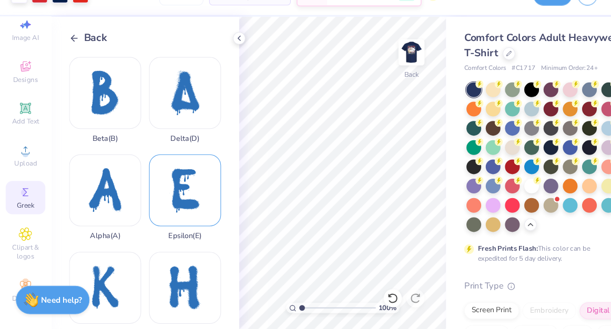
scroll to position [0, 0]
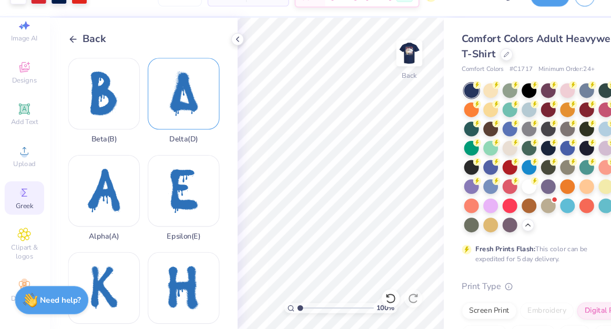
click at [172, 115] on div "Delta ( D )" at bounding box center [171, 116] width 67 height 80
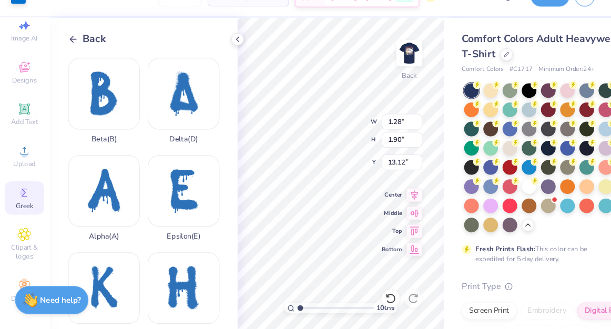
type input "1.28"
type input "1.90"
type input "14.11"
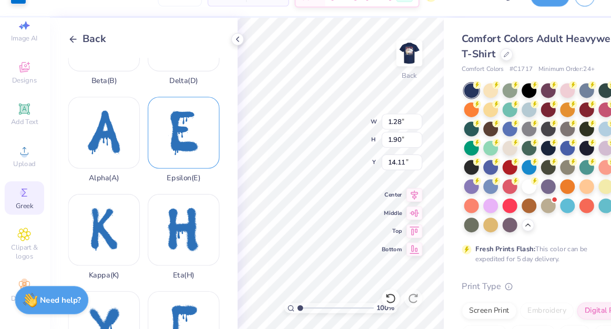
scroll to position [55, 0]
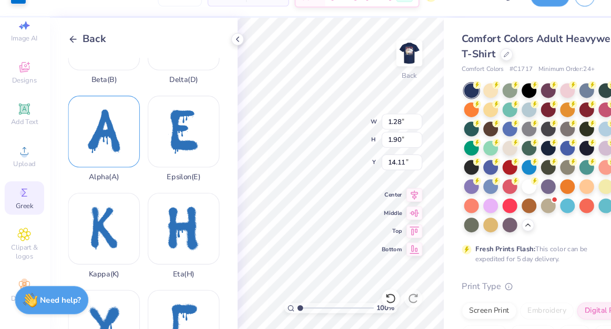
click at [96, 154] on div "Alpha ( A )" at bounding box center [97, 151] width 67 height 80
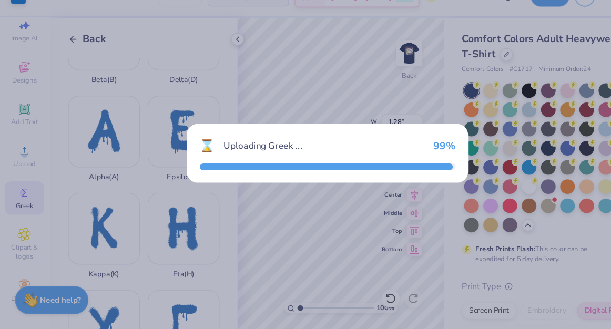
type input "3.44"
type input "4.60"
type input "10.20"
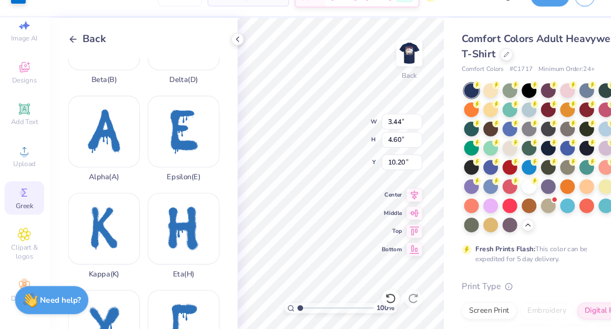
type input "1.23"
type input "1.65"
type input "13.15"
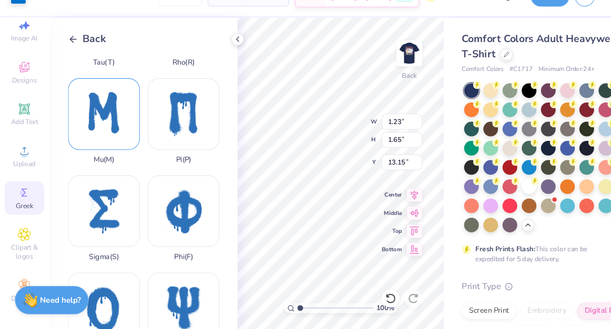
scroll to position [627, 0]
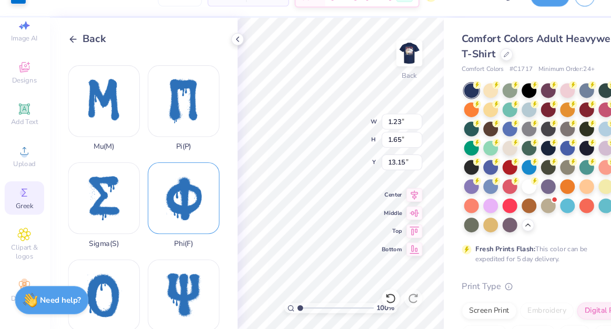
click at [172, 214] on div "Phi ( F )" at bounding box center [171, 213] width 67 height 80
type input "3.89"
type input "4.69"
type input "10.15"
type input "1.38"
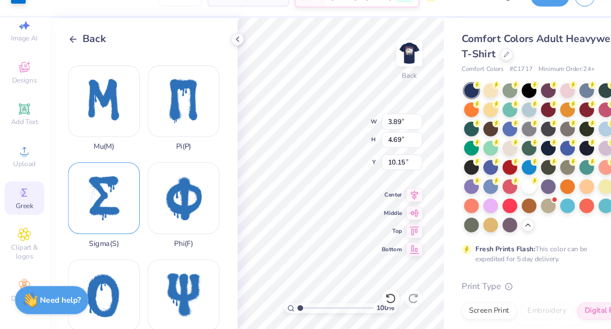
type input "1.66"
type input "13.18"
click at [18, 23] on div at bounding box center [18, 17] width 15 height 15
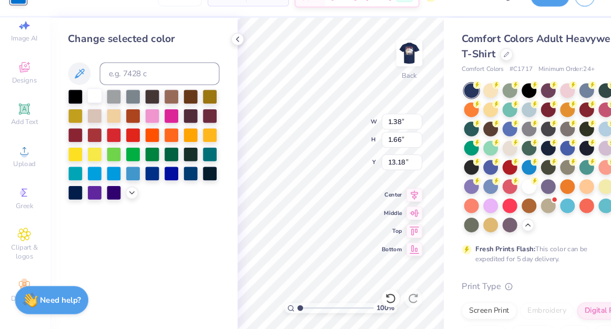
click at [88, 113] on div at bounding box center [89, 111] width 14 height 14
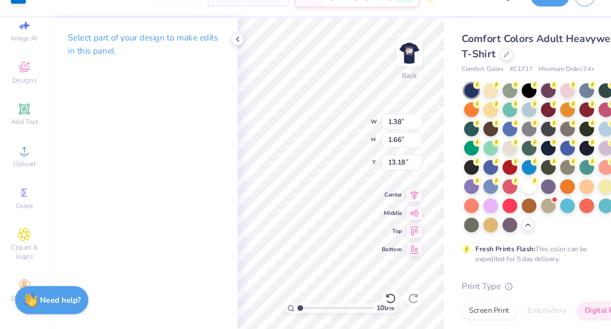
type input "1.23"
type input "1.65"
click at [90, 108] on div "Select part of your design to make edits in this panel" at bounding box center [134, 183] width 175 height 291
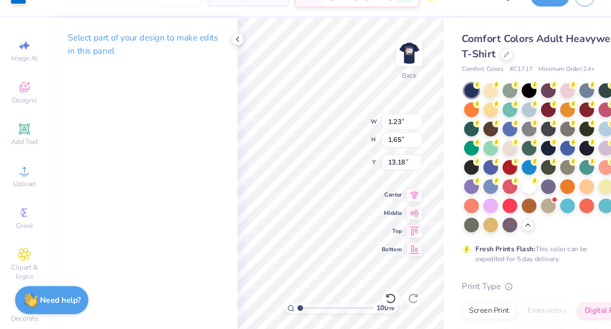
scroll to position [5, 0]
click at [18, 25] on div at bounding box center [18, 17] width 15 height 15
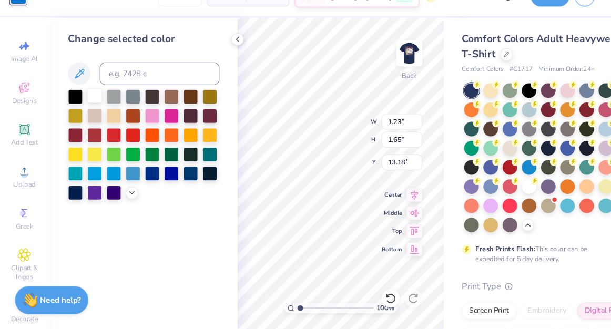
click at [89, 112] on div at bounding box center [89, 111] width 14 height 14
type input "1.28"
type input "1.90"
type input "14.11"
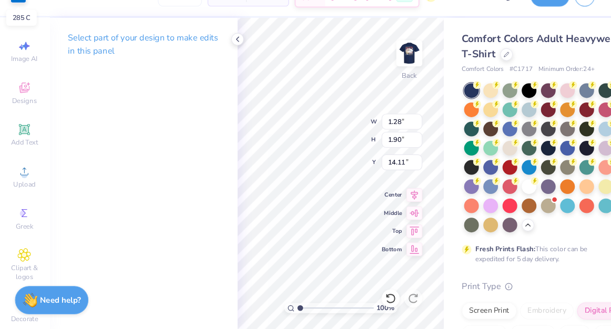
click at [17, 24] on div at bounding box center [18, 17] width 15 height 15
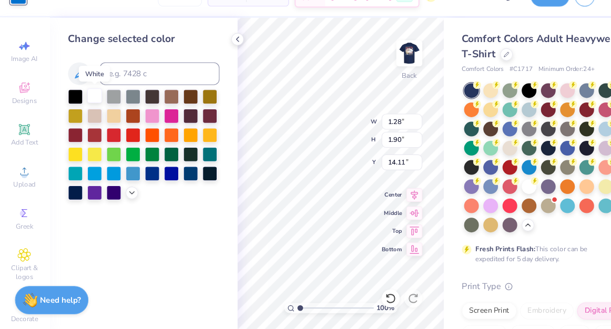
click at [90, 111] on div at bounding box center [89, 111] width 14 height 14
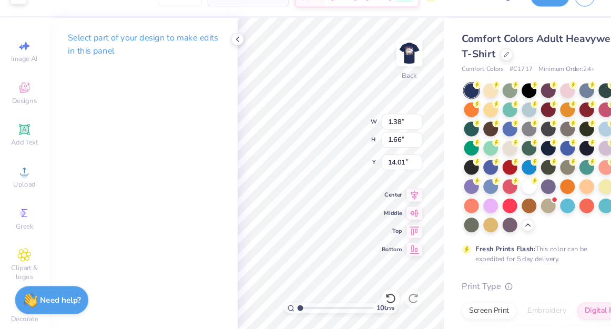
type input "14.01"
type input "1.23"
type input "1.65"
type input "13.18"
type input "1.38"
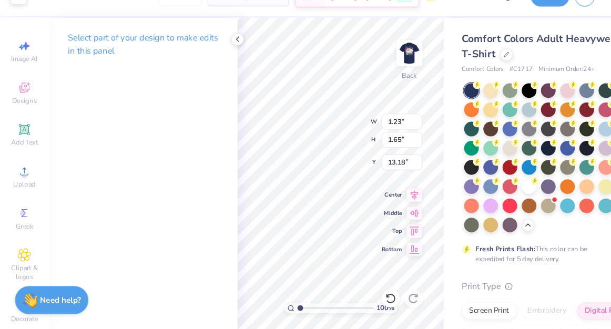
type input "1.66"
type input "14.01"
type input "1.28"
type input "1.90"
type input "14.35"
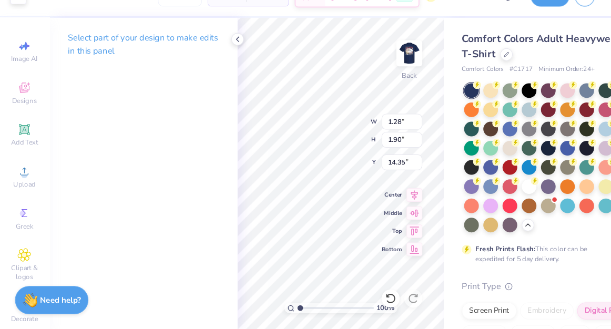
type input "1.13"
type input "1.67"
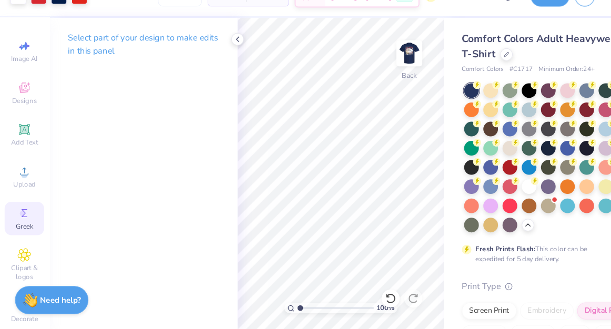
click at [25, 225] on icon at bounding box center [23, 220] width 13 height 13
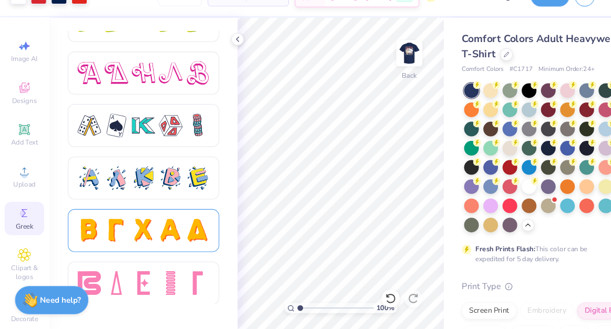
scroll to position [1839, 0]
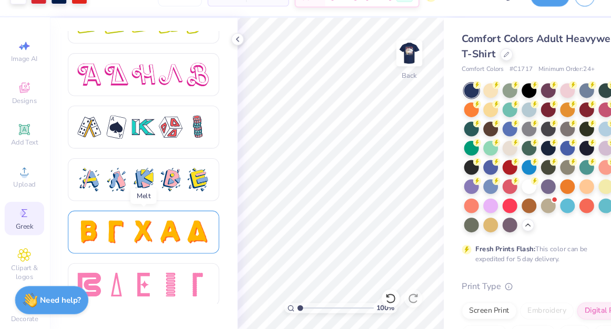
click at [135, 243] on div at bounding box center [135, 238] width 22 height 22
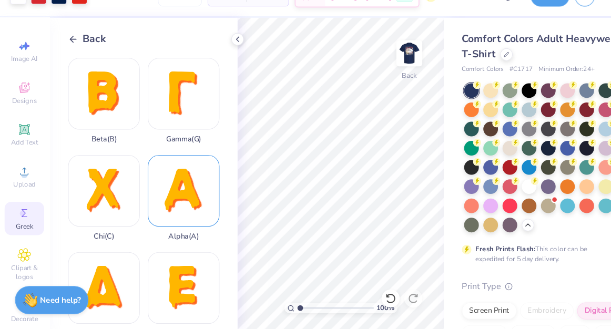
click at [158, 218] on div "Alpha ( A )" at bounding box center [171, 206] width 67 height 80
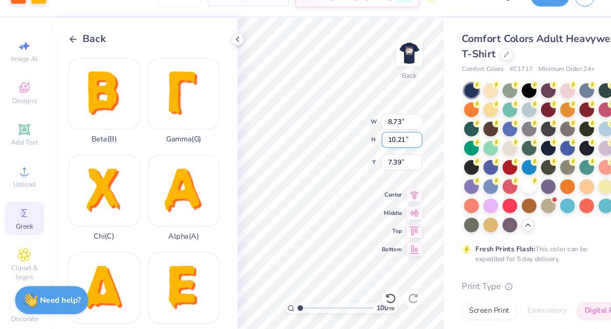
type input "2.94"
type input "3.44"
type input "14.32"
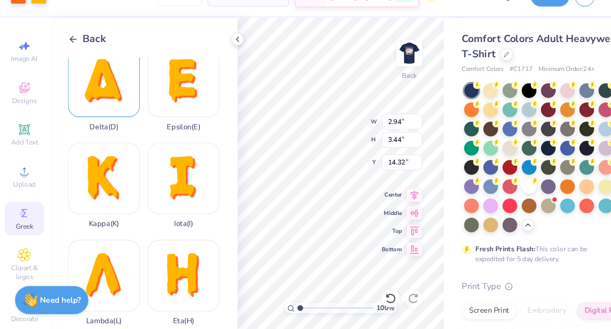
click at [98, 104] on div "Delta ( D )" at bounding box center [97, 104] width 67 height 80
type input "8.86"
type input "10.24"
type input "7.38"
type input "2.85"
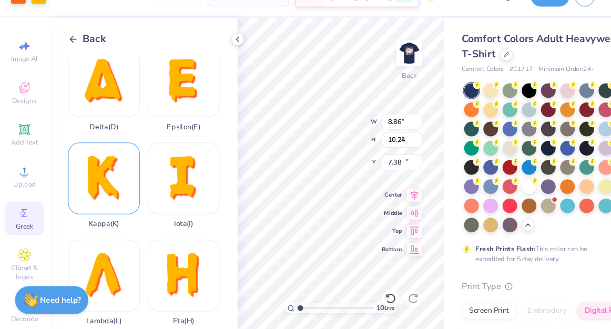
type input "3.29"
type input "14.33"
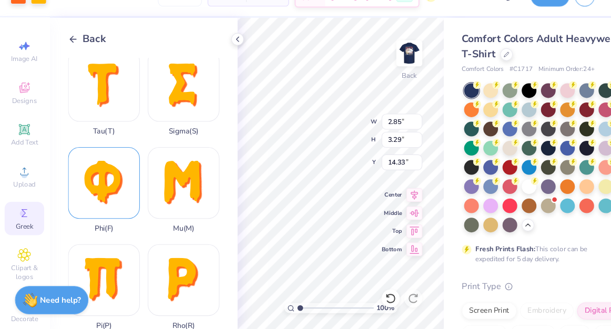
click at [103, 215] on div "Phi ( F )" at bounding box center [97, 199] width 67 height 80
type input "9.08"
type input "10.36"
type input "7.32"
type input "2.94"
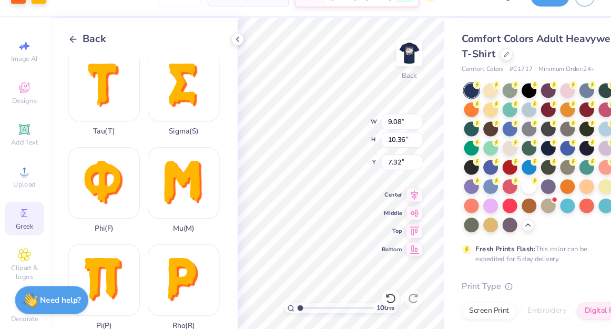
type input "3.44"
type input "14.32"
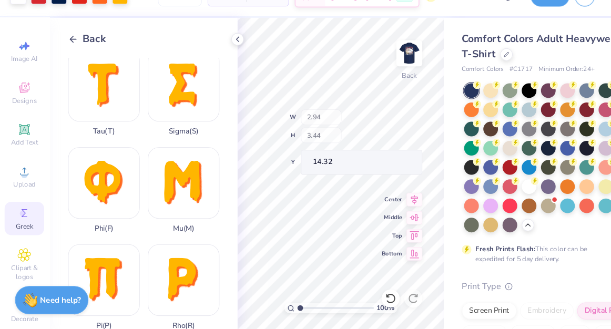
type input "1.21"
type input "1.42"
type input "16.26"
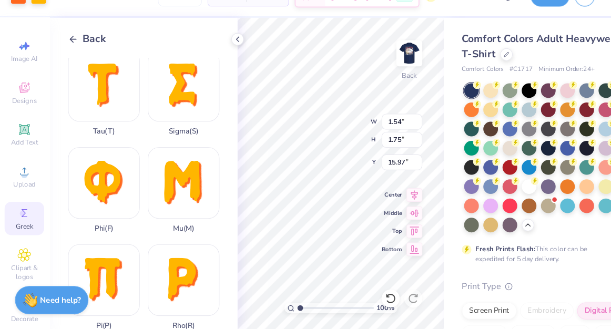
type input "15.97"
type input "2.85"
type input "3.29"
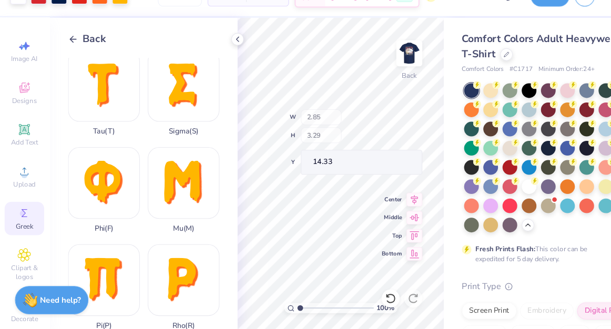
type input "15.20"
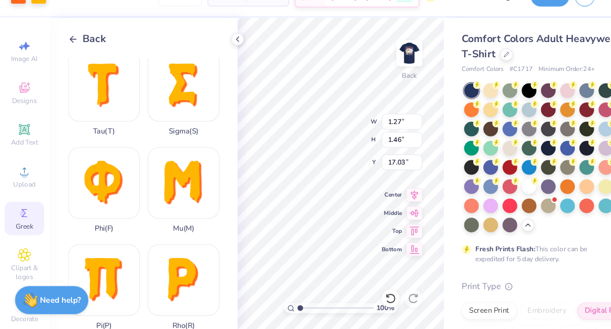
type input "1.27"
type input "1.46"
type input "17.03"
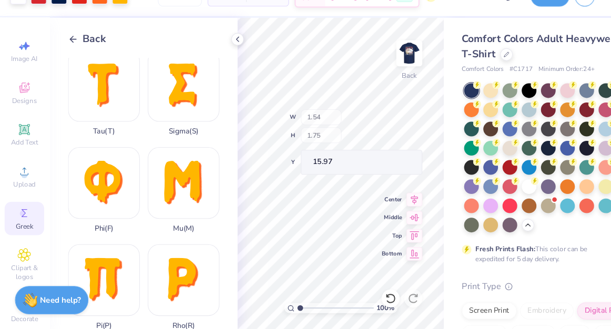
type input "1.54"
type input "1.75"
type input "15.97"
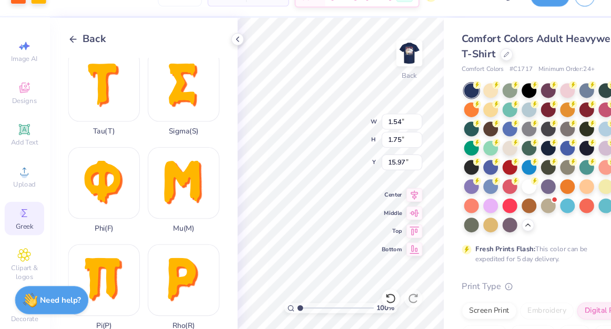
type input "1.54"
type input "1.75"
type input "15.97"
click at [18, 23] on div at bounding box center [18, 17] width 15 height 15
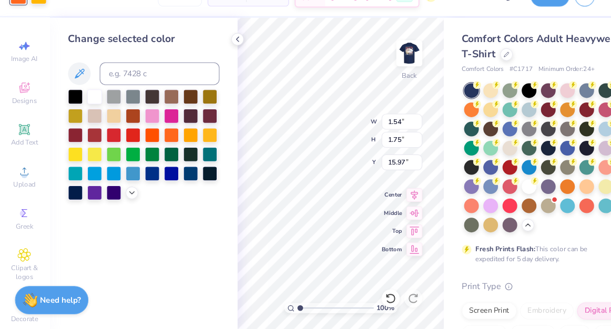
type input "1.21"
type input "1.42"
type input "16.26"
click at [89, 113] on div at bounding box center [89, 111] width 14 height 14
click at [88, 114] on div at bounding box center [89, 111] width 14 height 14
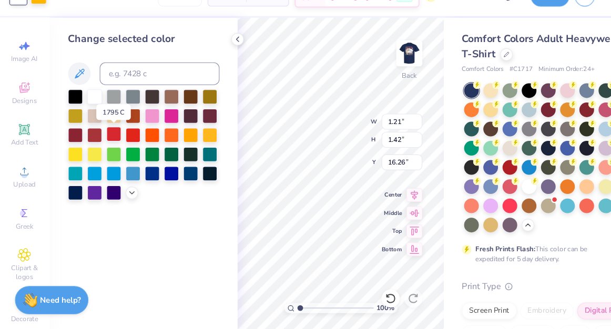
click at [102, 146] on div at bounding box center [107, 147] width 14 height 14
click at [106, 142] on div at bounding box center [107, 147] width 14 height 14
click at [40, 25] on div at bounding box center [36, 17] width 15 height 15
click at [86, 114] on div at bounding box center [89, 111] width 14 height 14
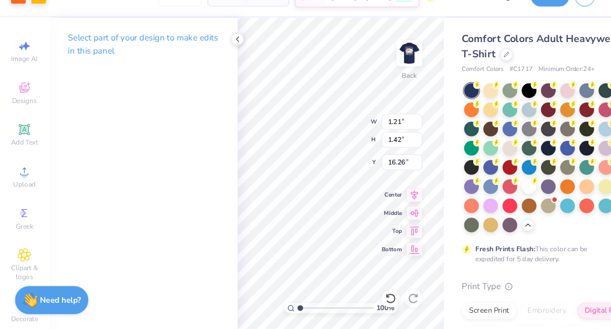
type input "1.33"
type input "1.52"
type input "16.21"
click at [20, 25] on div at bounding box center [18, 17] width 15 height 15
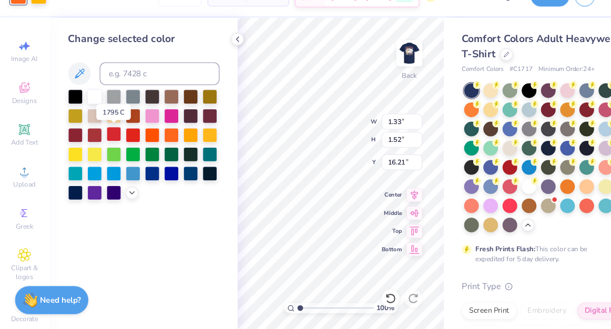
click at [108, 152] on div at bounding box center [107, 147] width 14 height 14
click at [35, 23] on div at bounding box center [36, 17] width 15 height 15
click at [91, 113] on div at bounding box center [89, 111] width 14 height 14
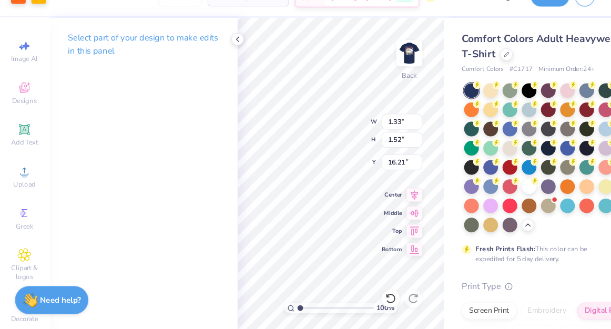
type input "1.05"
type input "1.21"
type input "16.25"
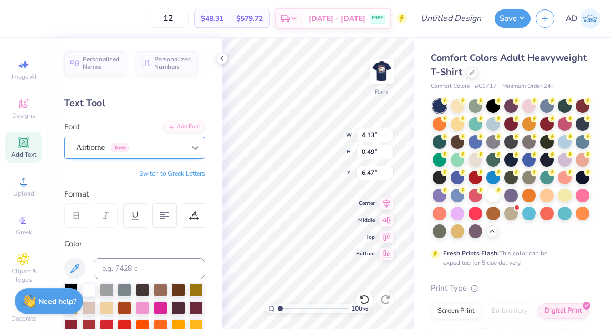
click at [198, 149] on icon at bounding box center [195, 148] width 11 height 11
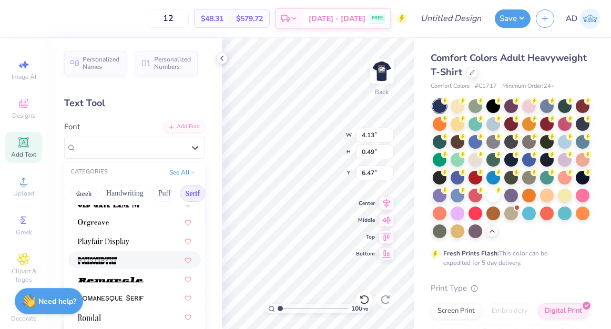
scroll to position [1165, 0]
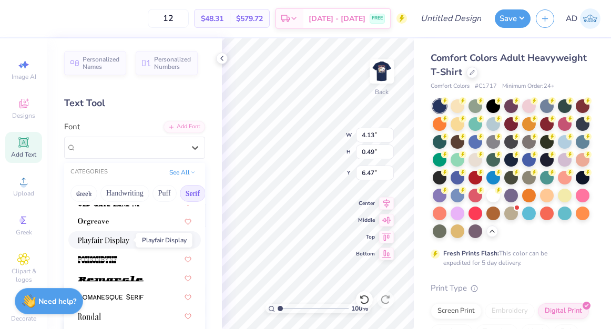
click at [120, 239] on img at bounding box center [104, 240] width 52 height 7
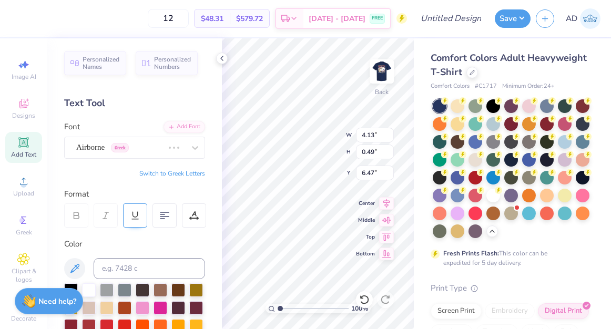
scroll to position [6, 0]
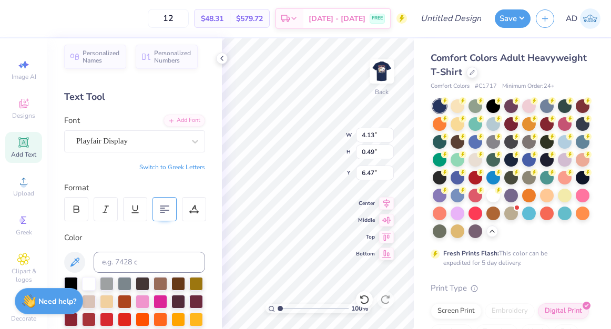
type input "4.21"
click at [197, 144] on icon at bounding box center [195, 141] width 11 height 11
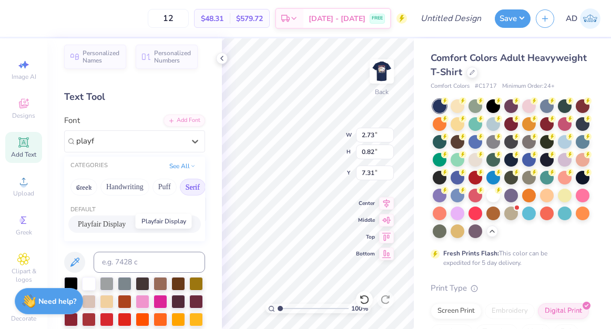
click at [123, 226] on span "Playfair Display" at bounding box center [102, 224] width 48 height 11
type input "playf"
type input "2.12"
type input "0.80"
type input "7.32"
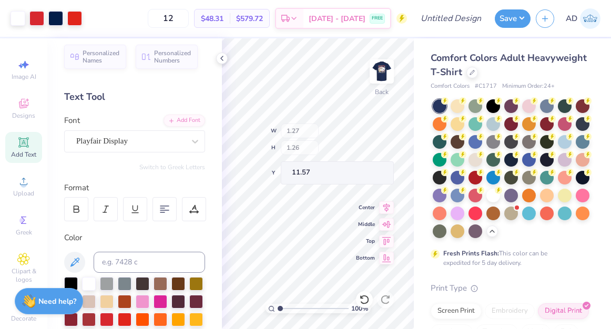
type input "1.27"
type input "11.57"
type input "11.87"
type input "1.47"
type input "1.59"
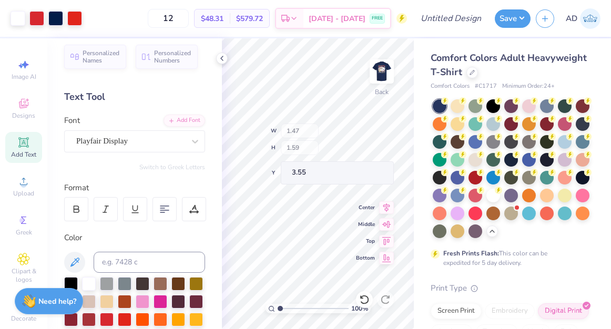
type input "3.55"
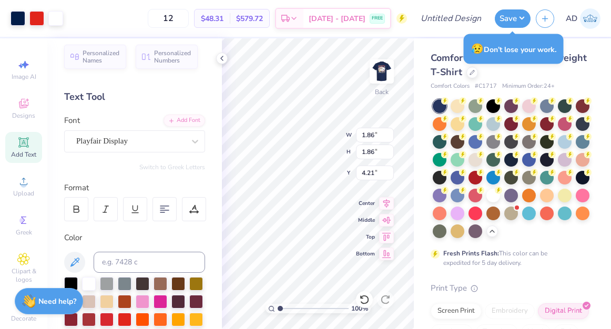
type input "1.86"
type input "4.21"
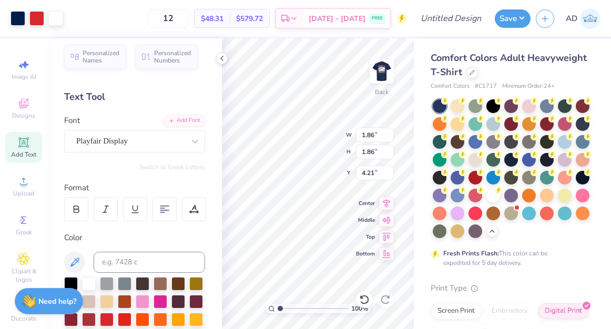
type input "1.47"
type input "1.59"
type input "3.55"
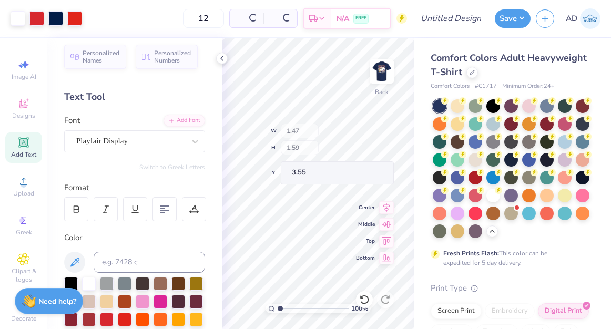
type input "1.23"
type input "1.33"
type input "3.81"
type input "4.83"
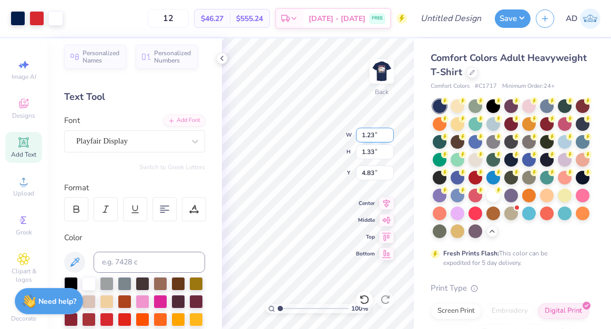
click at [364, 128] on div "100 % Back W 1.23 1.23 " H 1.33 1.33 " Y 4.83 4.83 " Center Middle Top Bottom" at bounding box center [318, 183] width 192 height 291
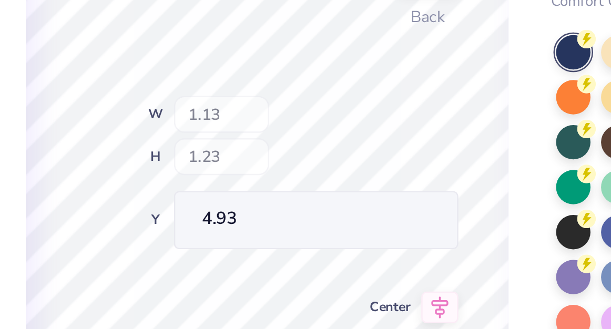
type input "1.13"
type input "1.23"
type input "4.93"
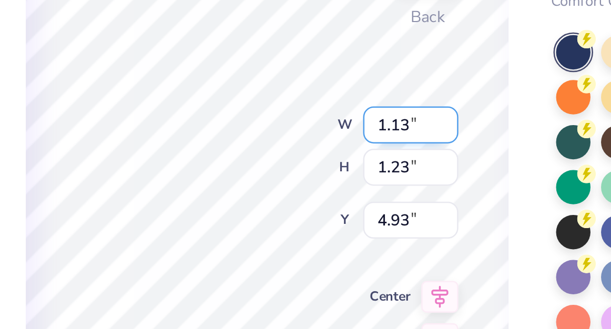
click at [359, 128] on div "100 % Back W 1.13 1.13 " H 1.23 1.23 " Y 4.93 4.93 " Center Middle Top Bottom" at bounding box center [318, 183] width 192 height 291
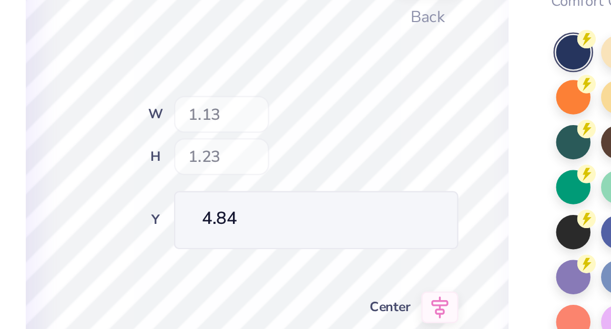
type input "4.84"
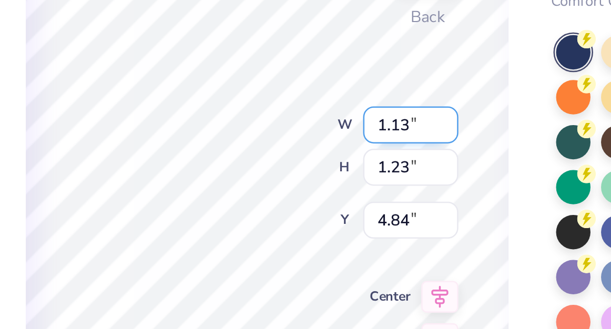
click at [360, 130] on div "100 % Back W 1.13 1.13 " H 1.23 1.23 " Y 4.84 4.84 " Center Middle Top Bottom" at bounding box center [318, 183] width 192 height 291
click at [367, 129] on div "100 % Back W 1.13 1.13 " H 1.23 1.23 " Y 4.84 4.84 " Center Middle Top Bottom" at bounding box center [318, 183] width 192 height 291
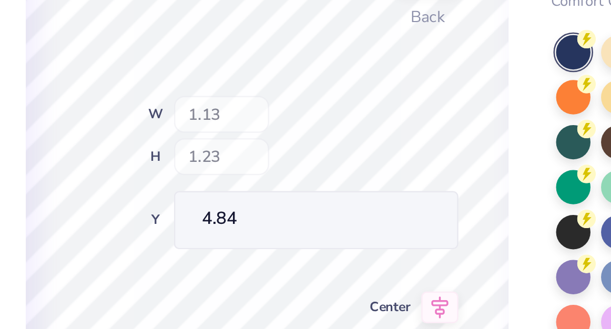
type input "4.83"
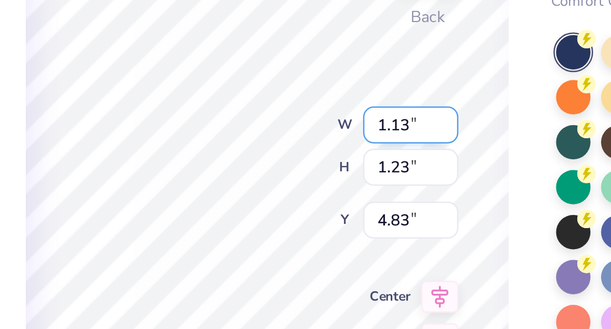
click at [356, 129] on div "100 % Back W 1.13 1.13 " H 1.23 1.23 " Y 4.83 4.83 " Center Middle Top Bottom" at bounding box center [318, 183] width 192 height 291
type input "4.84"
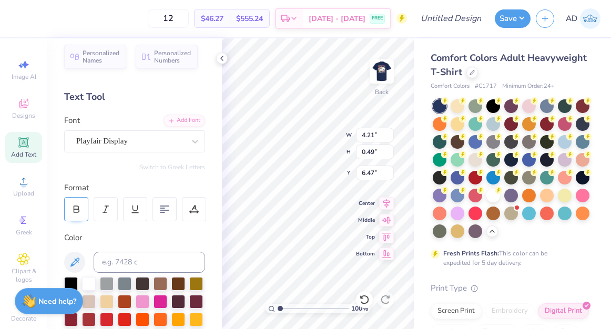
click at [78, 212] on icon at bounding box center [76, 210] width 5 height 3
type input "4.46"
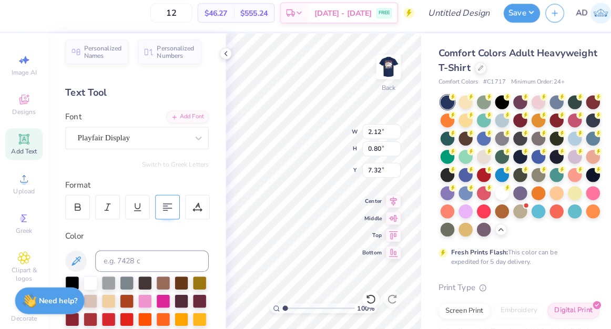
scroll to position [0, 0]
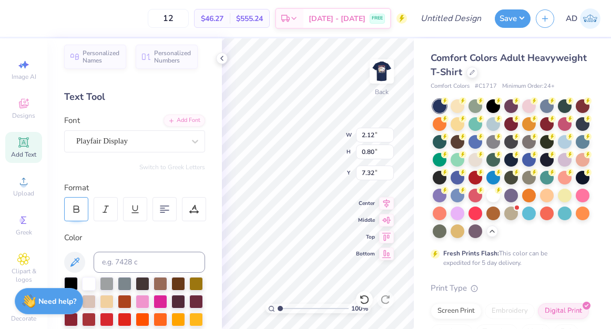
click at [81, 208] on div at bounding box center [76, 209] width 24 height 24
type input "2.33"
type input "0.79"
click at [379, 153] on input "0.79" at bounding box center [375, 152] width 38 height 15
type input "0.84"
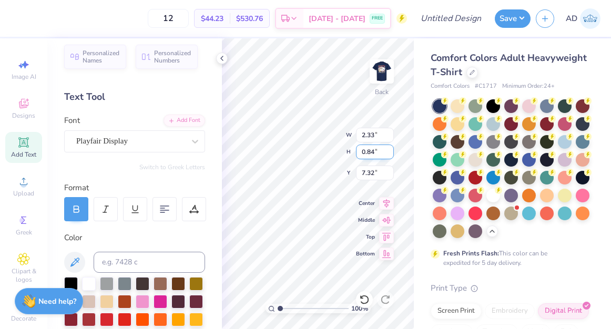
type input "2.48"
type input "7.30"
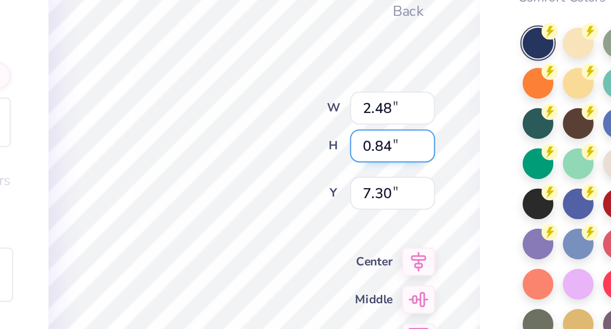
click at [375, 153] on input "0.84" at bounding box center [375, 152] width 38 height 15
type input "0.87"
type input "2.57"
type input "7.28"
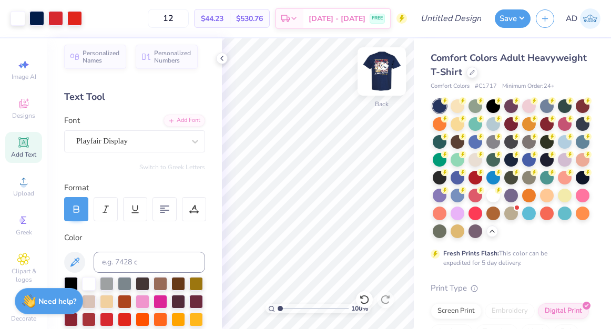
click at [391, 70] on img at bounding box center [382, 72] width 42 height 42
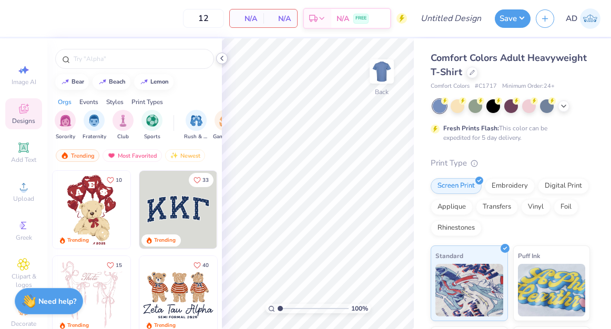
click at [223, 62] on icon at bounding box center [222, 58] width 8 height 8
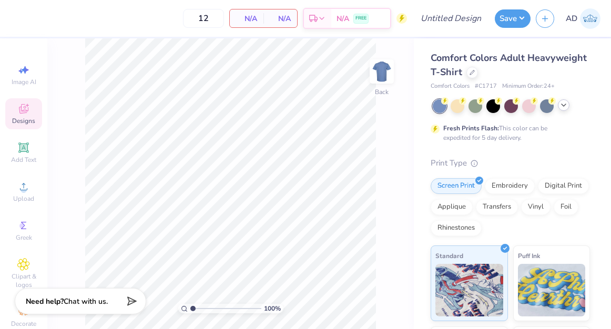
click at [566, 103] on icon at bounding box center [564, 105] width 8 height 8
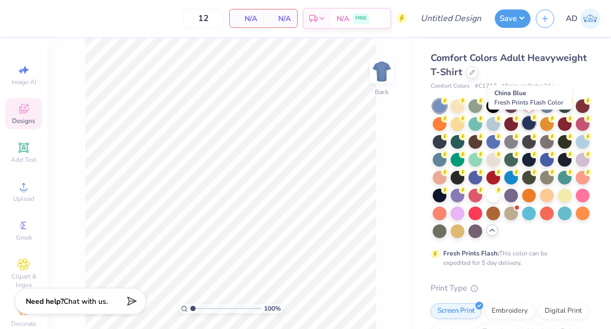
click at [528, 129] on div at bounding box center [529, 123] width 14 height 14
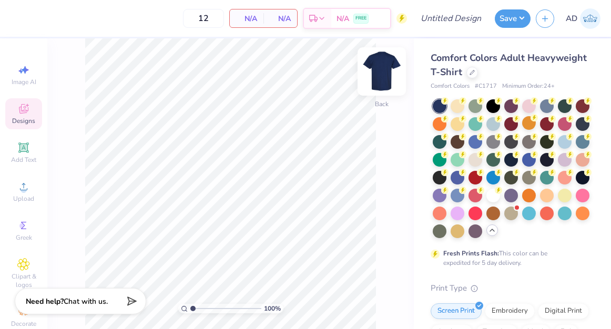
click at [380, 63] on img at bounding box center [382, 72] width 42 height 42
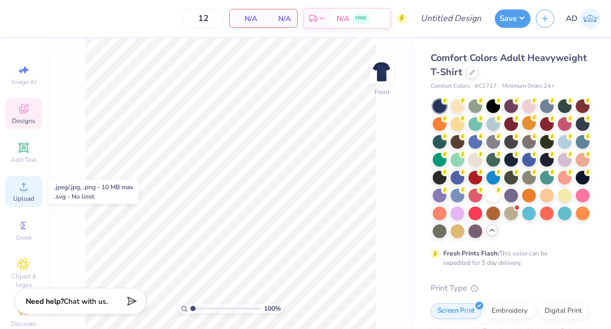
click at [27, 194] on div "Upload" at bounding box center [23, 191] width 37 height 31
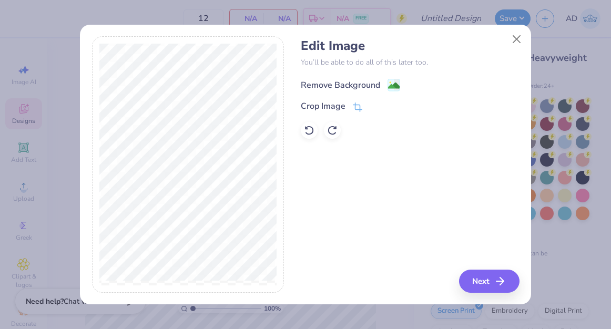
click at [356, 80] on div "Remove Background" at bounding box center [340, 85] width 79 height 13
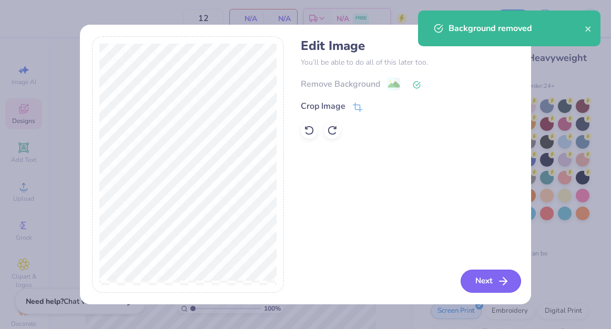
click at [505, 285] on icon "button" at bounding box center [503, 281] width 13 height 13
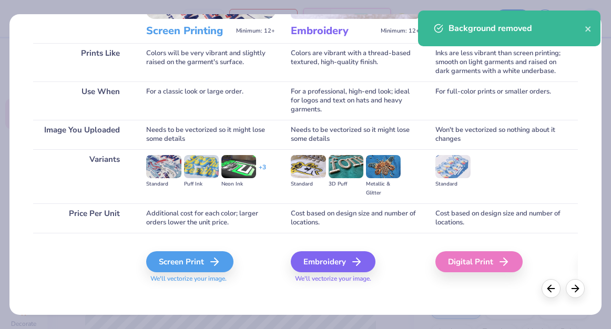
scroll to position [143, 0]
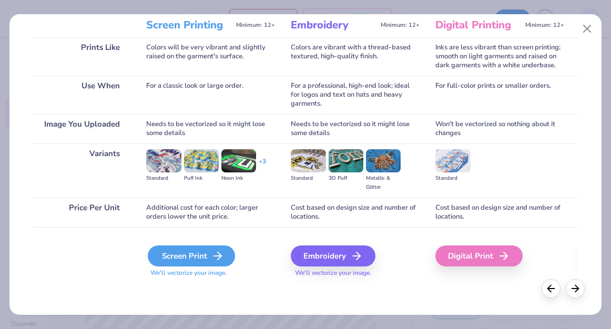
click at [205, 255] on div "Screen Print" at bounding box center [191, 256] width 87 height 21
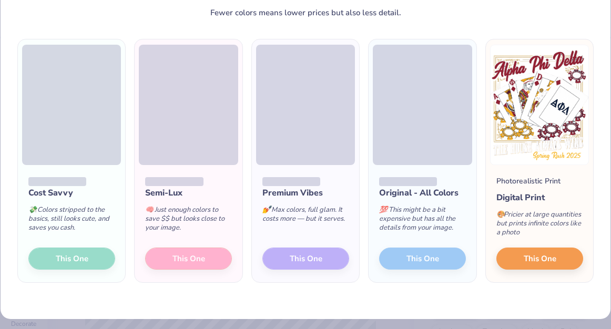
scroll to position [53, 0]
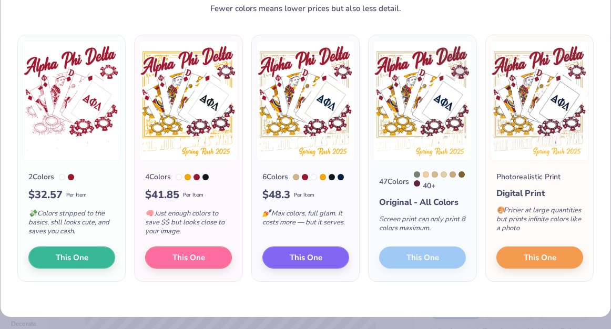
click at [453, 263] on div "47 Colors 40 + Original - All Colors Screen print can only print 8 colors maxim…" at bounding box center [422, 221] width 107 height 120
click at [537, 258] on span "This One" at bounding box center [539, 256] width 33 height 12
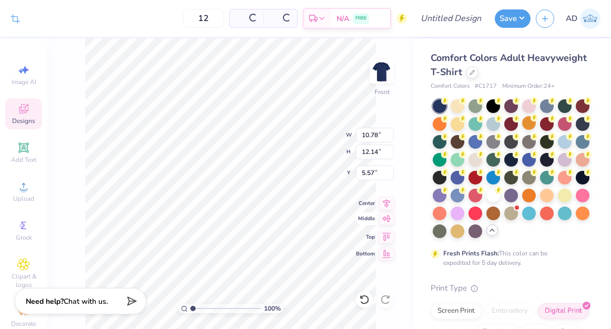
type input "10.78"
type input "12.14"
type input "5.20"
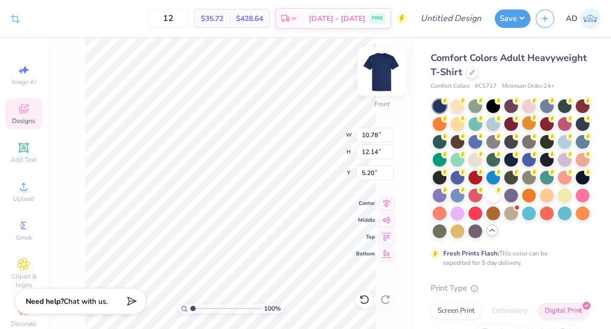
type input "11.12"
type input "12.52"
type input "4.82"
type input "5.00"
click at [381, 80] on img at bounding box center [382, 72] width 42 height 42
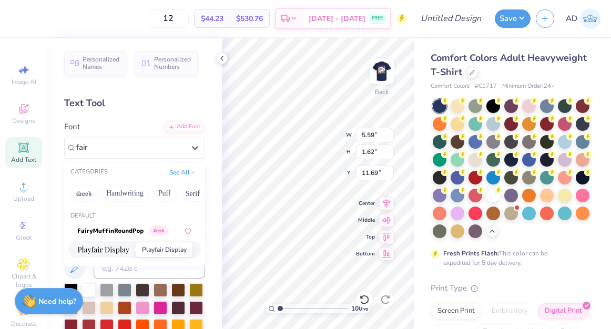
click at [124, 250] on img at bounding box center [104, 250] width 52 height 7
type input "fair"
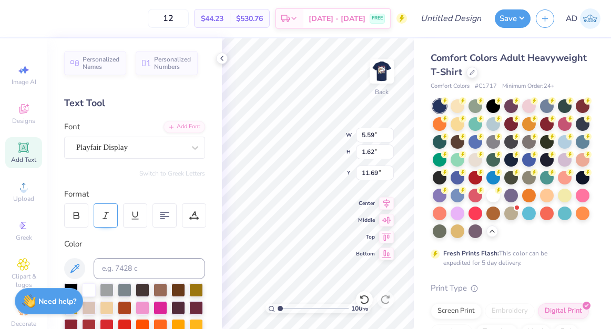
type input "5.61"
type input "1.64"
type input "11.68"
click at [73, 213] on icon at bounding box center [76, 215] width 9 height 9
type input "6.03"
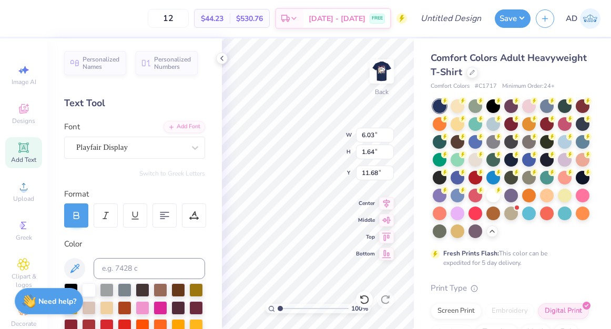
scroll to position [0, 2]
type textarea "SPRING RUSH"
type input "4.41"
type input "0.49"
type input "12.80"
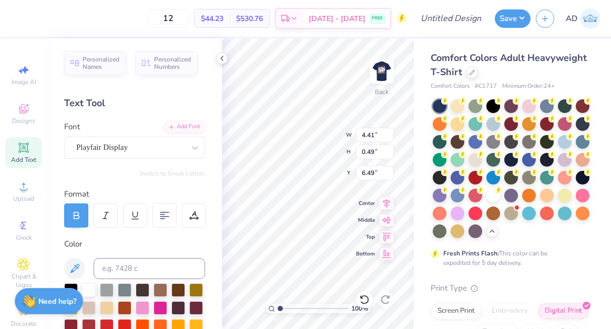
type input "6.49"
click at [18, 156] on span "Add Text" at bounding box center [23, 160] width 25 height 8
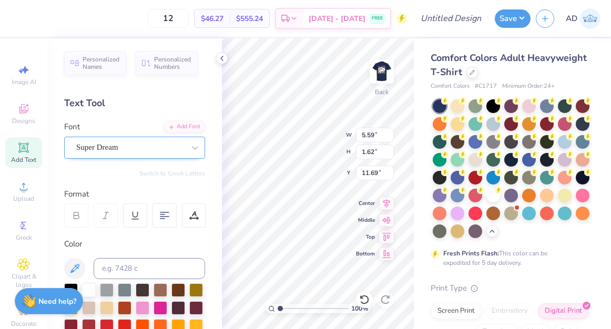
type textarea "2025"
click at [146, 152] on div "Super Dream" at bounding box center [130, 147] width 110 height 16
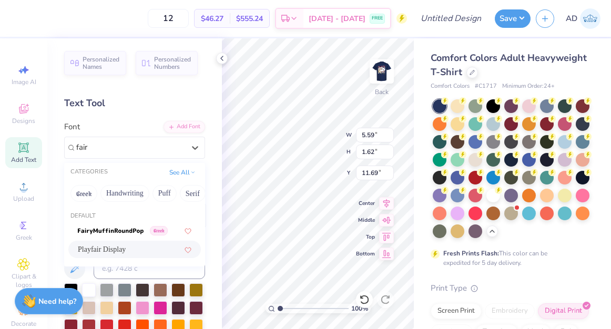
click at [121, 253] on span "Playfair Display" at bounding box center [102, 249] width 48 height 11
type input "fair"
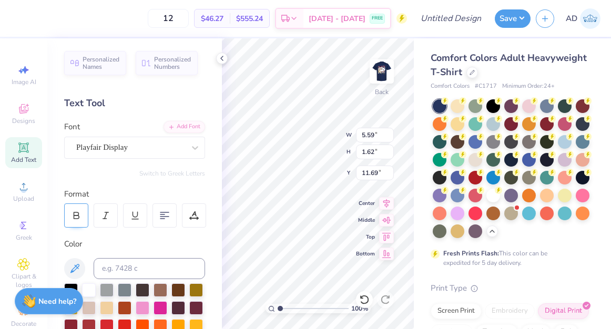
click at [79, 209] on div at bounding box center [76, 216] width 24 height 24
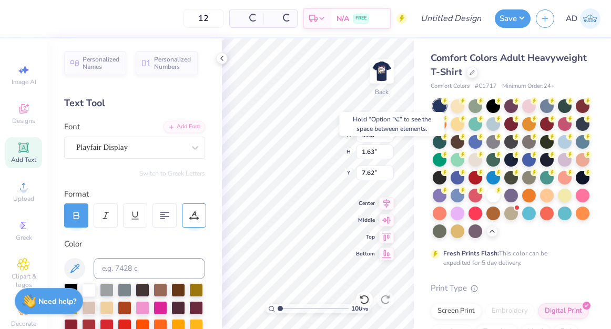
type input "7.62"
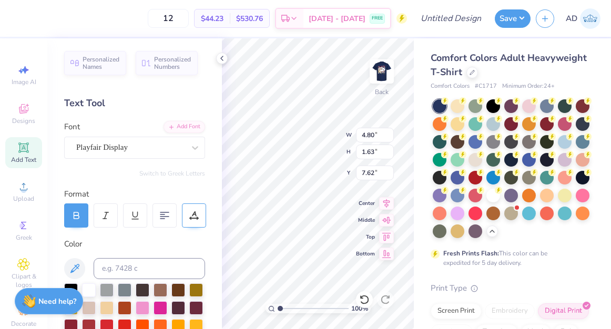
type input "3.79"
type input "1.28"
type input "7.35"
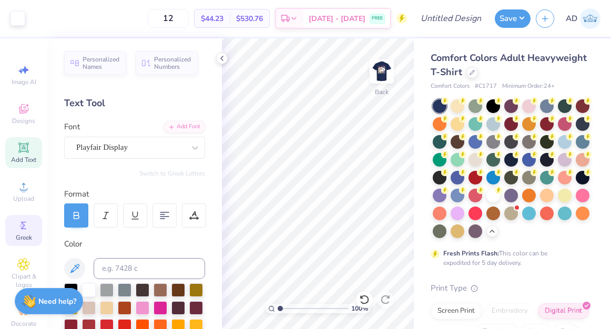
click at [26, 228] on icon at bounding box center [23, 225] width 13 height 13
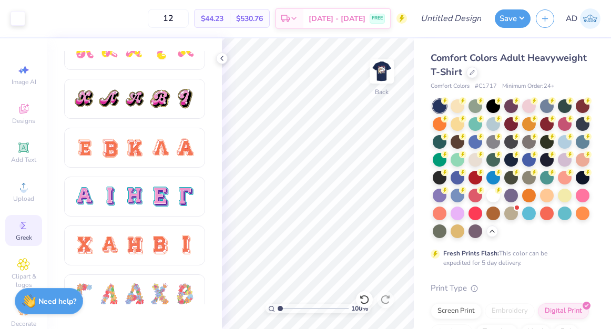
scroll to position [632, 0]
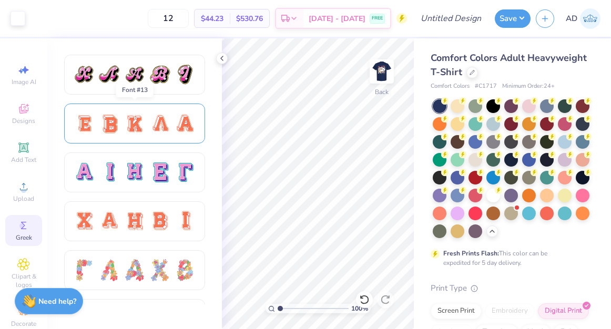
click at [147, 131] on div at bounding box center [134, 124] width 123 height 22
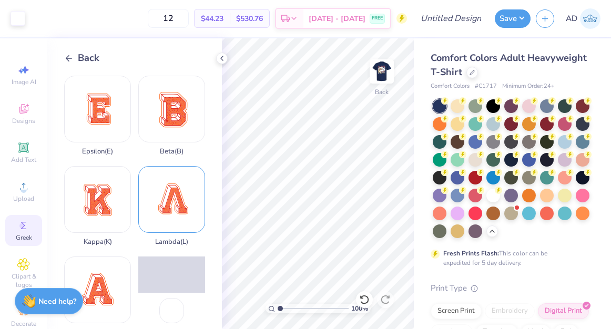
scroll to position [68, 0]
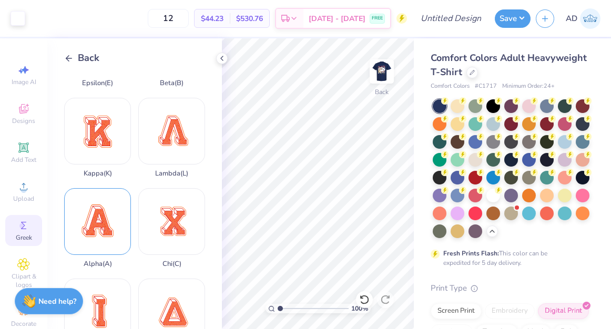
click at [101, 218] on div "Alpha ( A )" at bounding box center [97, 228] width 67 height 80
click at [67, 57] on icon at bounding box center [68, 58] width 9 height 9
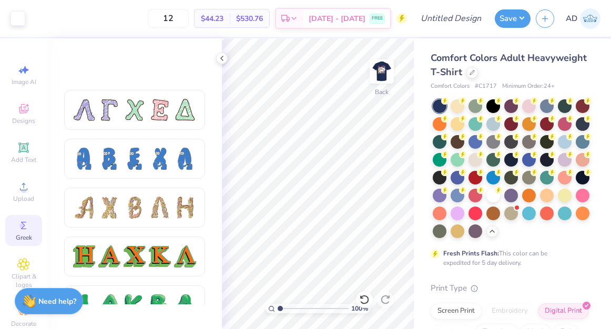
scroll to position [1097, 0]
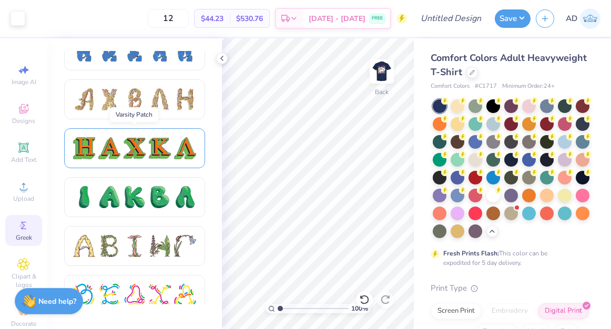
click at [146, 148] on div at bounding box center [134, 148] width 123 height 22
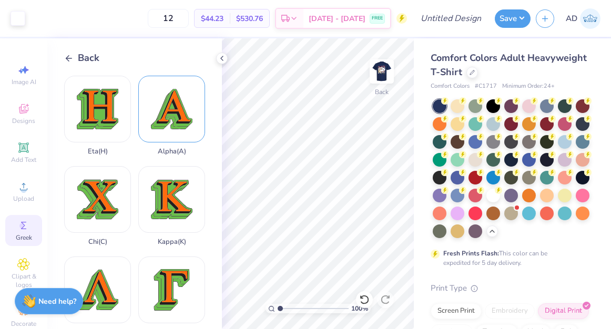
click at [164, 130] on div "Alpha ( A )" at bounding box center [171, 116] width 67 height 80
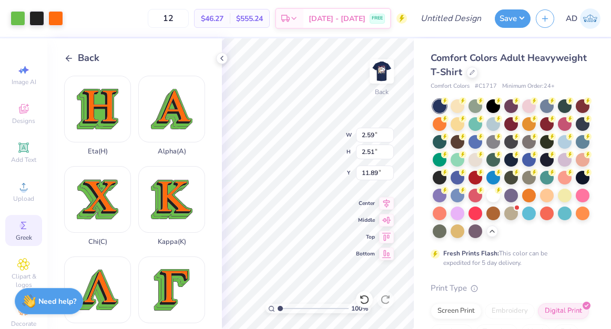
type input "2.59"
type input "2.51"
type input "11.89"
click at [56, 15] on div at bounding box center [55, 17] width 15 height 15
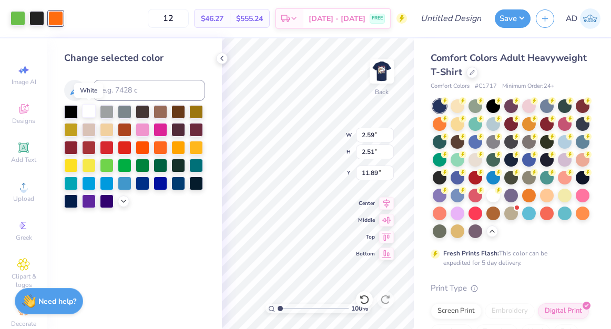
click at [85, 111] on div at bounding box center [89, 111] width 14 height 14
click at [35, 17] on div at bounding box center [36, 17] width 15 height 15
click at [108, 147] on div at bounding box center [107, 147] width 14 height 14
click at [15, 14] on div at bounding box center [18, 17] width 15 height 15
click at [70, 199] on div at bounding box center [71, 201] width 14 height 14
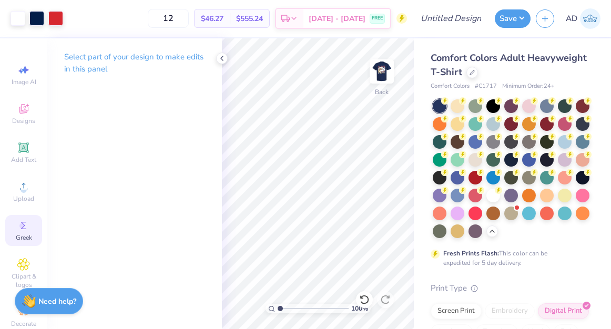
click at [23, 231] on icon at bounding box center [23, 225] width 13 height 13
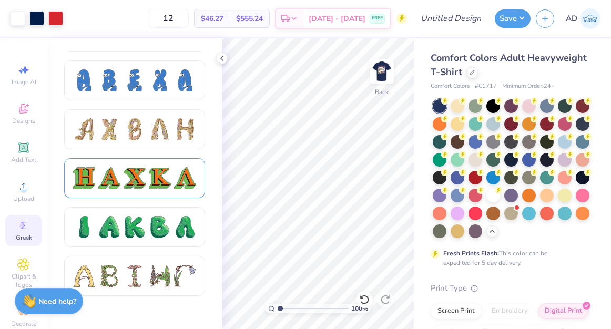
scroll to position [1069, 0]
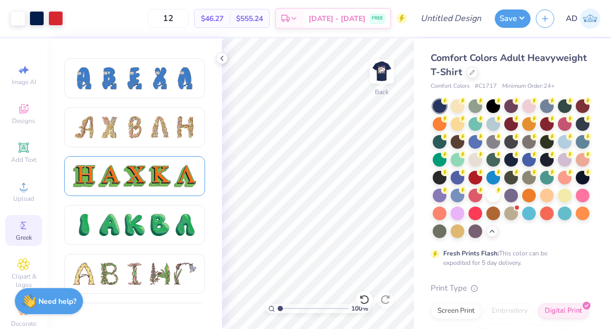
click at [149, 179] on div at bounding box center [160, 176] width 22 height 22
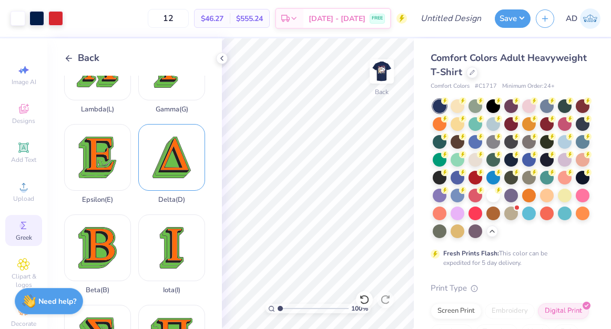
scroll to position [232, 0]
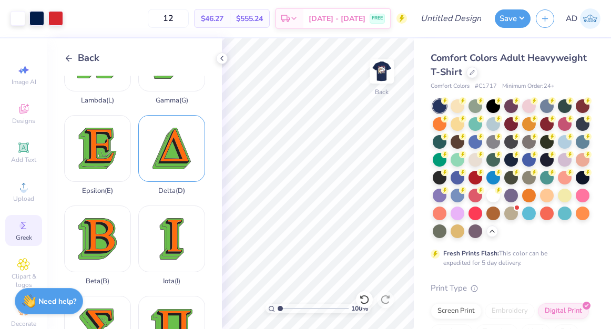
click at [172, 157] on div "Delta ( D )" at bounding box center [171, 155] width 67 height 80
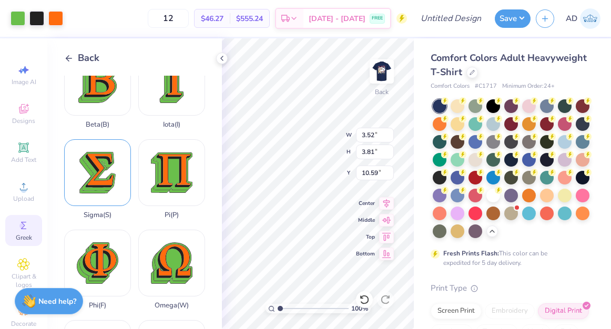
scroll to position [390, 0]
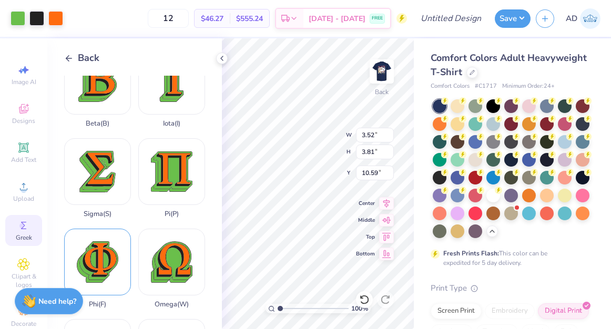
click at [103, 260] on div "Phi ( F )" at bounding box center [97, 269] width 67 height 80
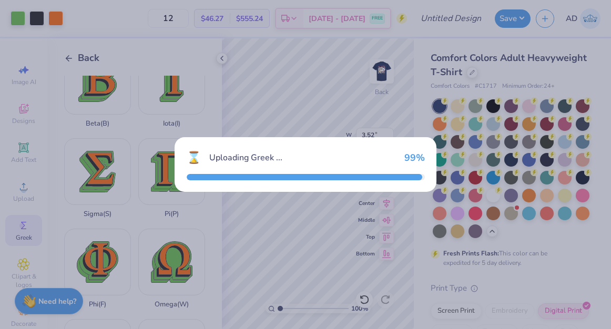
type input "3.75"
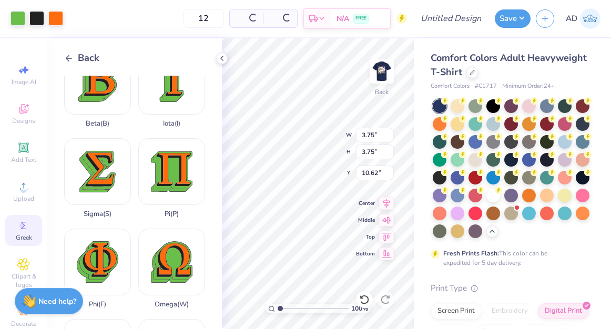
type input "16.43"
type input "3.52"
type input "3.81"
type input "10.59"
type input "3.75"
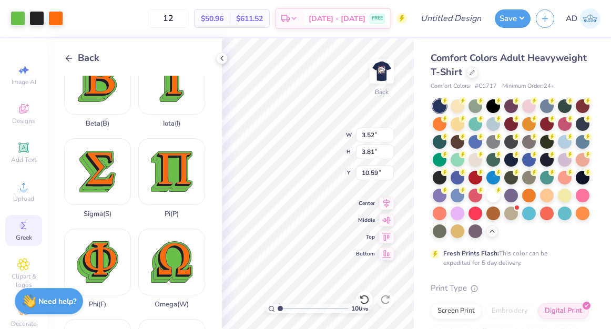
type input "3.75"
type input "16.43"
click at [20, 23] on div at bounding box center [18, 17] width 15 height 15
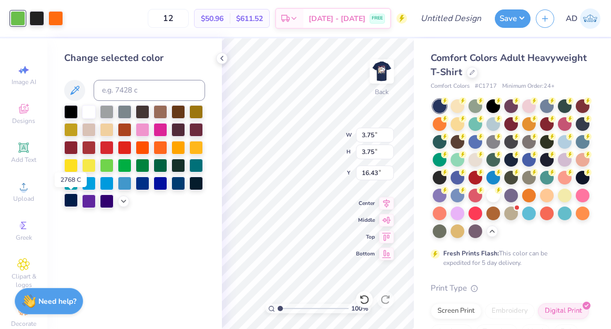
click at [73, 204] on div at bounding box center [71, 201] width 14 height 14
click at [38, 23] on div at bounding box center [36, 17] width 15 height 15
drag, startPoint x: 105, startPoint y: 144, endPoint x: 64, endPoint y: 49, distance: 102.9
click at [105, 144] on div at bounding box center [107, 148] width 14 height 14
click at [53, 16] on div at bounding box center [55, 17] width 15 height 15
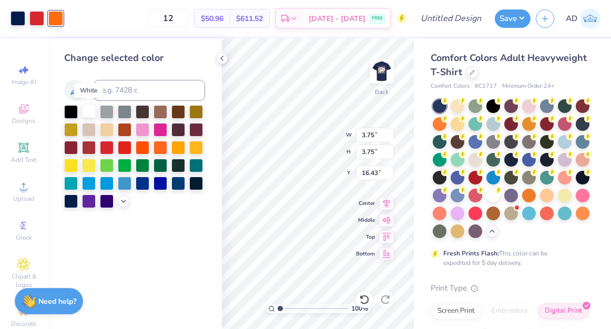
click at [85, 106] on div at bounding box center [89, 111] width 14 height 14
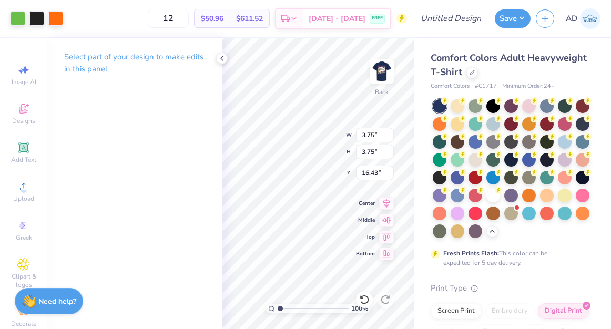
type input "3.52"
type input "3.81"
type input "10.59"
click at [18, 22] on div at bounding box center [18, 17] width 15 height 15
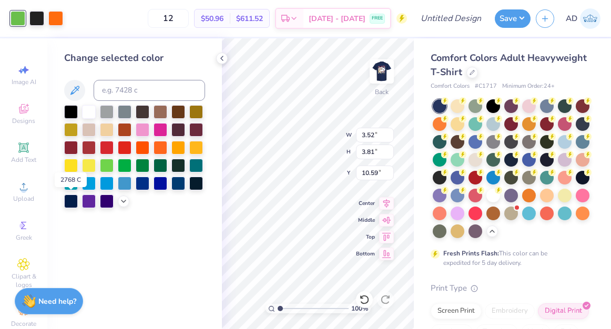
click at [75, 199] on div at bounding box center [71, 202] width 14 height 14
click at [38, 14] on div at bounding box center [36, 17] width 15 height 15
click at [105, 148] on div at bounding box center [107, 147] width 14 height 14
click at [56, 22] on div at bounding box center [55, 17] width 15 height 15
click at [93, 116] on div at bounding box center [89, 111] width 14 height 14
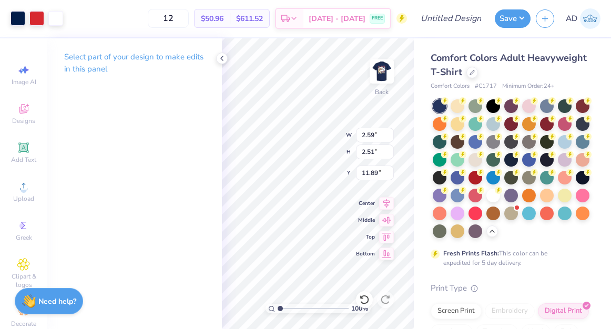
type input "3.98"
type input "1.83"
type input "1.78"
type input "4.72"
type input "2.34"
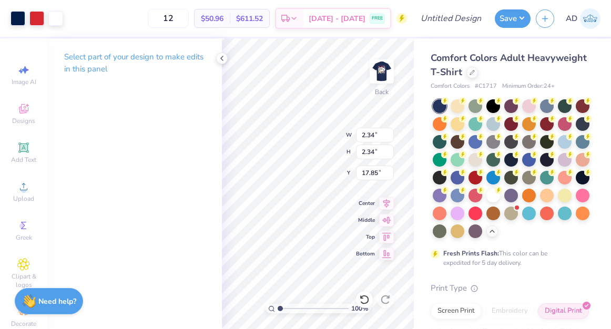
type input "2.34"
type input "4.43"
type input "1.83"
type input "1.78"
type input "4.72"
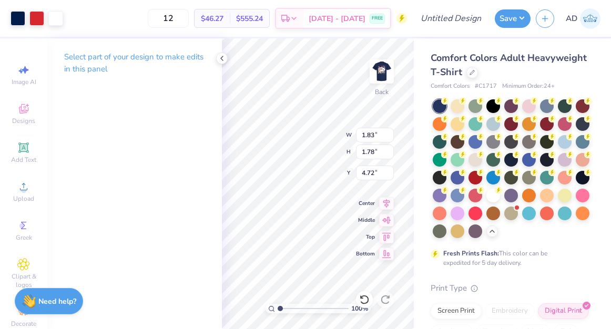
type input "2.34"
type input "4.43"
drag, startPoint x: 362, startPoint y: 137, endPoint x: 374, endPoint y: 136, distance: 11.1
click at [374, 136] on input "2.34" at bounding box center [375, 135] width 38 height 15
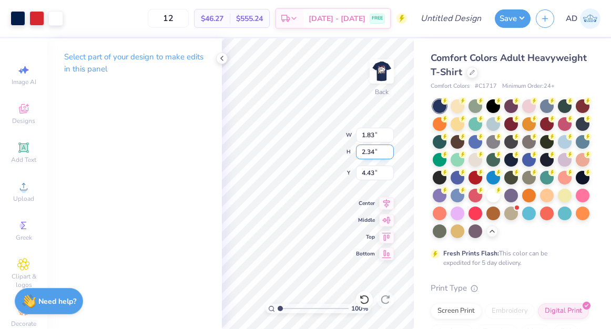
type input "1.83"
click at [374, 155] on input "2.34" at bounding box center [375, 152] width 38 height 15
type input "1.83"
type input "4.69"
type input "1"
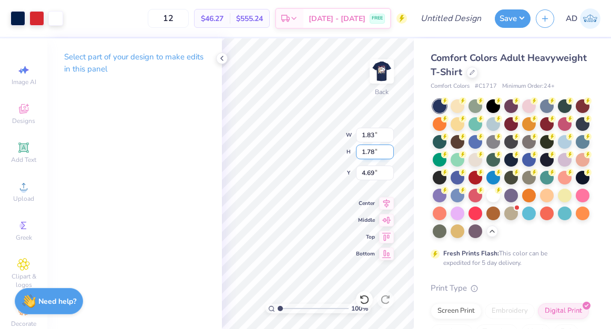
type input "1.78"
type input "4.71"
type input "1.78"
type input "4.71"
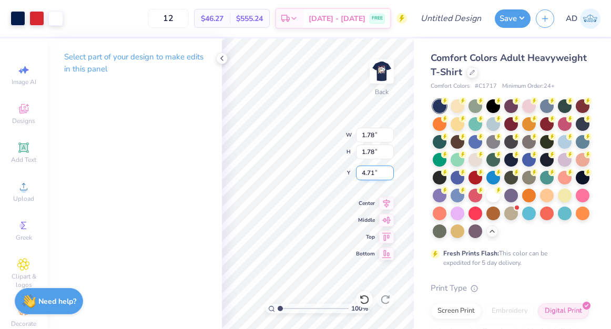
type input "1.83"
type input "4.72"
type input "1.78"
type input "4.71"
click at [374, 136] on input "1.78" at bounding box center [375, 135] width 38 height 15
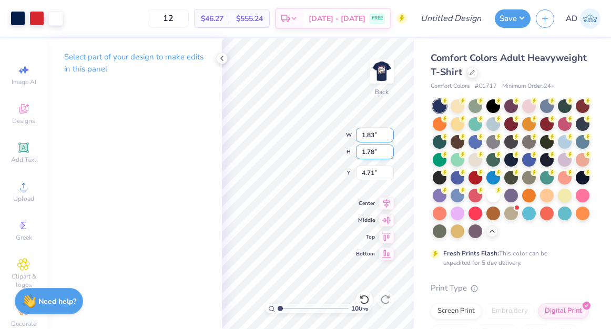
type input "1.83"
type input "4.69"
click at [374, 153] on input "1.83" at bounding box center [375, 152] width 38 height 15
type input "1.78"
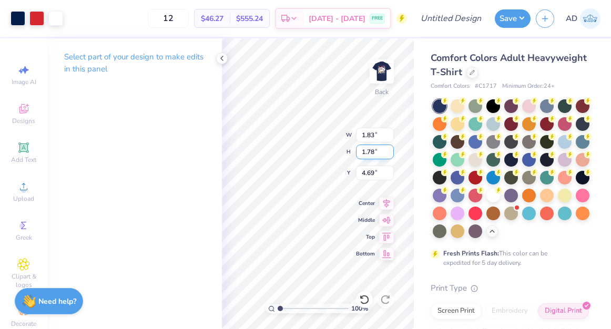
type input "1.78"
type input "4.71"
type input "3.52"
type input "3.81"
type input "10.59"
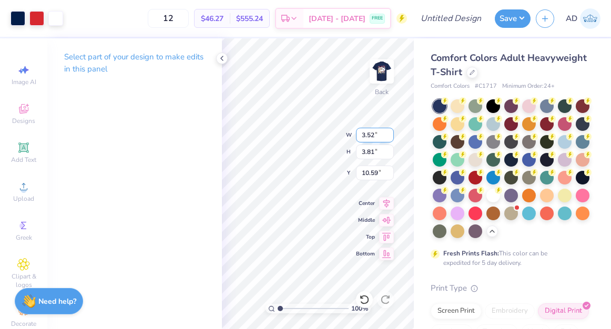
click at [374, 136] on input "3.52" at bounding box center [375, 135] width 38 height 15
type input "3"
type input "1.83"
type input "1.98"
type input "11.51"
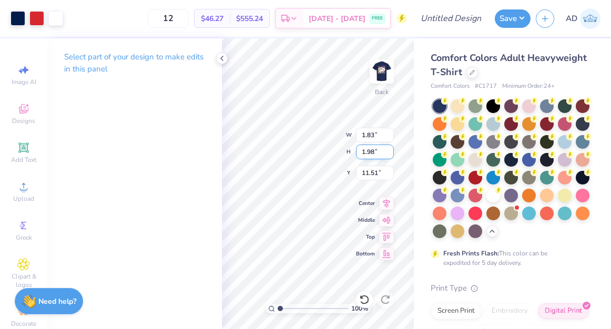
click at [374, 153] on input "1.98" at bounding box center [375, 152] width 38 height 15
type input "1.78"
type input "1.64"
type input "11.61"
type input "4.72"
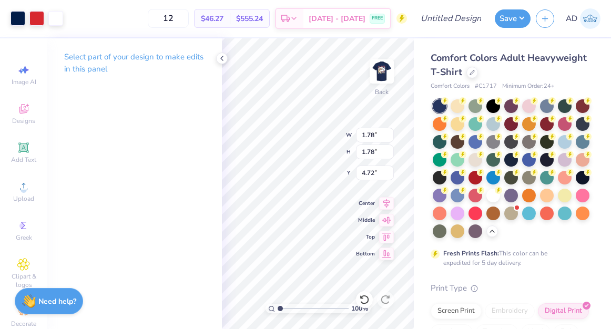
type input "1.64"
type input "4.72"
type input "1.64"
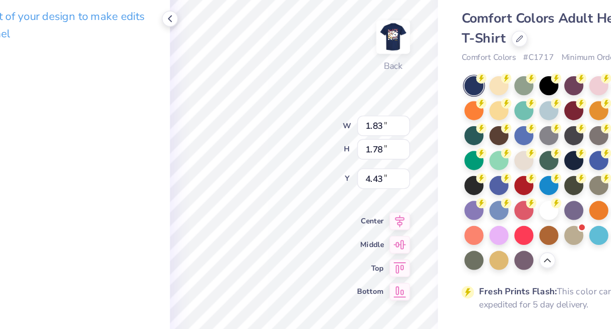
type input "4.43"
type input "4.42"
type input "1.64"
type input "4.42"
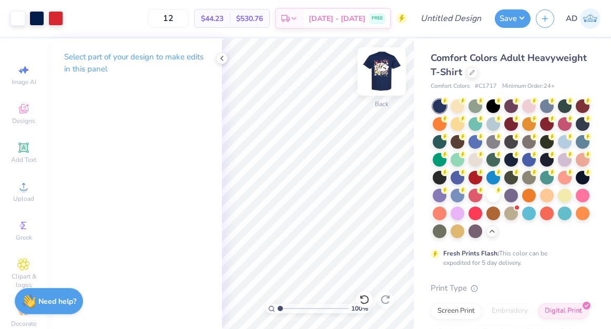
click at [379, 67] on img at bounding box center [382, 72] width 42 height 42
click at [379, 68] on img at bounding box center [382, 72] width 42 height 42
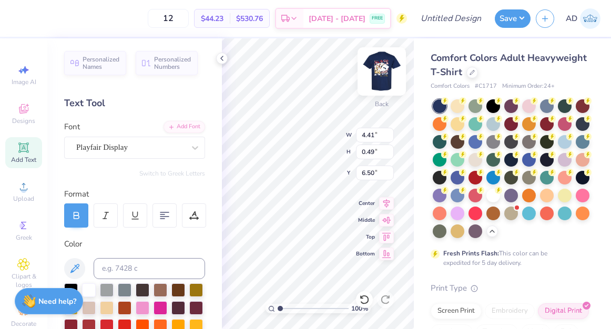
type input "6.50"
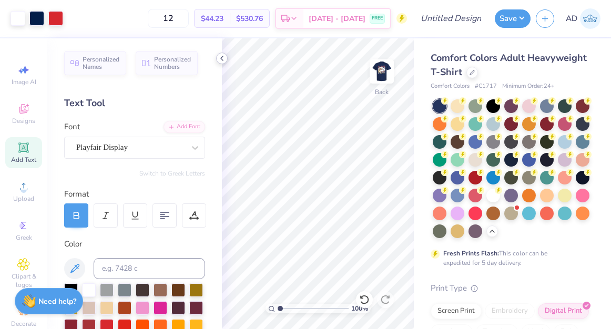
click at [222, 58] on icon at bounding box center [222, 58] width 8 height 8
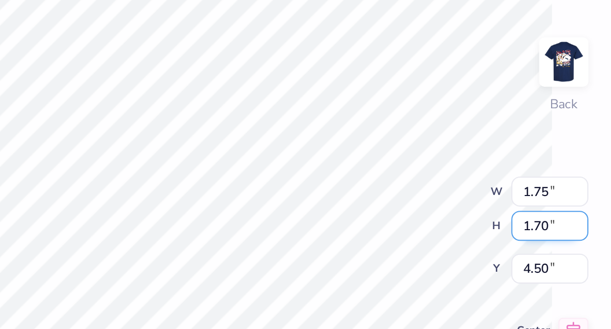
type input "1.75"
type input "1.70"
type input "4.50"
type input "1.78"
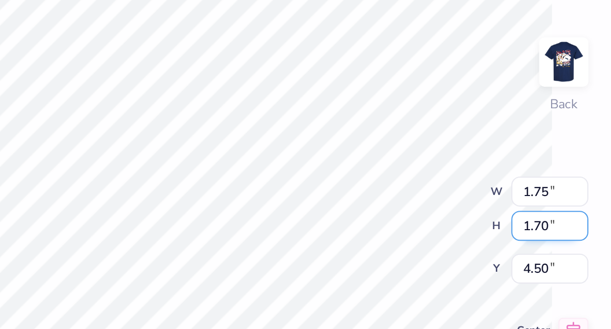
type input "4.42"
type input "1.65"
type input "4.55"
type input "1.75"
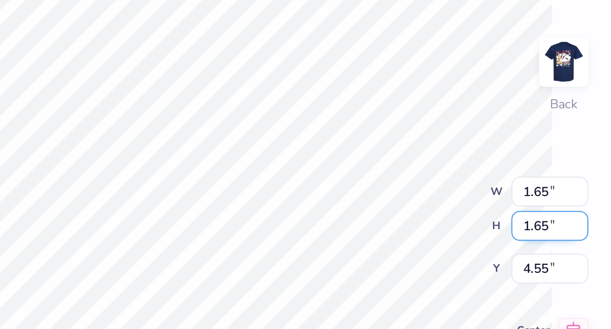
type input "1.70"
type input "4.50"
type input "1.65"
type input "4.55"
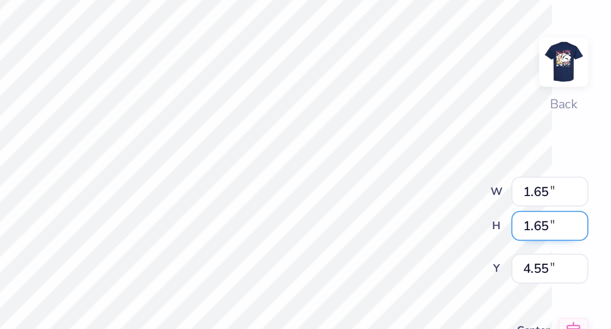
type input "1.75"
type input "1.70"
type input "4.50"
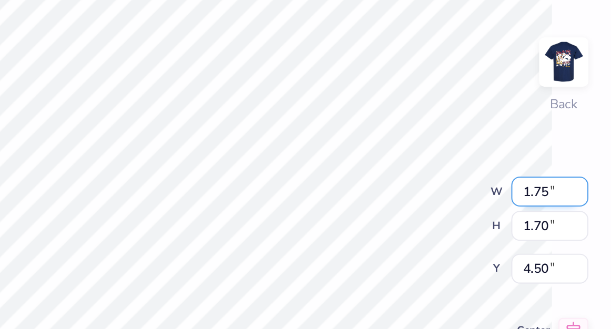
click at [374, 135] on input "1.75" at bounding box center [375, 135] width 38 height 15
type input "1.70"
type input "1.65"
type input "4.53"
type input "1.65"
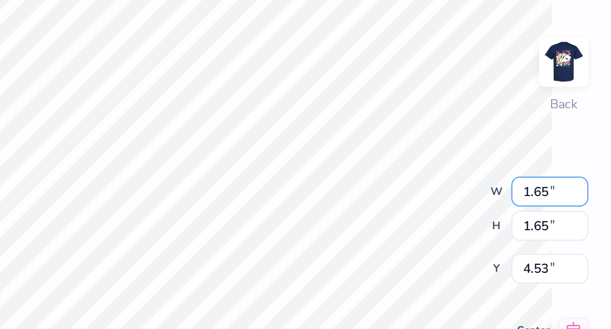
type input "1.60"
type input "4.55"
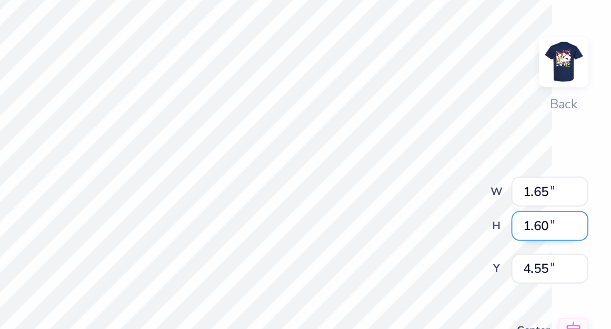
type input "1.64"
type input "1.78"
type input "4.42"
click at [374, 152] on input "1.78" at bounding box center [375, 152] width 38 height 15
type input "1.65"
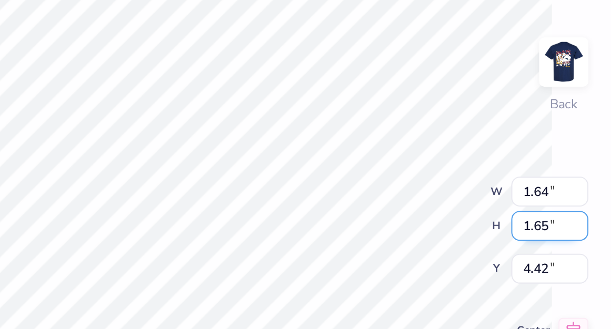
type input "1.52"
type input "4.49"
type input "4.55"
type input "1.60"
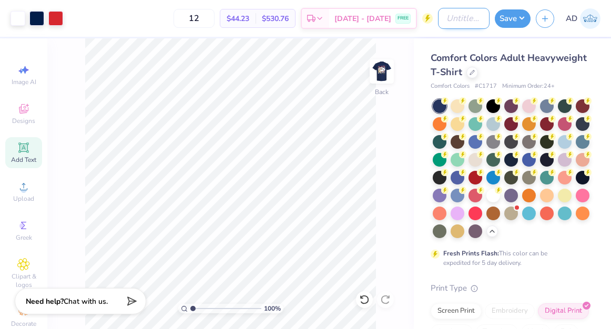
click at [462, 22] on input "Design Title" at bounding box center [464, 18] width 52 height 21
type input "APD FALL RUSH PROOF"
click at [515, 20] on button "Save" at bounding box center [513, 17] width 36 height 18
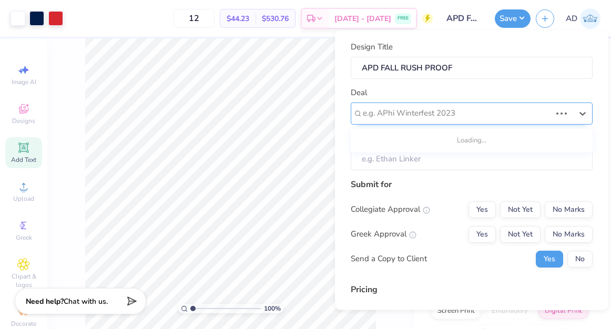
click at [428, 115] on div at bounding box center [457, 113] width 188 height 14
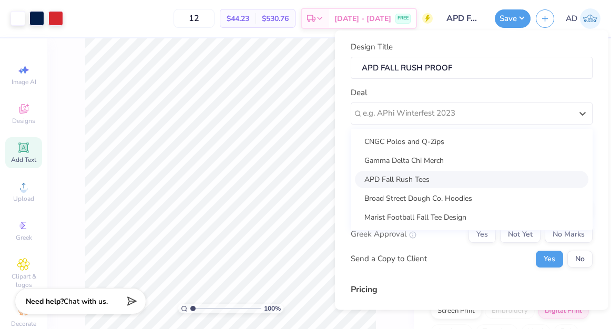
click at [419, 175] on div "APD Fall Rush Tees" at bounding box center [472, 178] width 234 height 17
type input "[PERSON_NAME]"
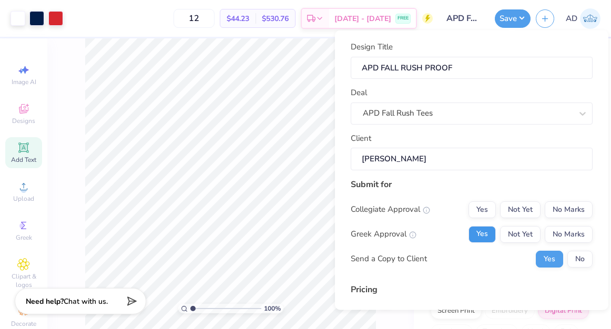
click at [488, 235] on button "Yes" at bounding box center [482, 234] width 27 height 17
click at [571, 209] on button "No Marks" at bounding box center [569, 209] width 48 height 17
type input "$44.23"
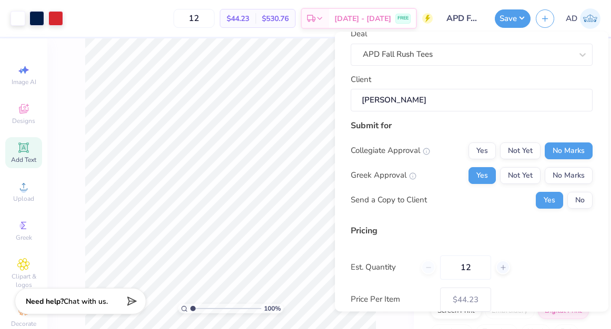
scroll to position [73, 0]
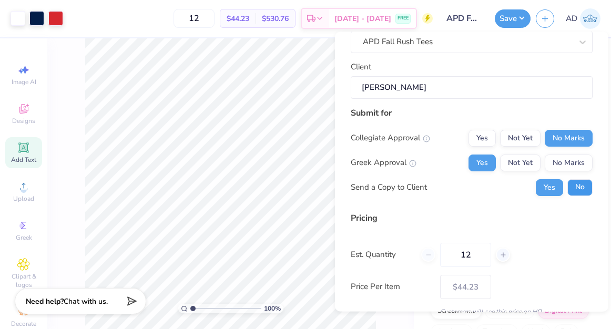
click at [583, 187] on button "No" at bounding box center [580, 187] width 25 height 17
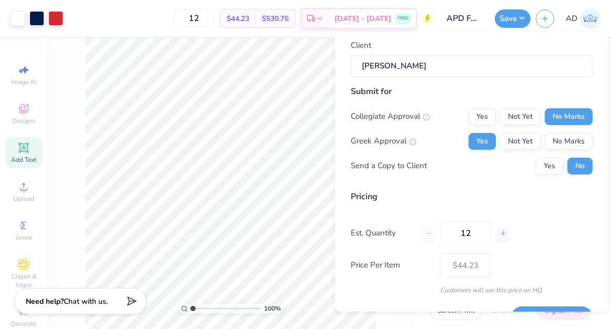
scroll to position [96, 0]
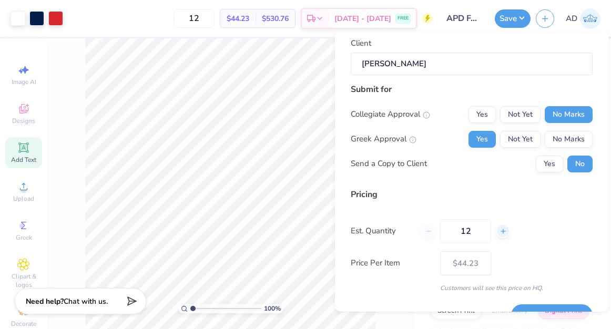
click at [498, 229] on div at bounding box center [503, 232] width 14 height 14
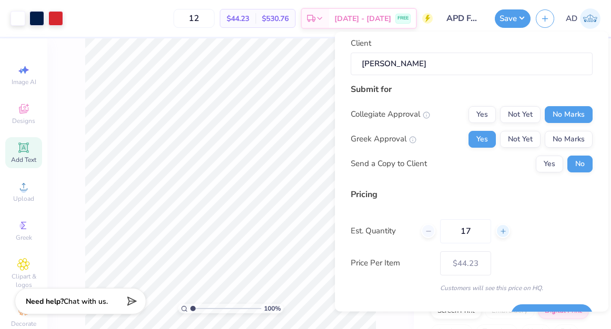
click at [498, 229] on div at bounding box center [503, 232] width 14 height 14
type input "21"
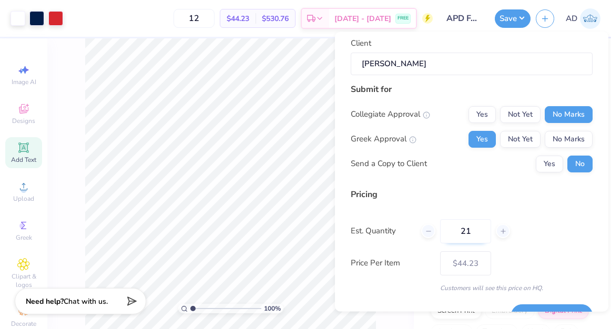
type input "21"
type input "$40.57"
click at [478, 234] on input "21" at bounding box center [465, 231] width 51 height 24
type input "2"
type input "5"
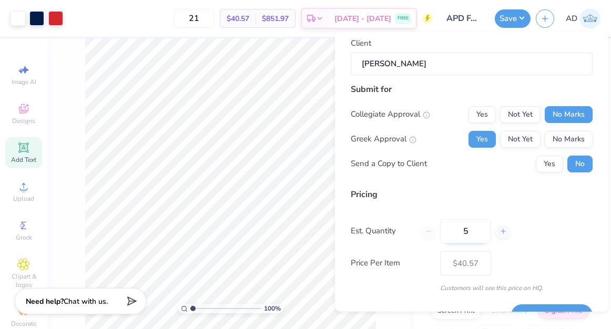
type input "5"
type input "50"
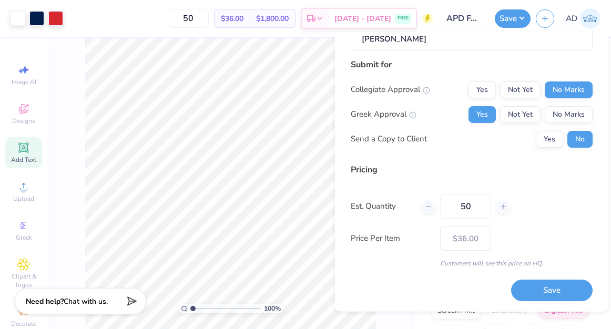
scroll to position [121, 0]
click at [562, 233] on div "Price Per Item $36.00" at bounding box center [472, 239] width 242 height 24
click at [560, 288] on button "Save" at bounding box center [552, 291] width 82 height 22
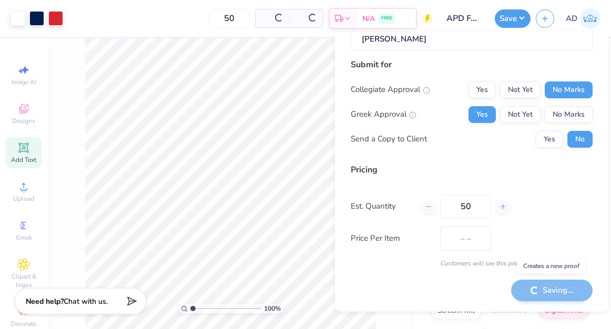
type input "$36.00"
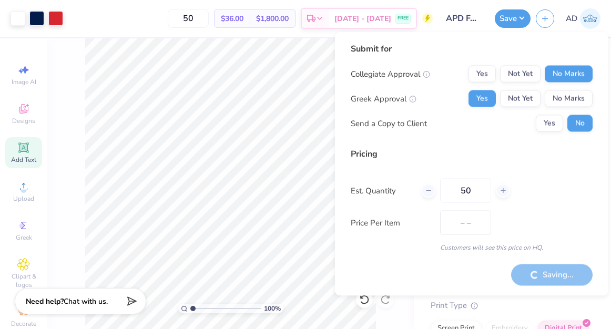
type input "$36.00"
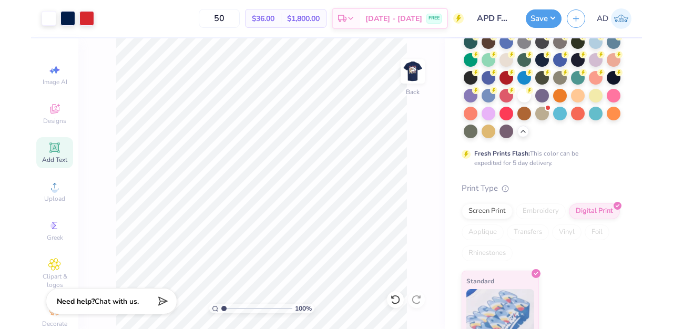
scroll to position [135, 0]
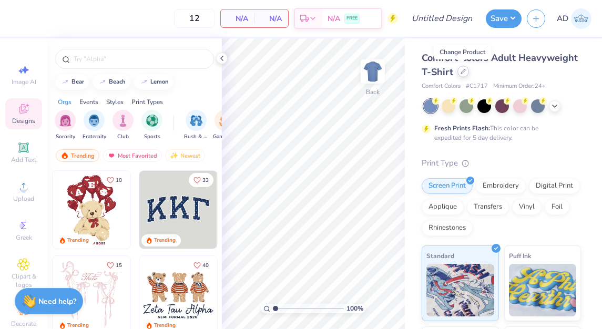
click at [461, 74] on div at bounding box center [464, 72] width 12 height 12
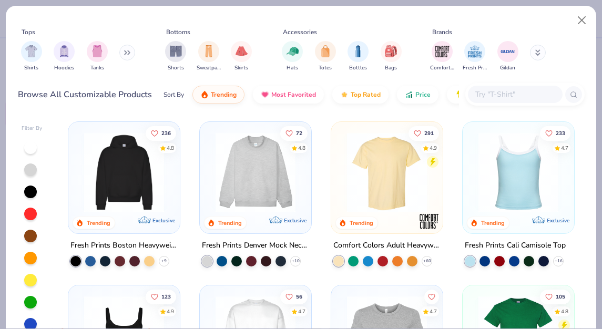
click at [507, 90] on input "text" at bounding box center [515, 94] width 81 height 12
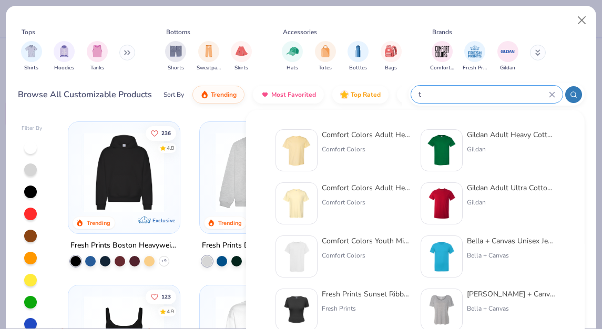
type input "t"
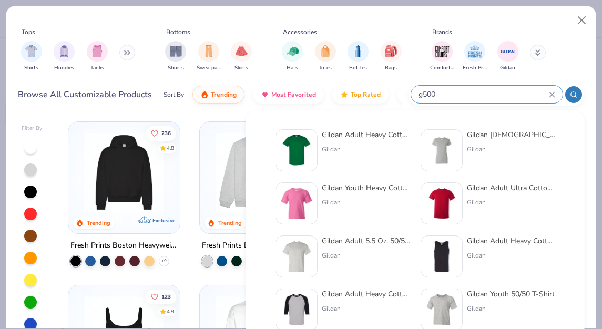
type input "g500"
click at [364, 138] on div "Gildan Adult Heavy Cotton T-Shirt" at bounding box center [366, 134] width 88 height 11
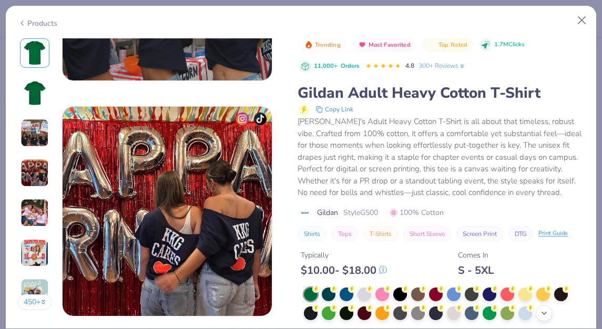
scroll to position [723, 0]
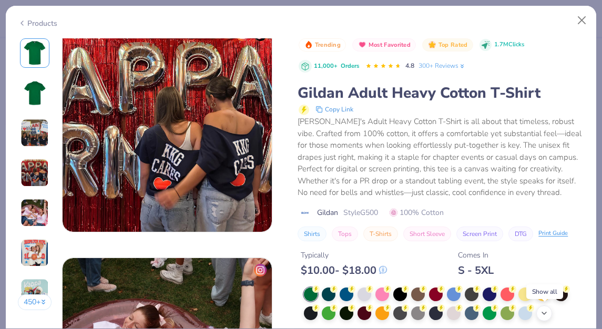
click at [545, 315] on icon at bounding box center [544, 313] width 8 height 8
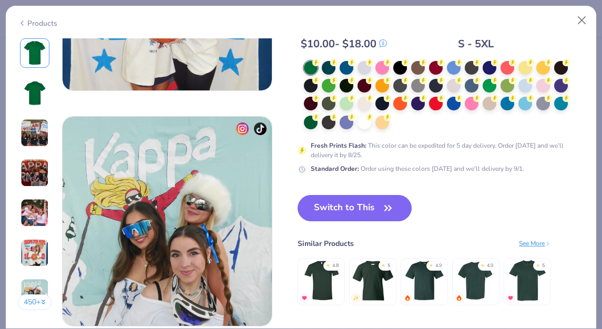
scroll to position [1326, 0]
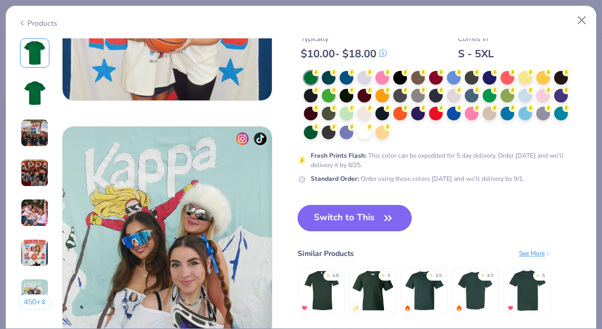
click at [383, 223] on icon "button" at bounding box center [388, 218] width 15 height 15
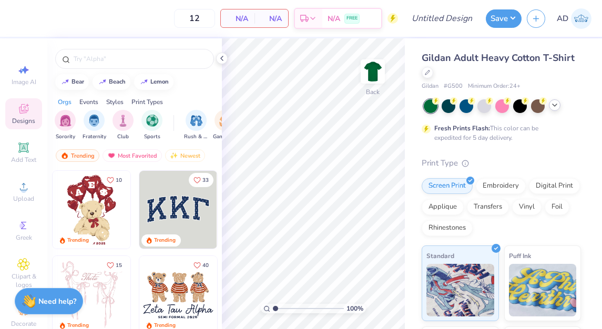
click at [552, 109] on icon at bounding box center [555, 105] width 8 height 8
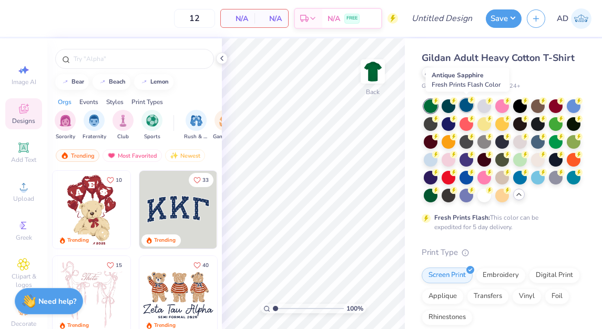
click at [468, 105] on div at bounding box center [467, 105] width 14 height 14
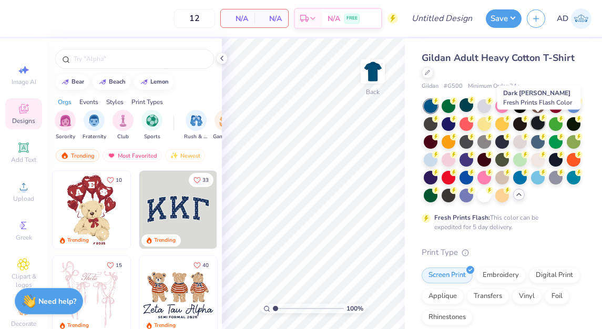
click at [533, 125] on div at bounding box center [538, 123] width 14 height 14
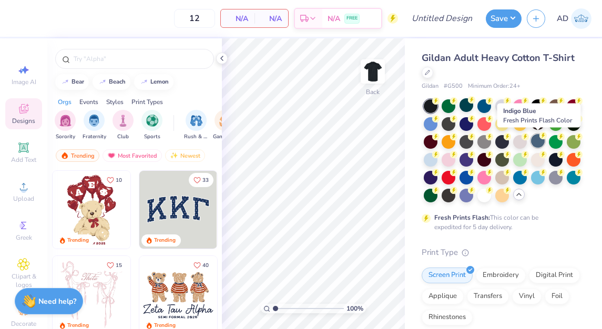
click at [540, 141] on div at bounding box center [538, 141] width 14 height 14
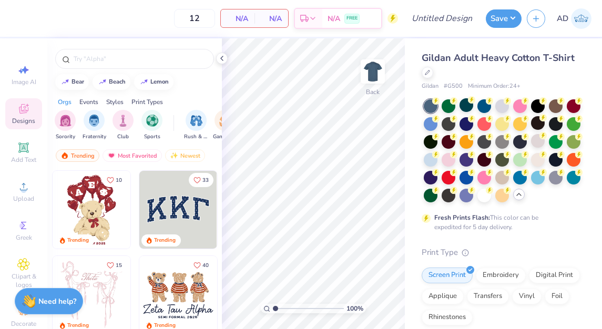
click at [553, 228] on div "Fresh Prints Flash: This color can be expedited for 5 day delivery." at bounding box center [499, 222] width 129 height 19
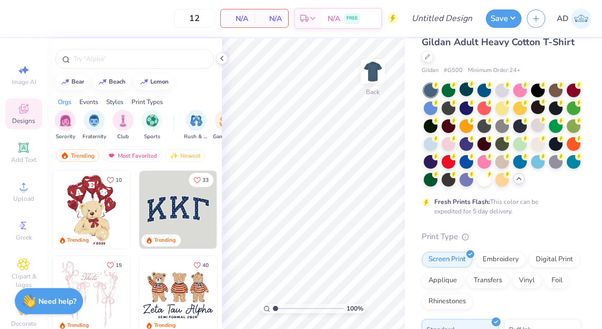
scroll to position [18, 0]
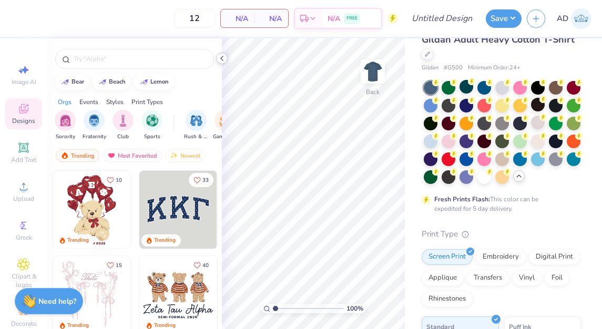
click at [221, 59] on icon at bounding box center [222, 58] width 8 height 8
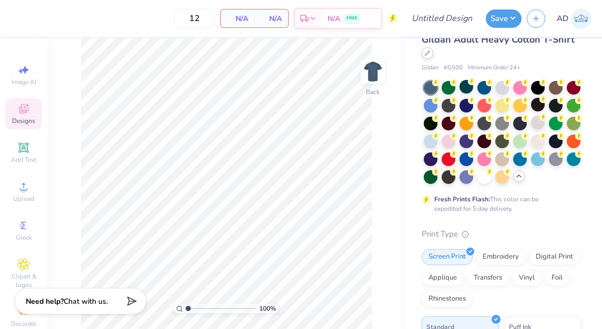
click at [426, 55] on icon at bounding box center [428, 53] width 4 height 4
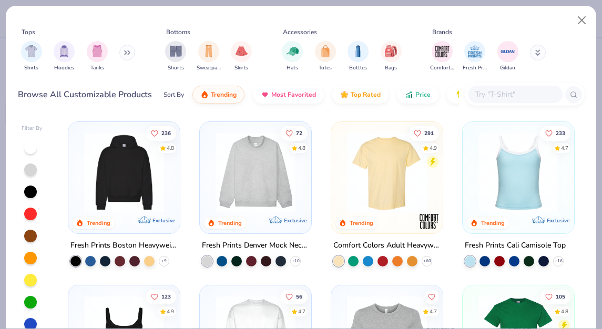
click at [495, 94] on input "text" at bounding box center [515, 94] width 81 height 12
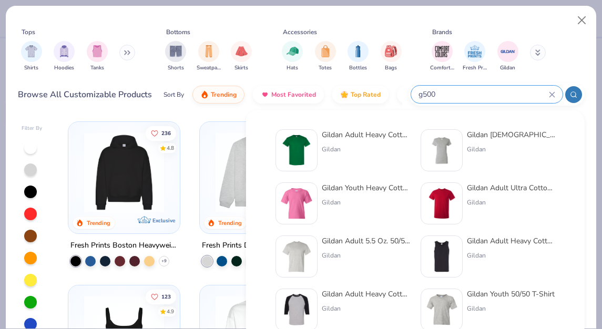
type input "g500"
click at [306, 151] on img at bounding box center [296, 150] width 33 height 33
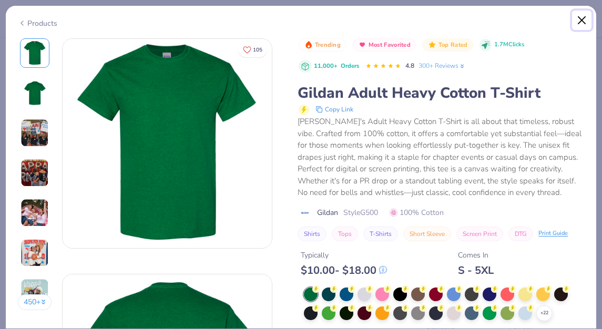
click at [582, 19] on button "Close" at bounding box center [582, 21] width 20 height 20
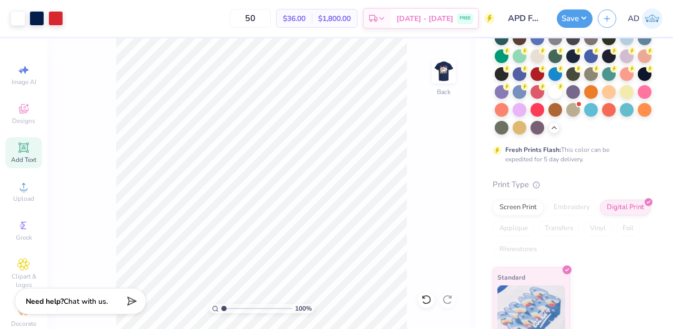
scroll to position [122, 0]
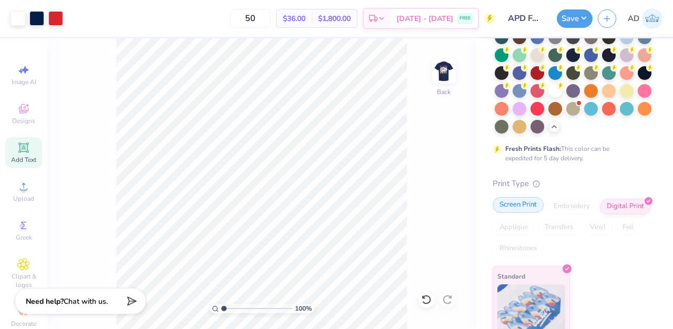
click at [521, 210] on div "Screen Print" at bounding box center [518, 205] width 51 height 16
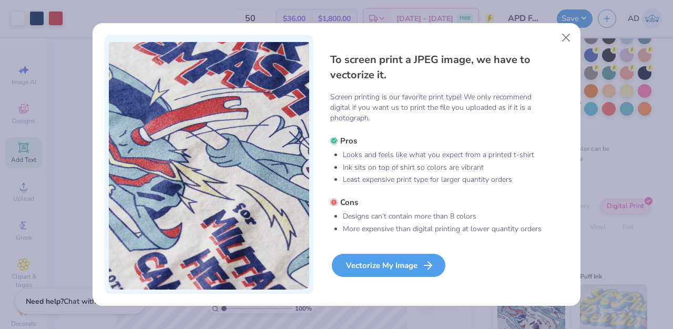
click at [406, 266] on div "Vectorize My Image" at bounding box center [389, 265] width 114 height 23
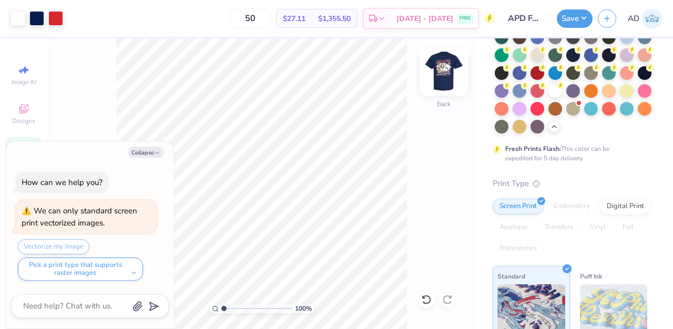
click at [445, 77] on img at bounding box center [444, 72] width 42 height 42
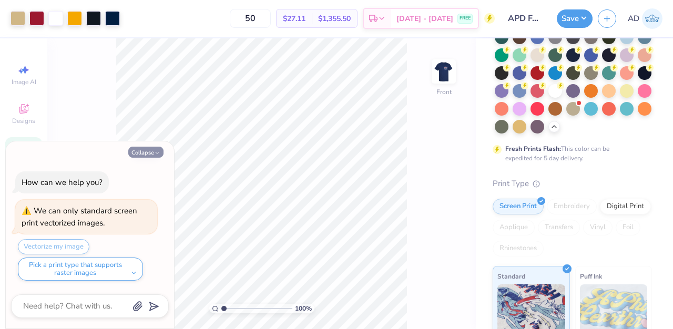
click at [160, 155] on icon "button" at bounding box center [157, 153] width 6 height 6
type textarea "x"
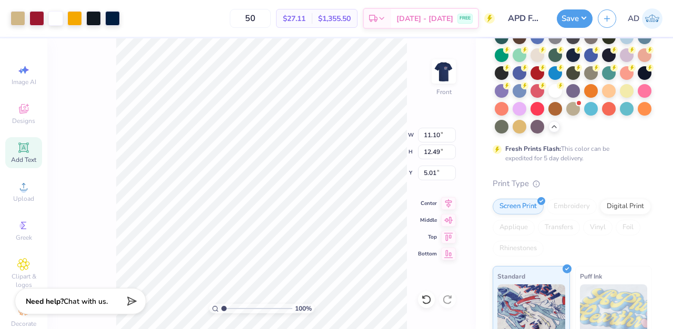
type input "5.08"
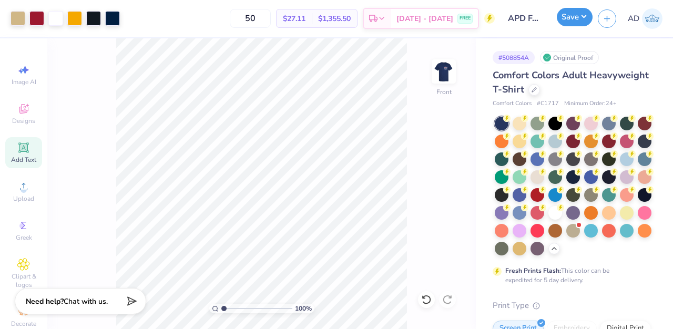
click at [572, 20] on button "Save" at bounding box center [575, 17] width 36 height 18
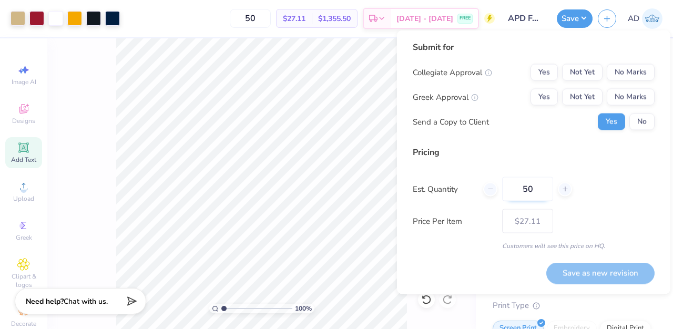
click at [537, 196] on input "50" at bounding box center [527, 189] width 51 height 24
type input "5"
type input "50"
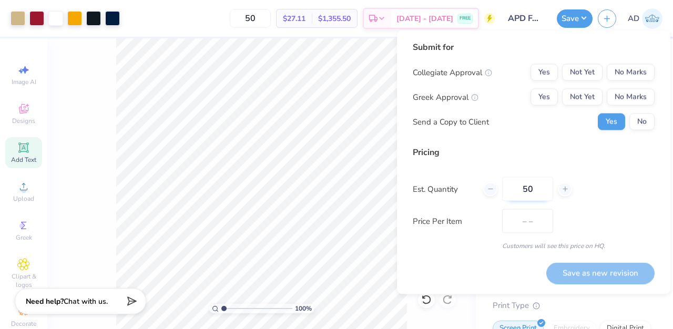
type input "$27.11"
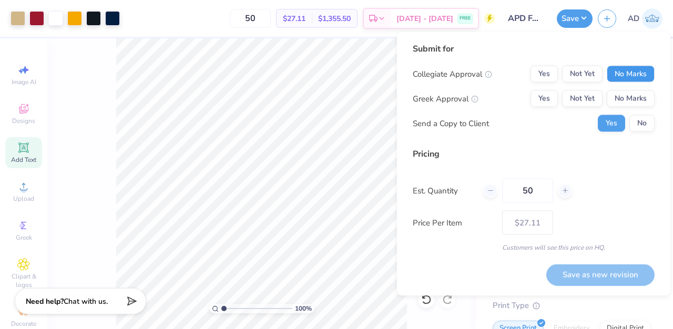
click at [629, 70] on button "No Marks" at bounding box center [631, 74] width 48 height 17
click at [538, 103] on button "Yes" at bounding box center [544, 98] width 27 height 17
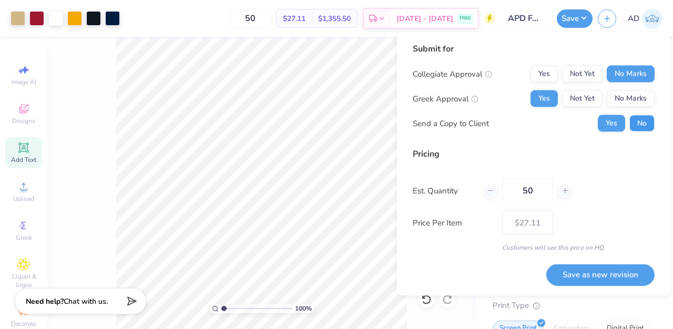
click at [643, 124] on button "No" at bounding box center [642, 123] width 25 height 17
click at [536, 197] on input "50" at bounding box center [527, 191] width 51 height 24
type input "55"
type input "$26.63"
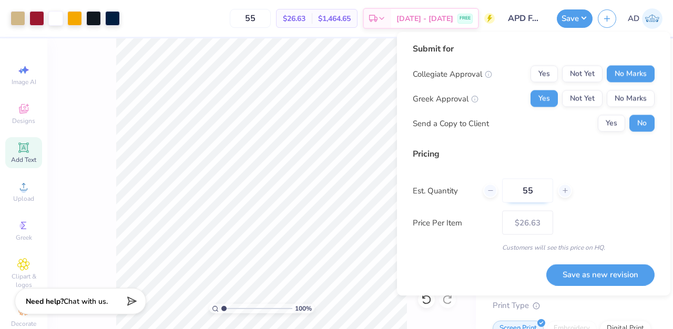
type input "5"
type input "50"
type input "$27.11"
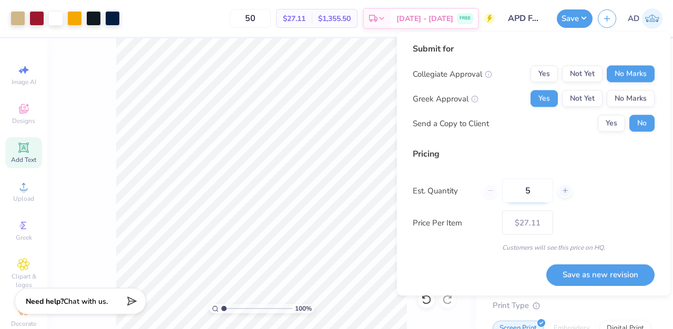
type input "55"
type input "$26.63"
